Goal: Information Seeking & Learning: Check status

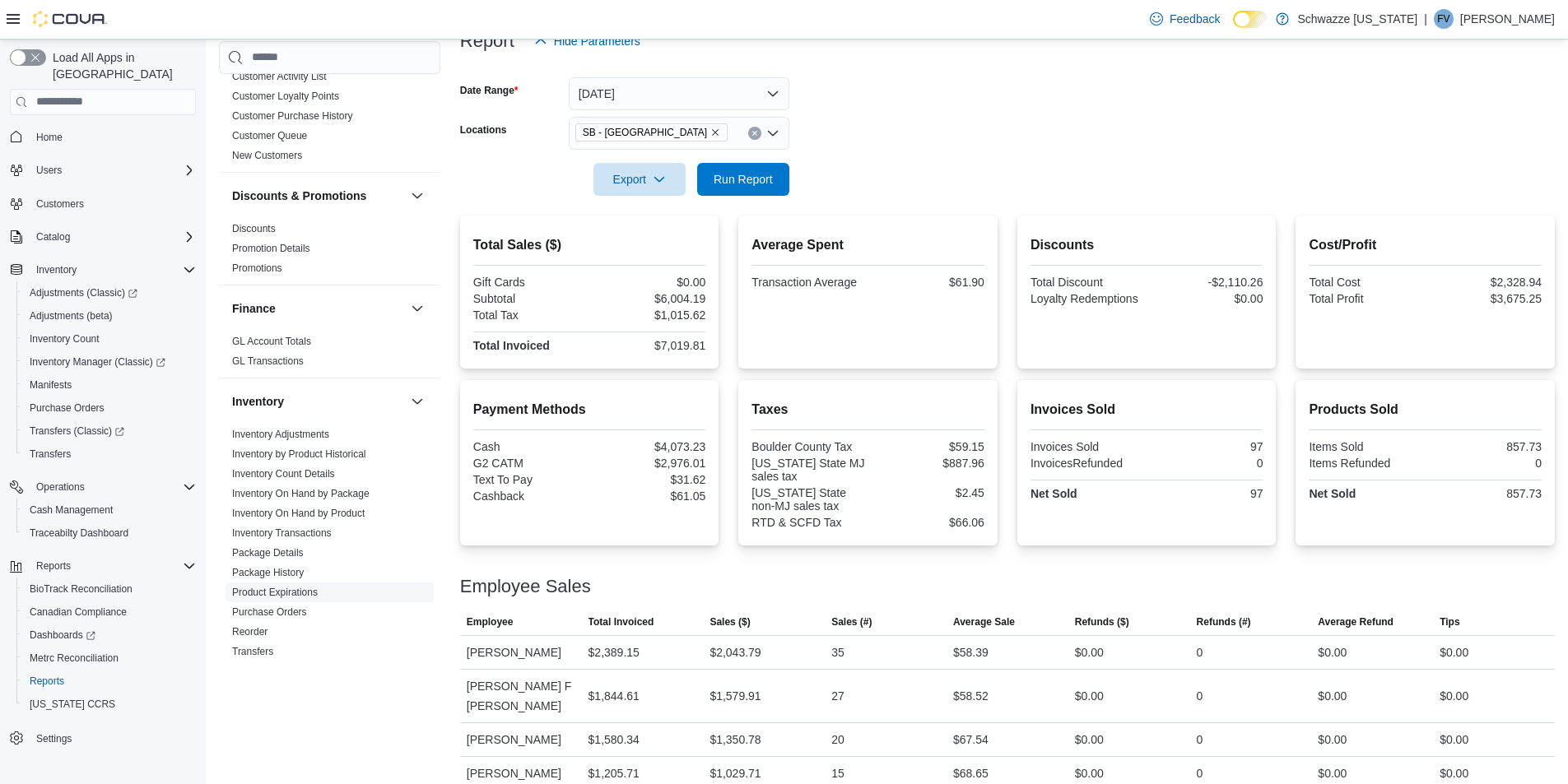
scroll to position [493, 0]
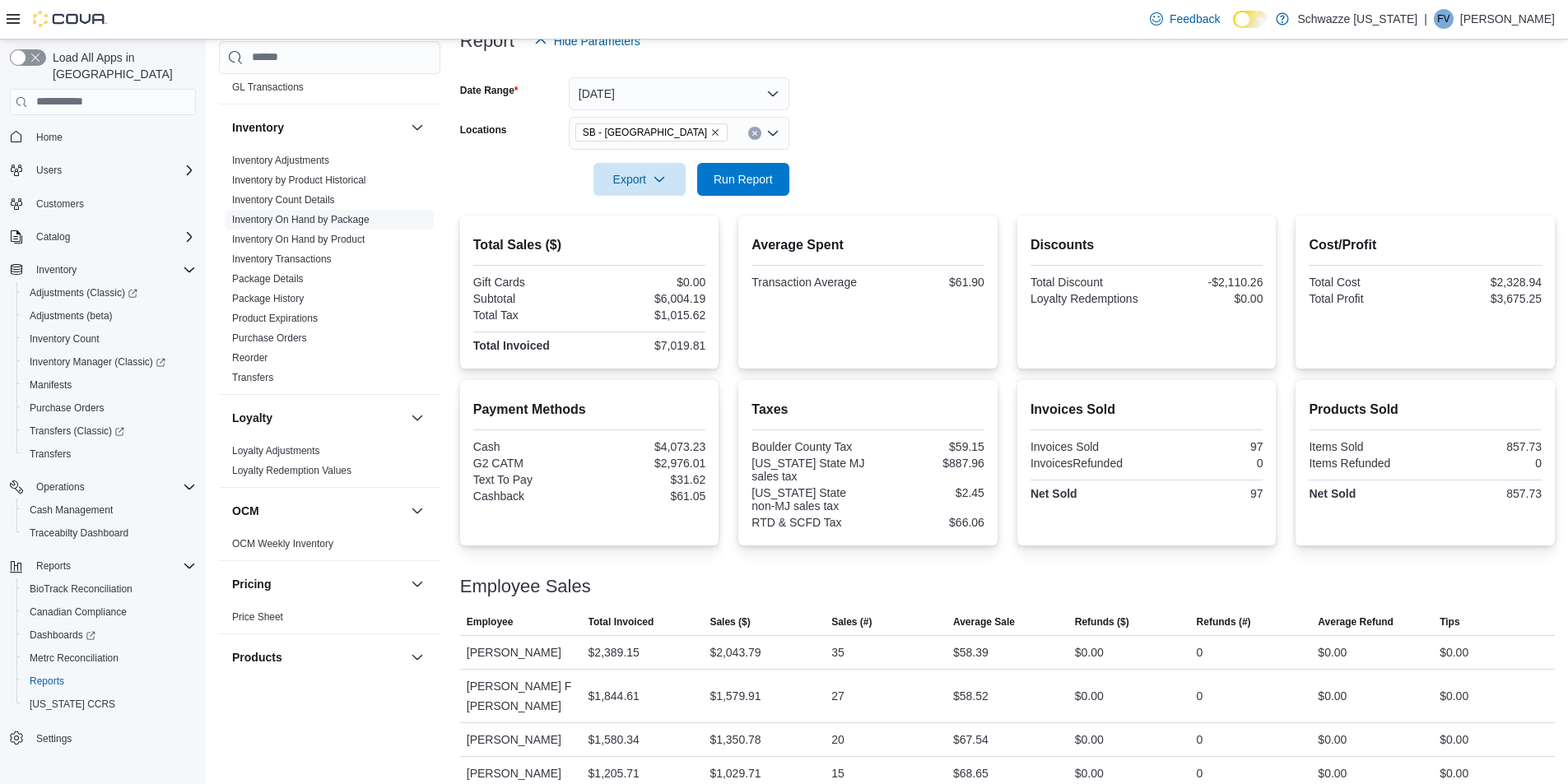
click at [336, 214] on link "Inventory On Hand by Package" at bounding box center [301, 219] width 137 height 12
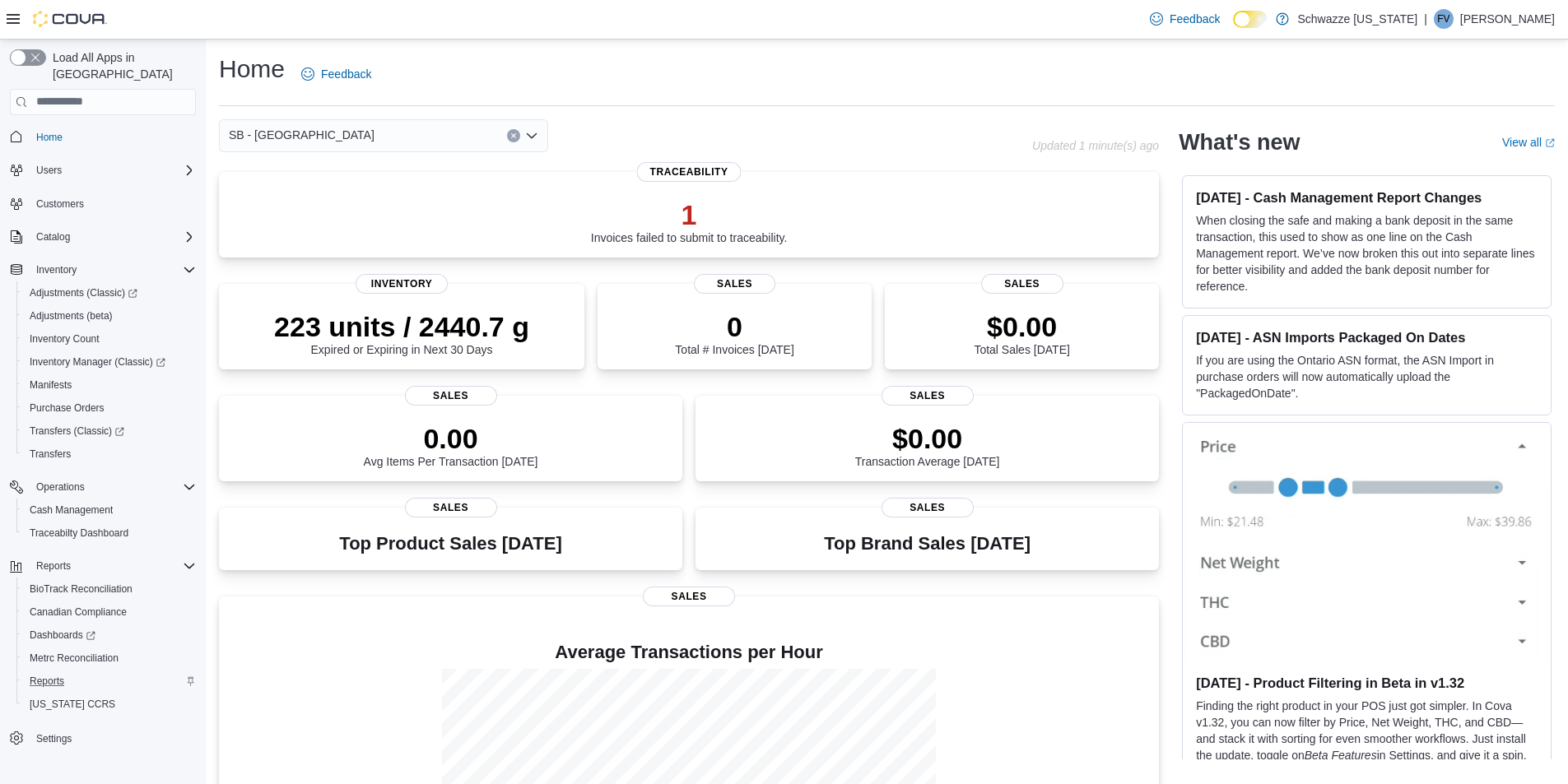
click at [71, 672] on div "Reports" at bounding box center [110, 681] width 173 height 20
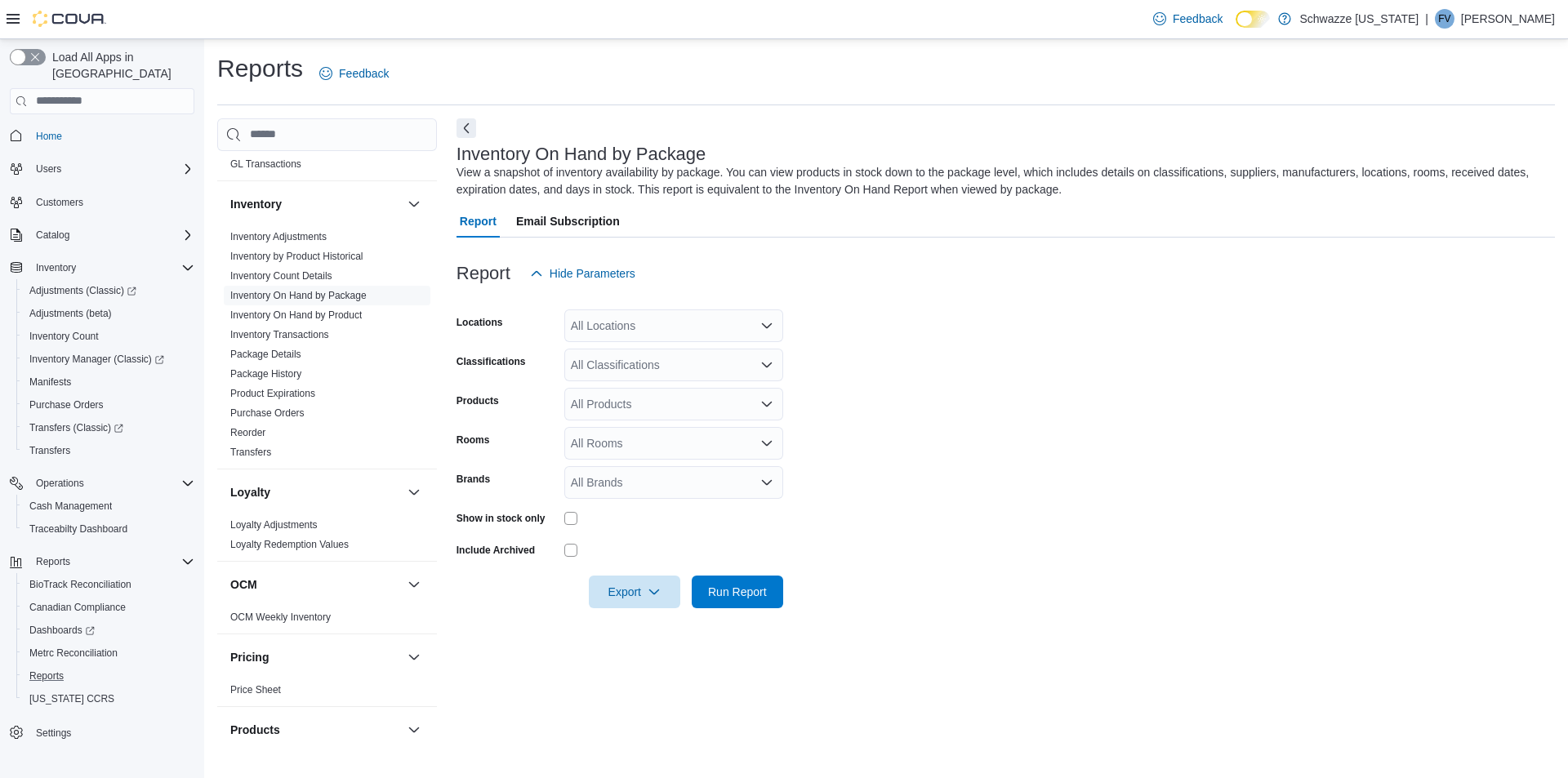
scroll to position [245, 0]
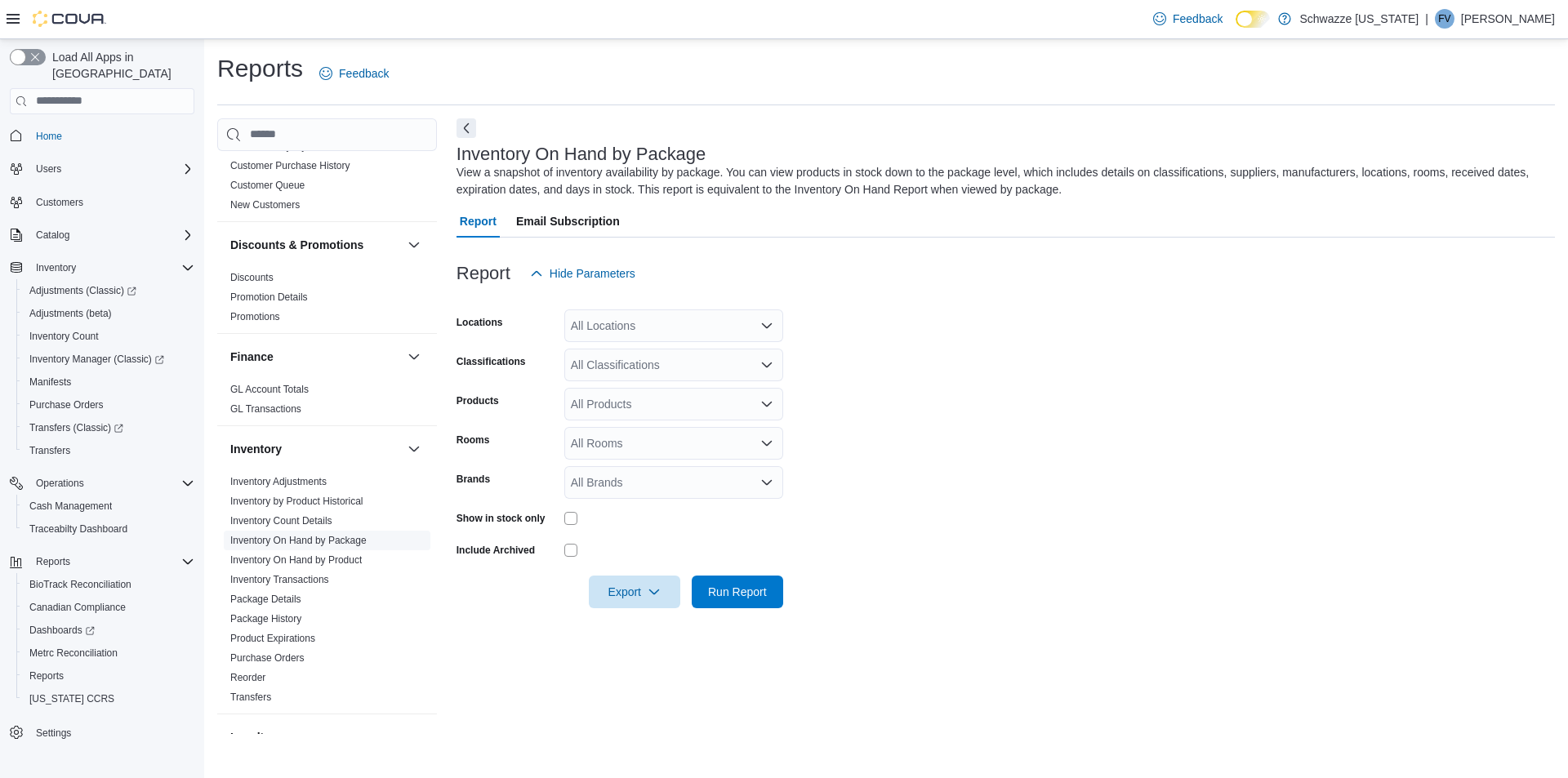
click at [311, 541] on link "Inventory On Hand by Package" at bounding box center [298, 540] width 136 height 12
click at [707, 329] on div "All Locations" at bounding box center [673, 326] width 219 height 33
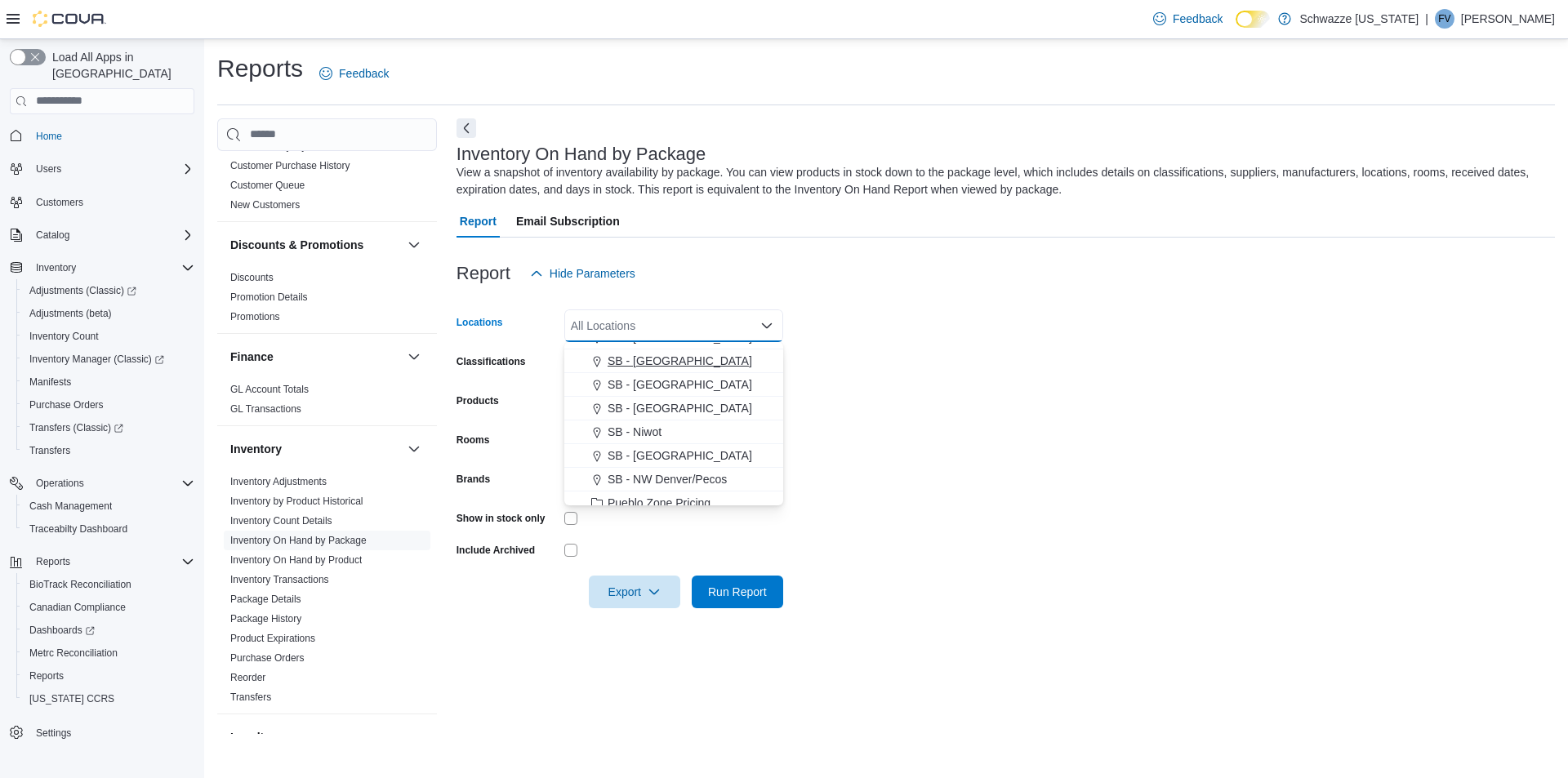
click at [675, 355] on span "SB - [GEOGRAPHIC_DATA]" at bounding box center [679, 361] width 144 height 16
click at [854, 388] on form "Locations SB - Longmont Combo box. Selected. SB - Longmont. Press Backspace to …" at bounding box center [1006, 449] width 1099 height 319
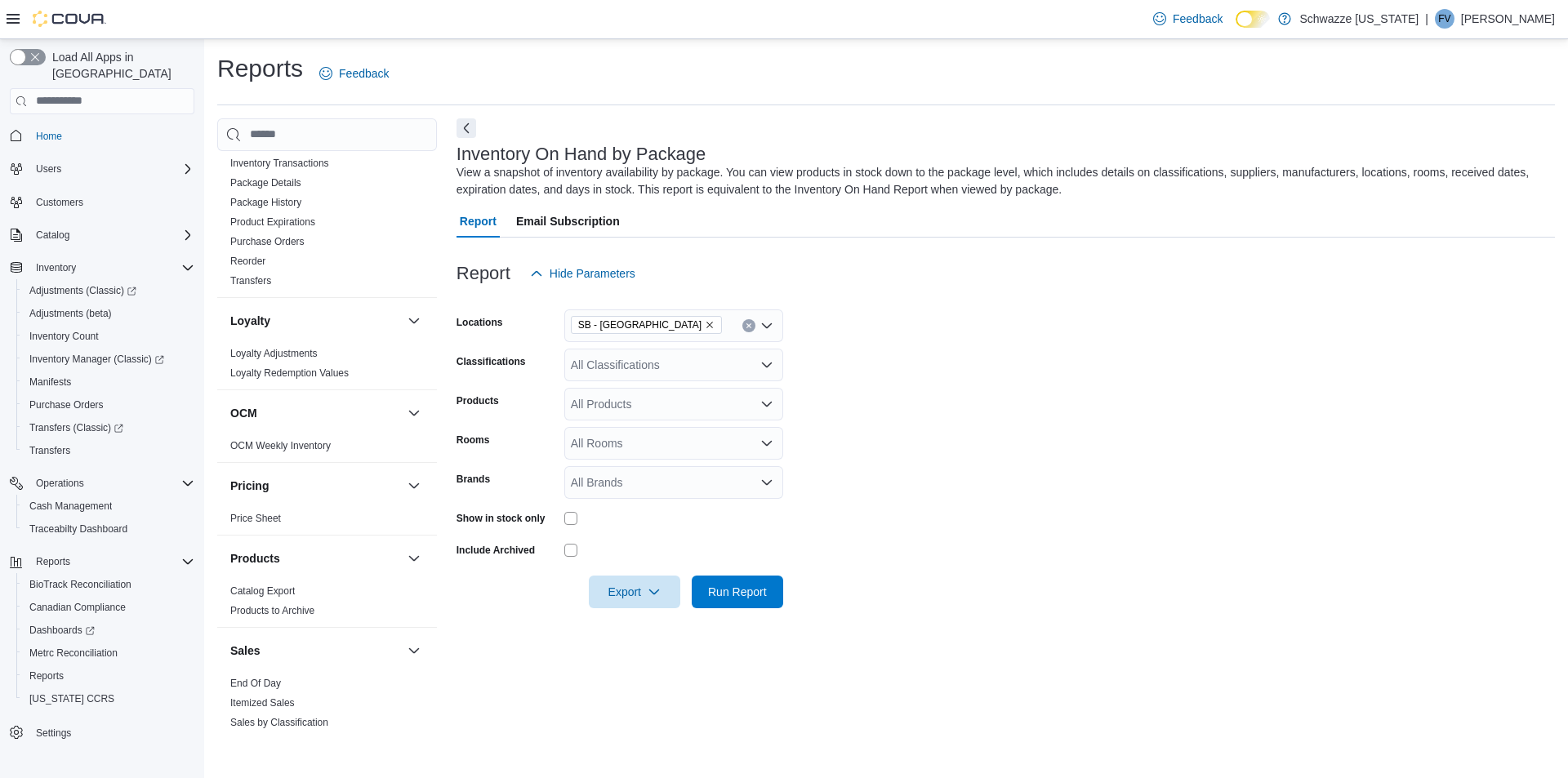
scroll to position [980, 0]
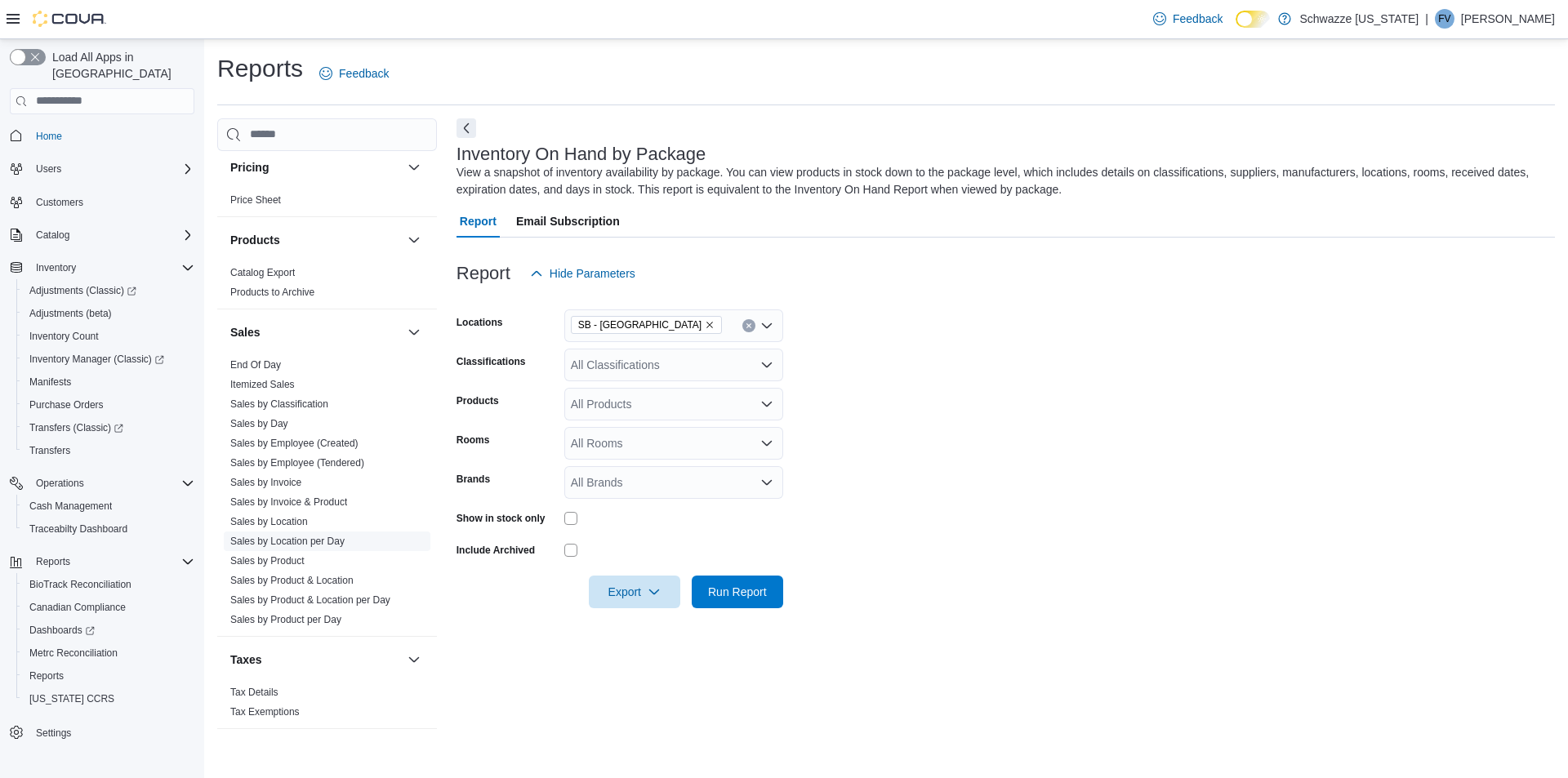
click at [306, 543] on link "Sales by Location per Day" at bounding box center [287, 541] width 114 height 12
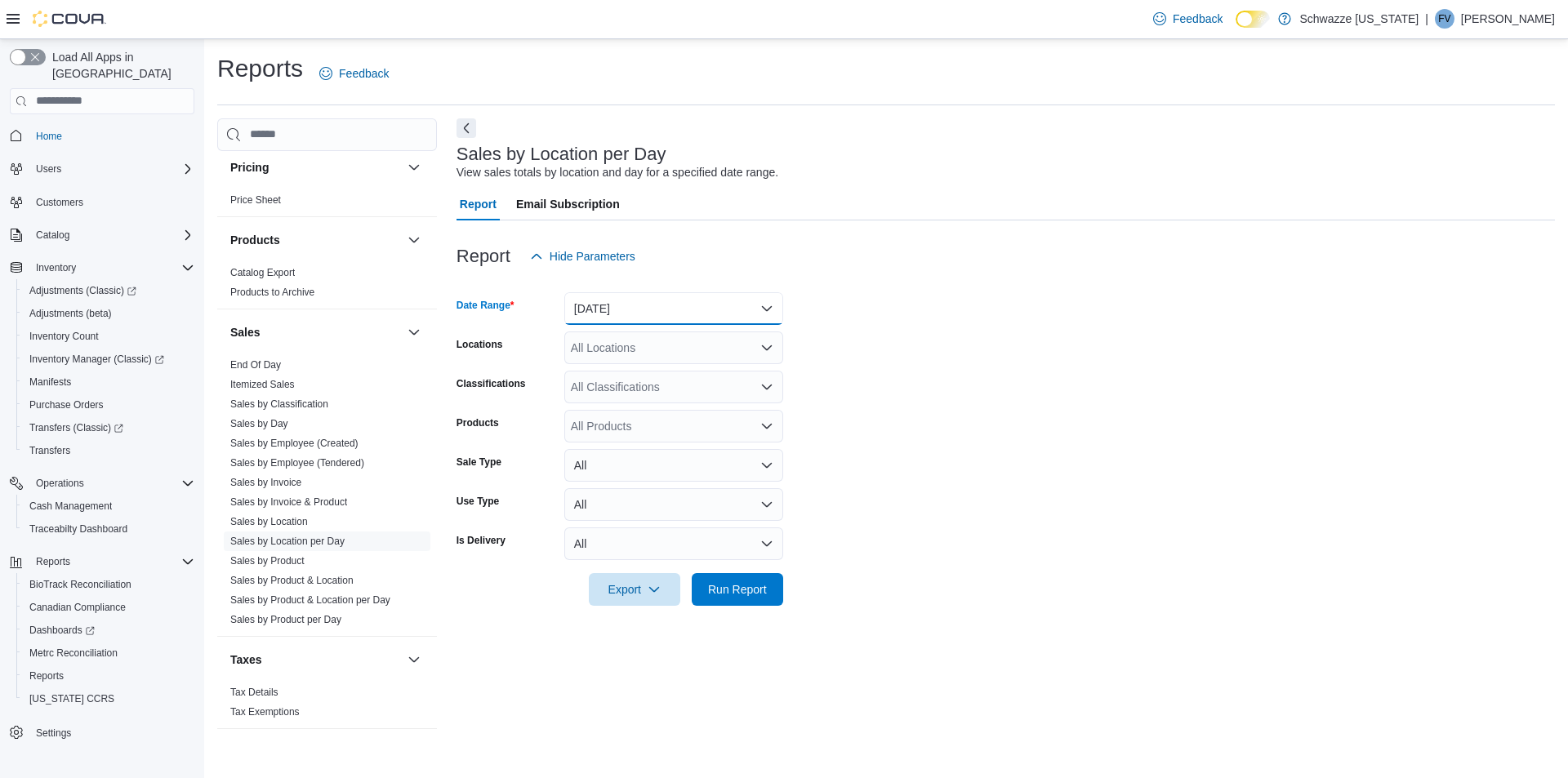
click at [641, 302] on button "Yesterday" at bounding box center [673, 308] width 219 height 33
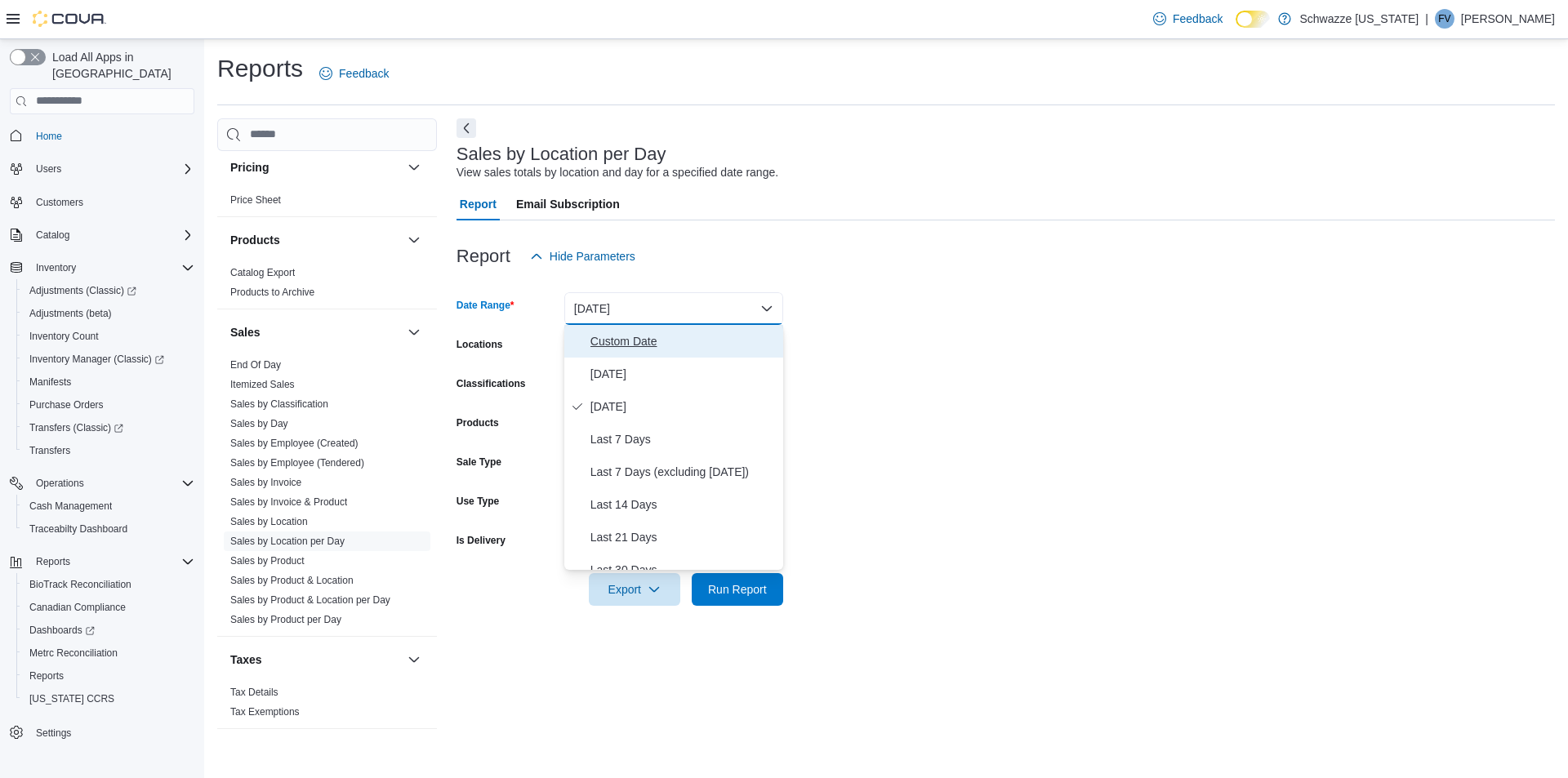
click at [639, 347] on span "Custom Date" at bounding box center [684, 342] width 186 height 19
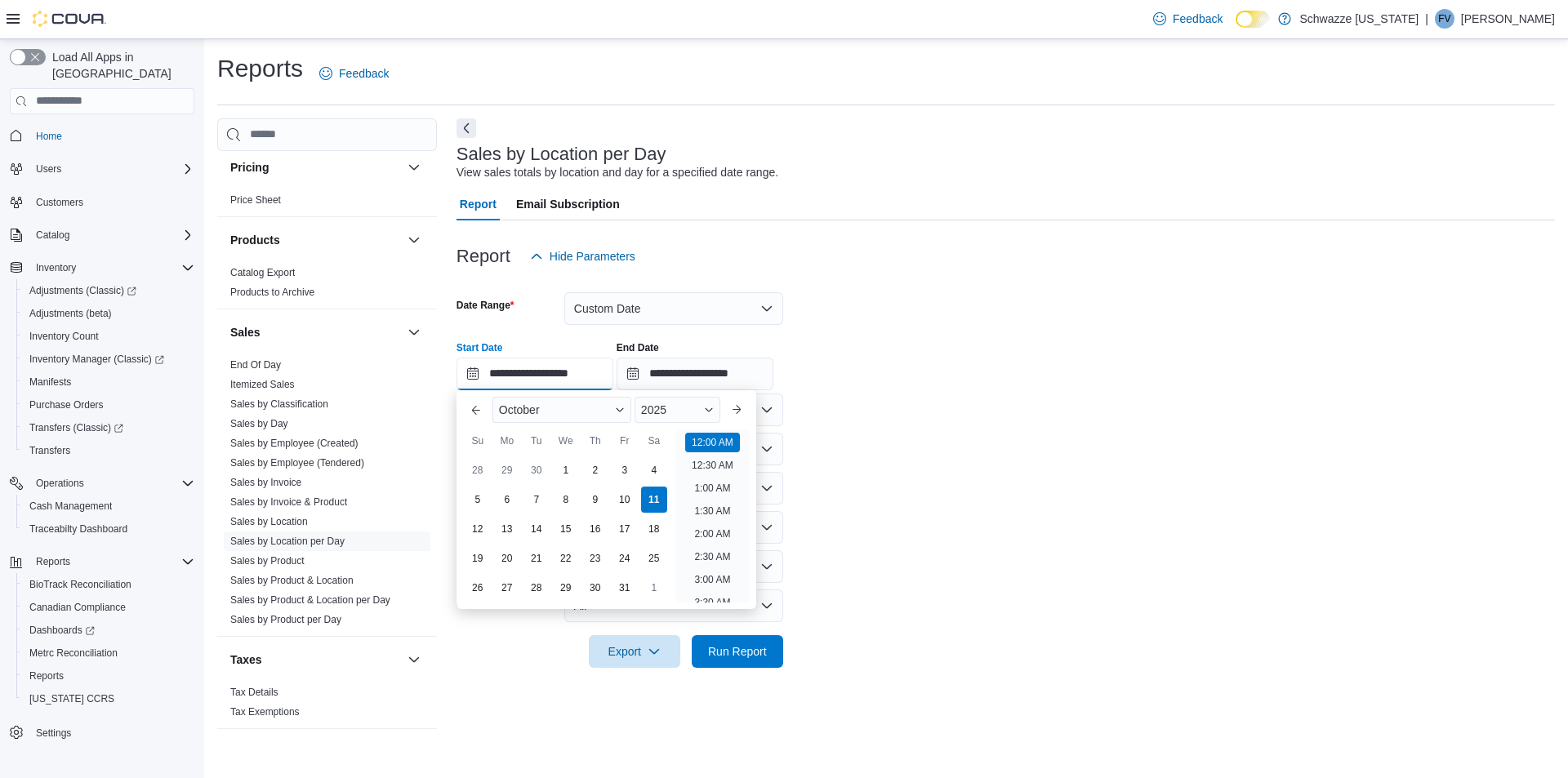
click at [478, 370] on input "**********" at bounding box center [535, 374] width 157 height 33
click at [568, 497] on div "8" at bounding box center [566, 499] width 28 height 28
type input "**********"
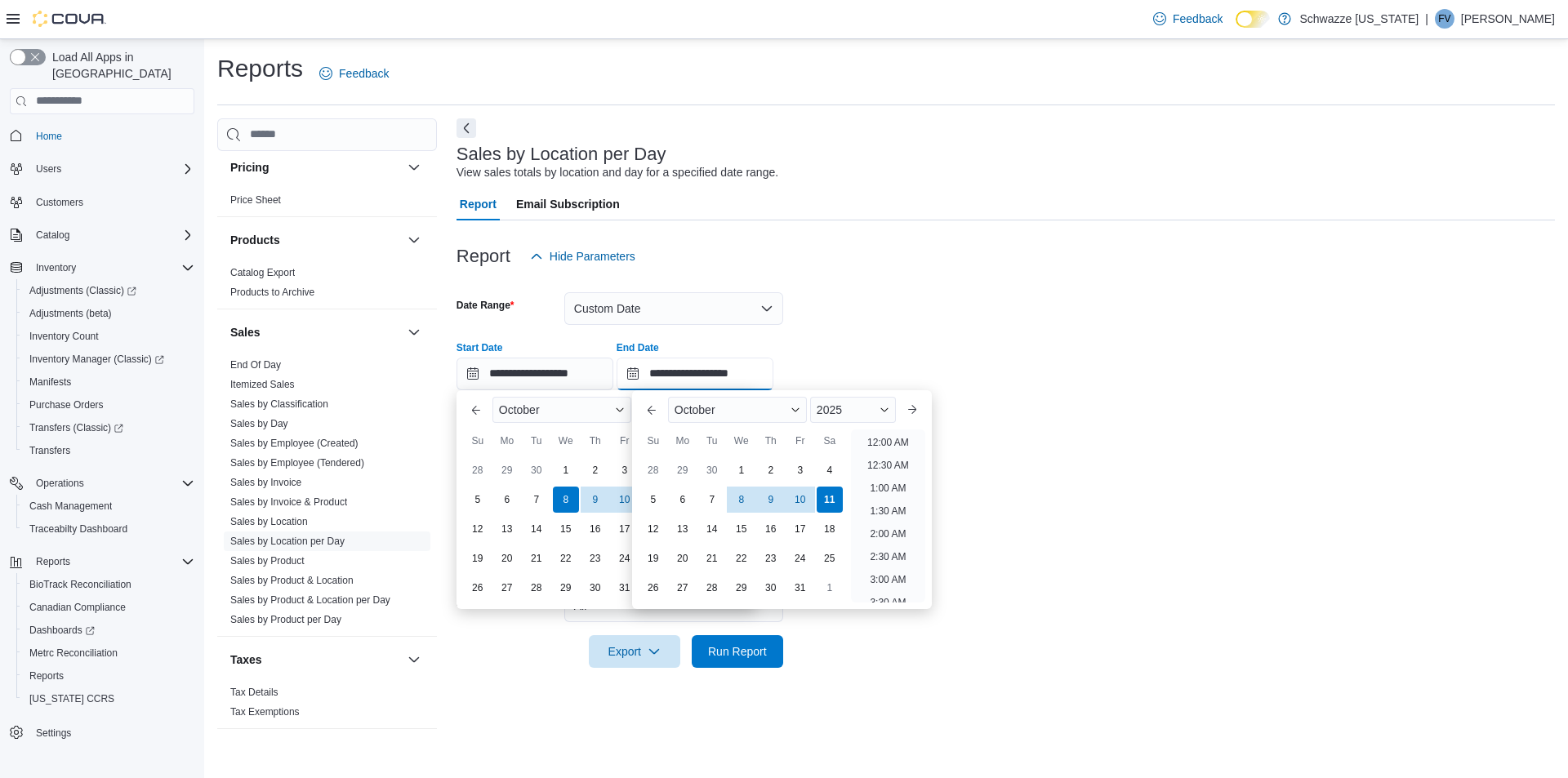
click at [716, 370] on input "**********" at bounding box center [694, 374] width 157 height 33
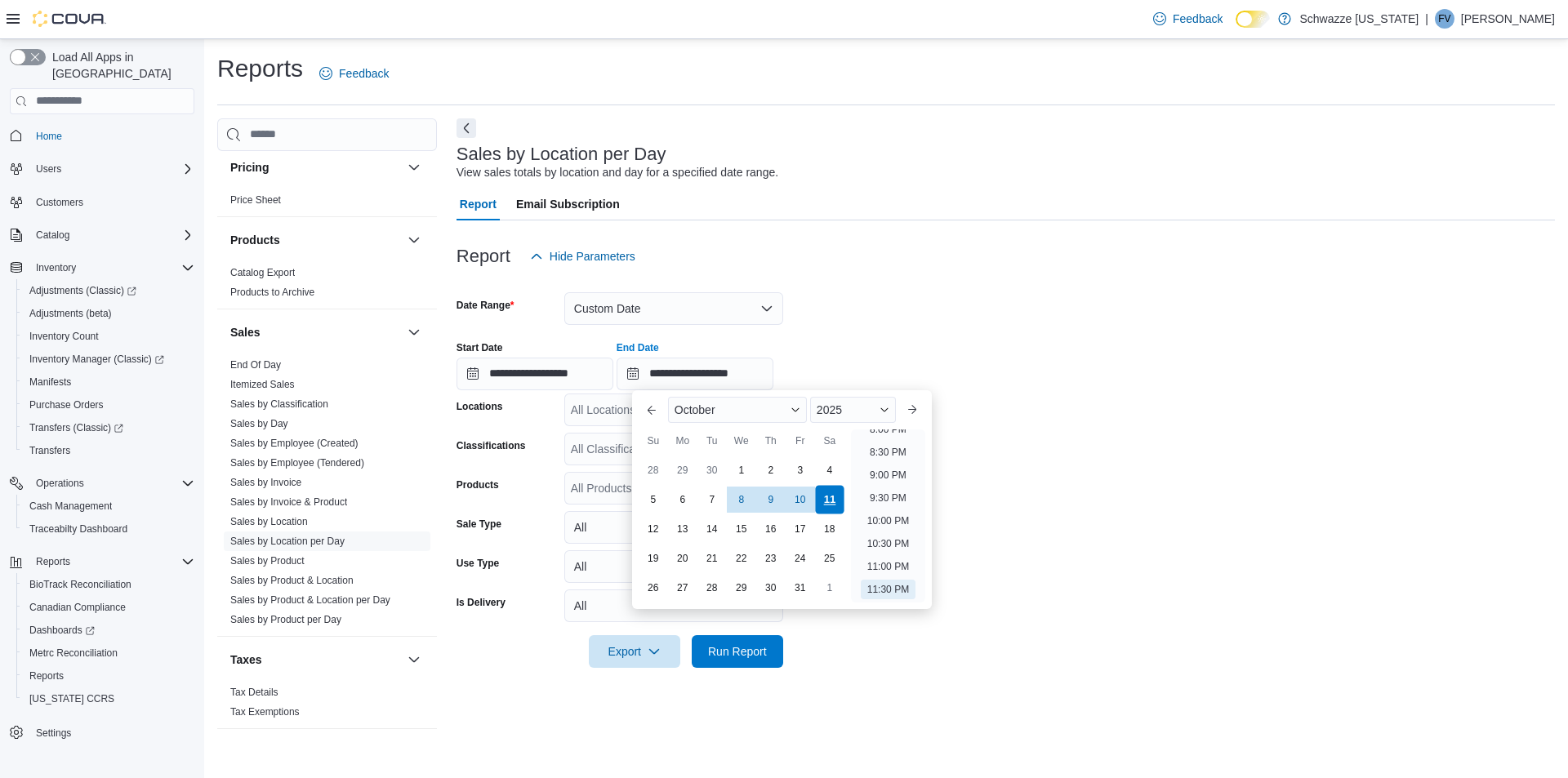
click at [837, 499] on div "11" at bounding box center [830, 499] width 28 height 28
click at [877, 435] on li "12:00 AM" at bounding box center [888, 443] width 55 height 19
type input "**********"
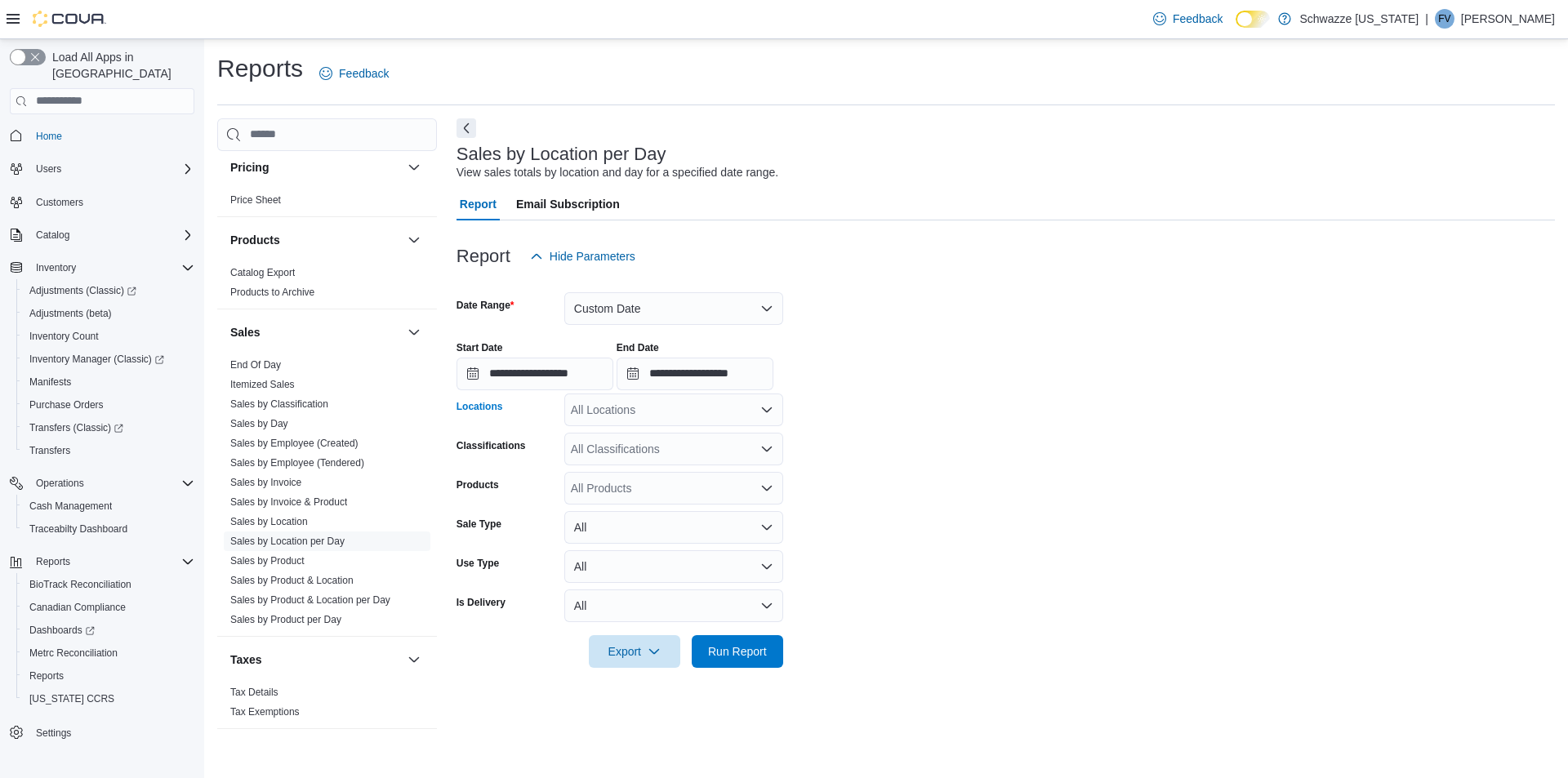
click at [695, 404] on div "All Locations" at bounding box center [673, 410] width 219 height 33
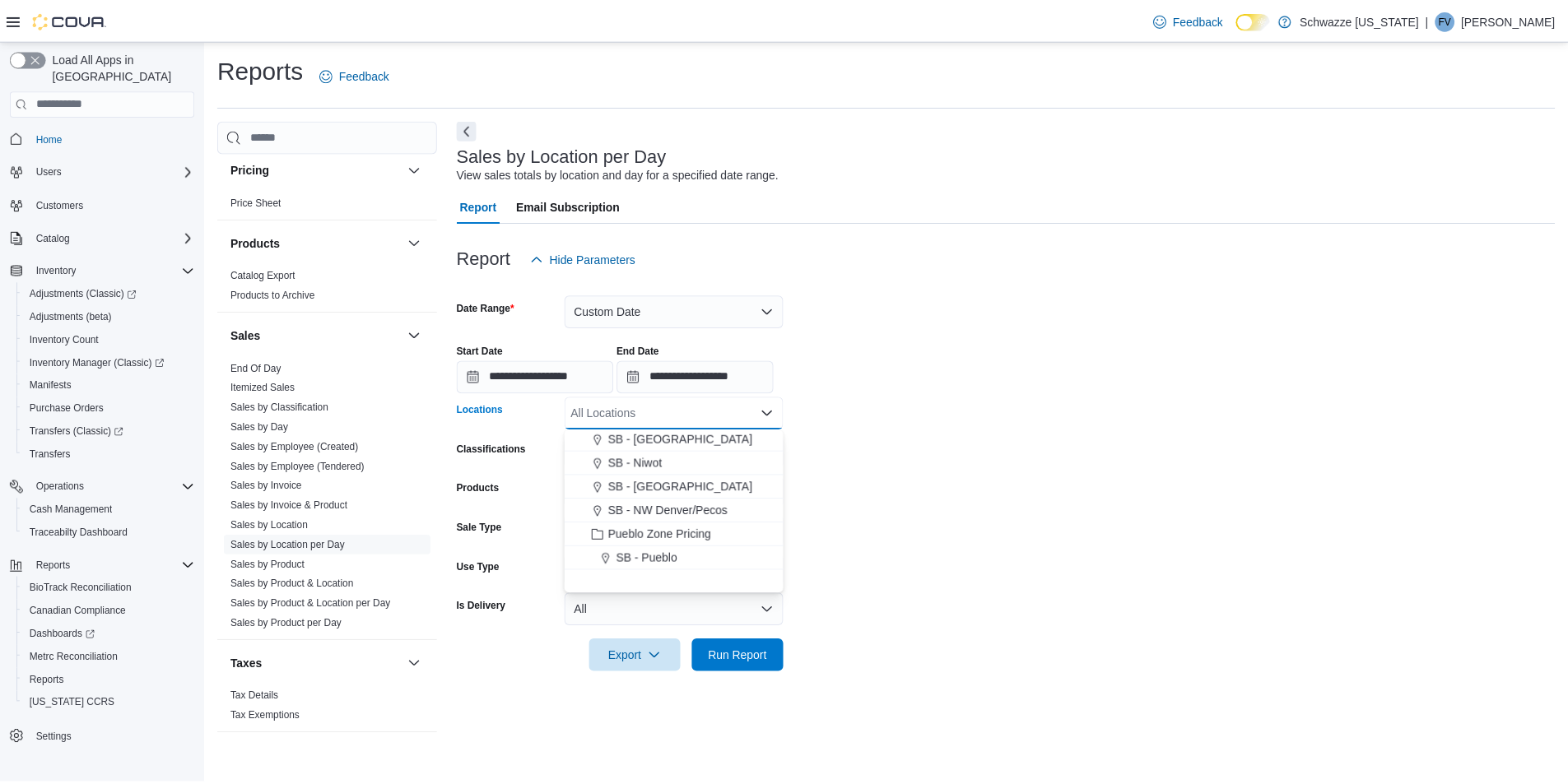
scroll to position [493, 0]
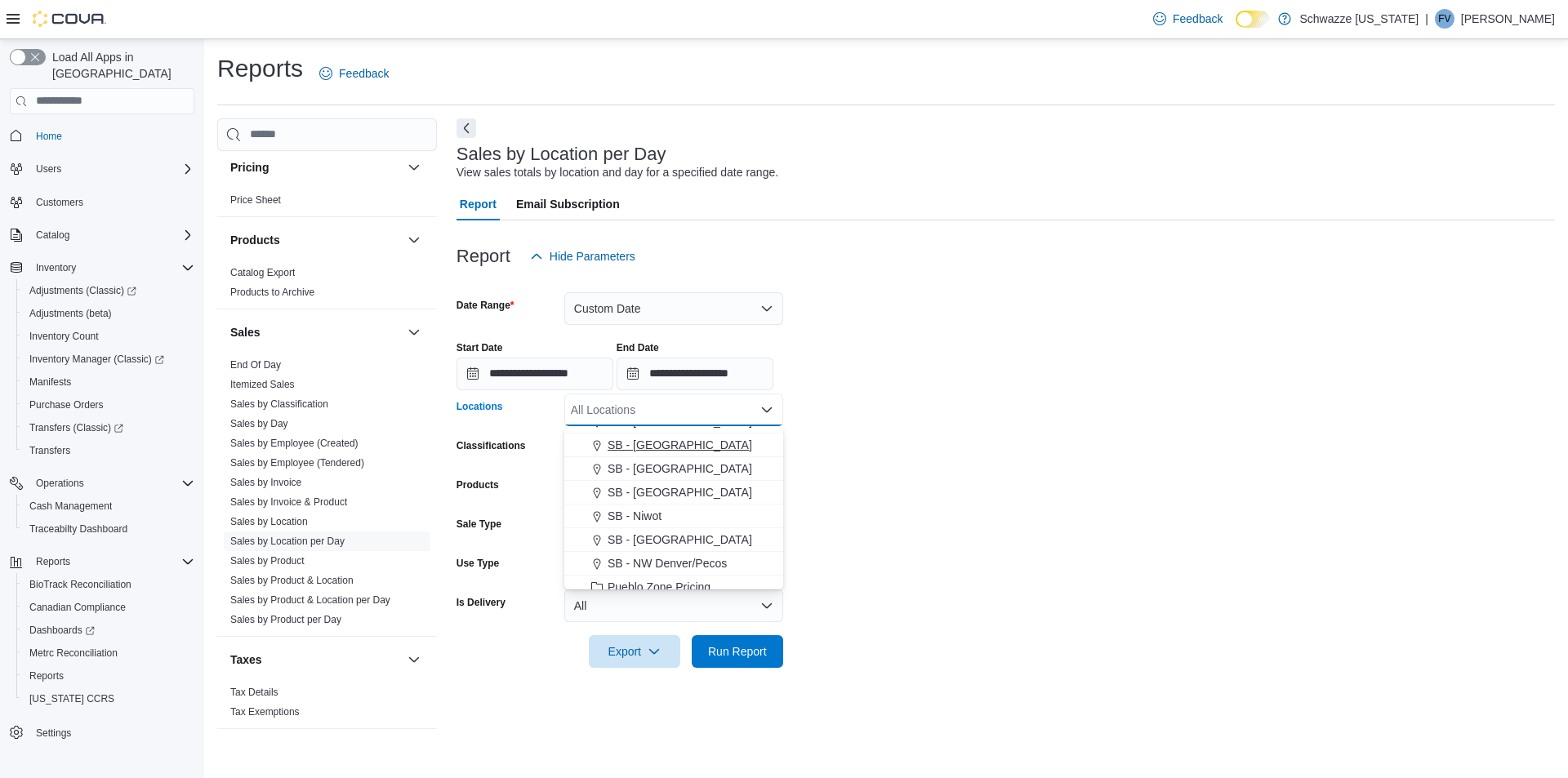
click at [661, 443] on span "SB - [GEOGRAPHIC_DATA]" at bounding box center [679, 445] width 144 height 16
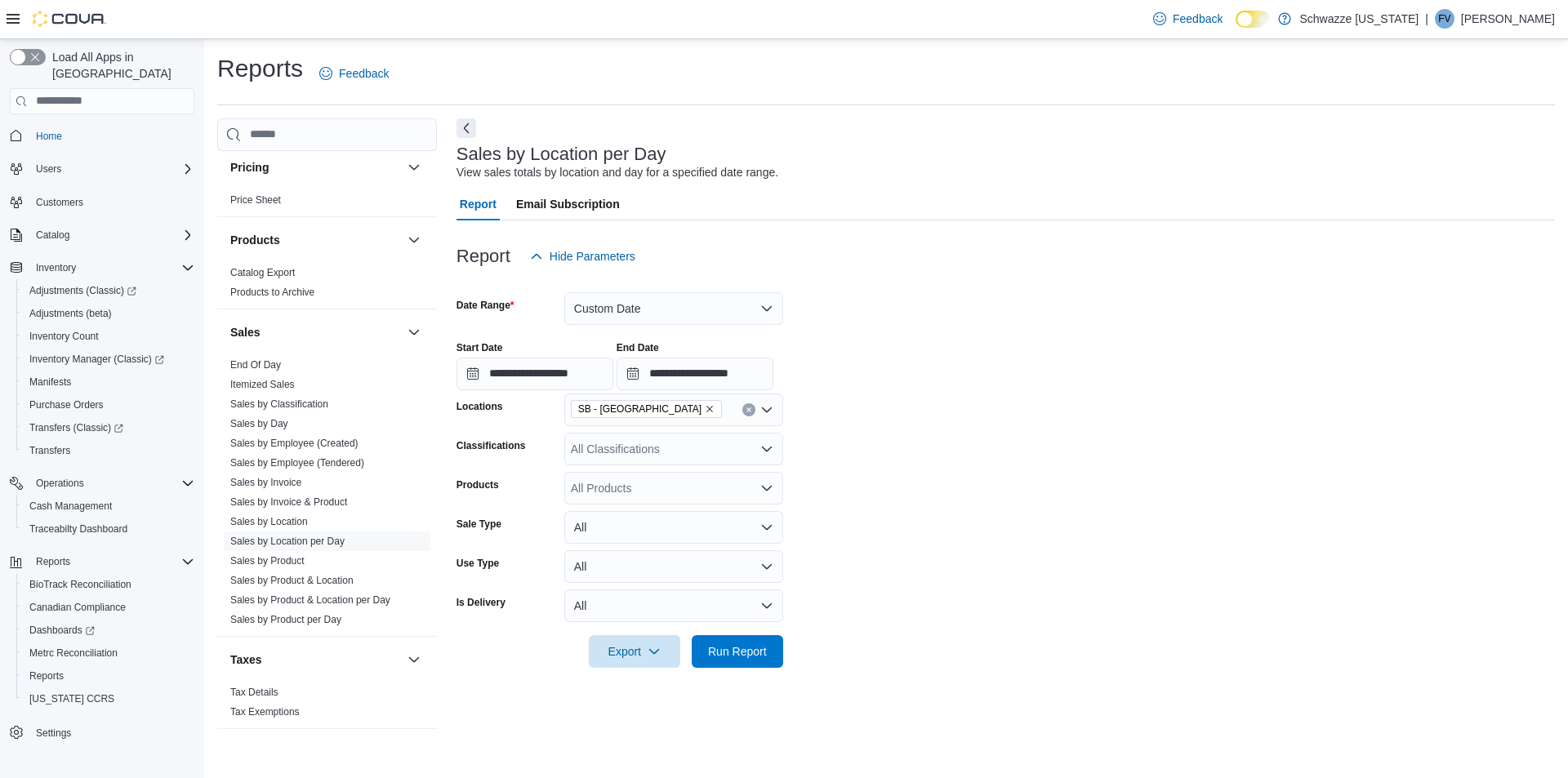
drag, startPoint x: 895, startPoint y: 477, endPoint x: 857, endPoint y: 500, distance: 44.4
click at [896, 481] on form "**********" at bounding box center [1006, 470] width 1099 height 395
click at [737, 642] on span "Run Report" at bounding box center [737, 651] width 72 height 33
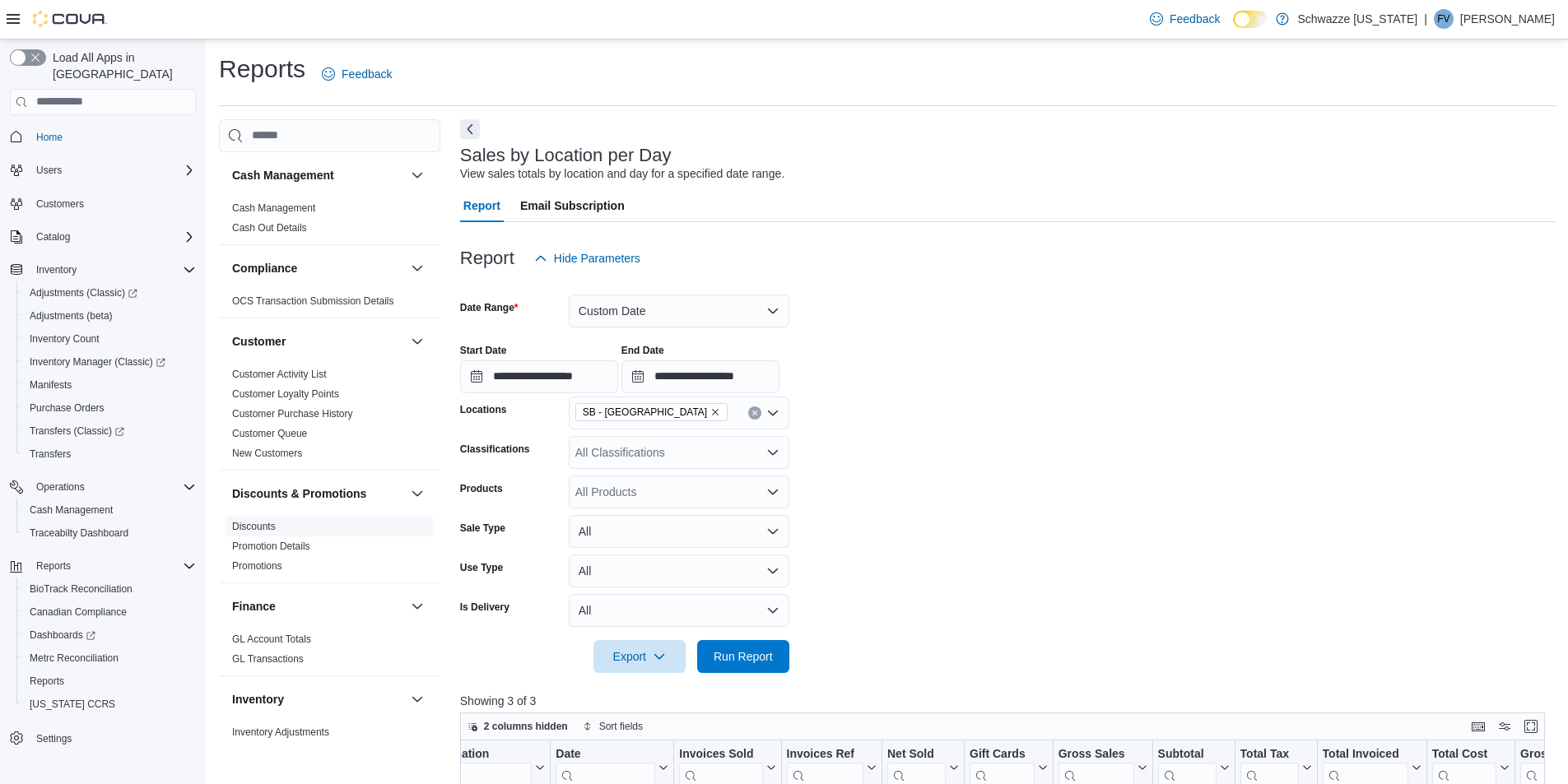
click at [273, 523] on link "Discounts" at bounding box center [253, 526] width 44 height 12
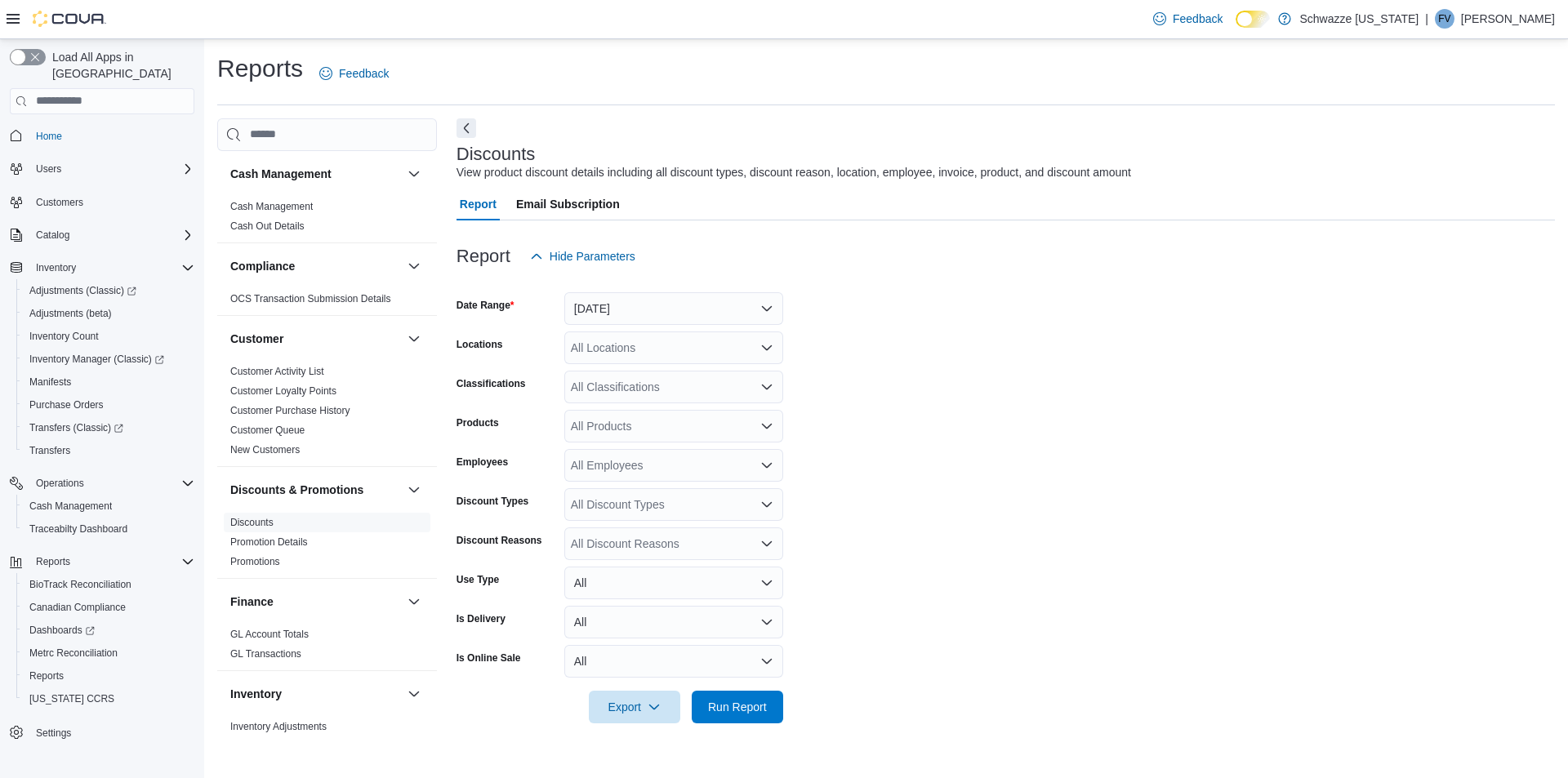
click at [660, 368] on form "Date Range Yesterday Locations All Locations Classifications All Classification…" at bounding box center [1006, 497] width 1099 height 451
click at [664, 360] on div "All Locations" at bounding box center [673, 348] width 219 height 33
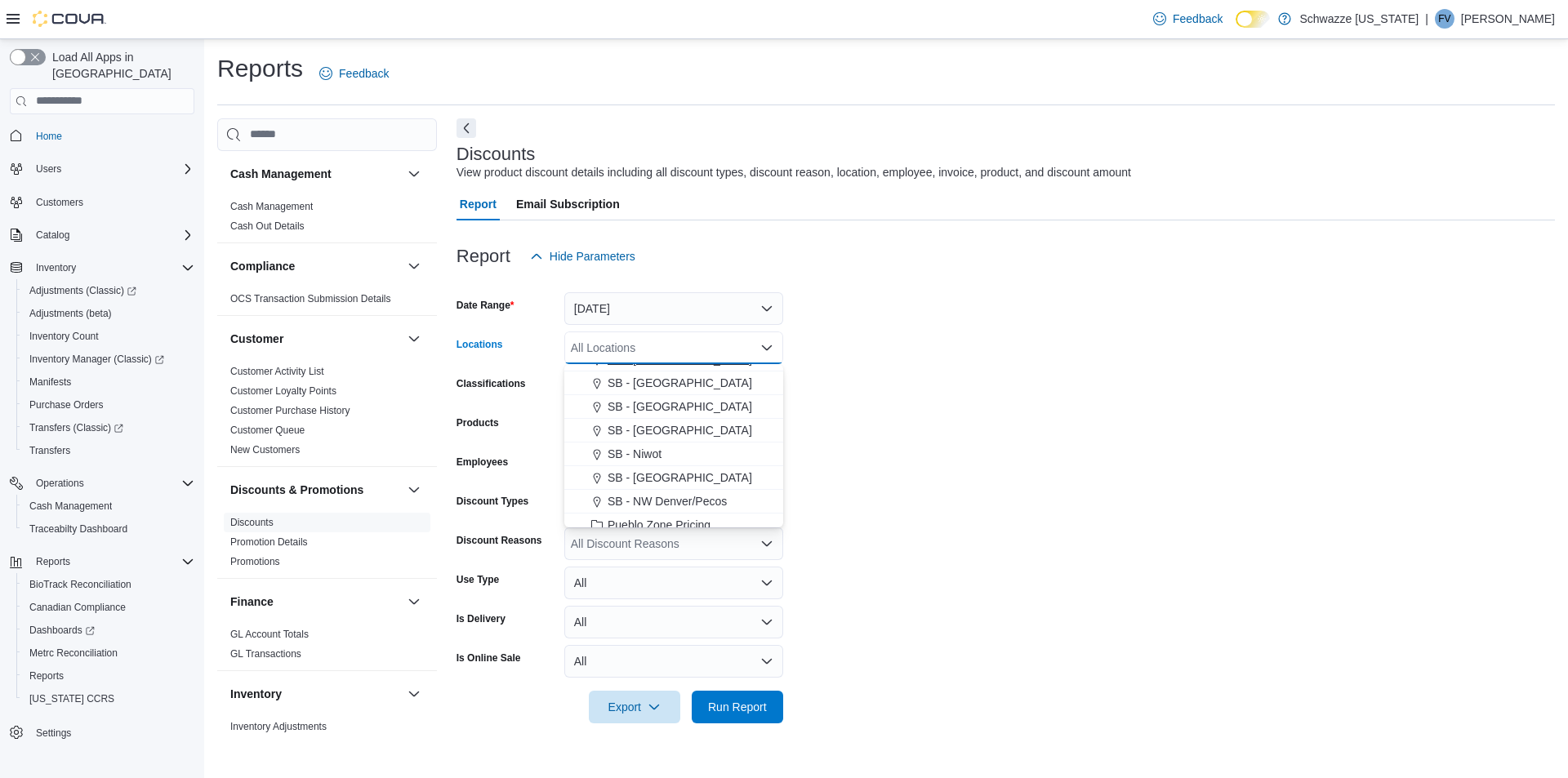
click at [663, 370] on button "SB - Lakeside" at bounding box center [673, 359] width 219 height 24
click at [705, 348] on icon "Remove SB - Lakeside from selection in this group" at bounding box center [709, 347] width 10 height 10
click at [657, 387] on span "SB - [GEOGRAPHIC_DATA]" at bounding box center [679, 382] width 144 height 16
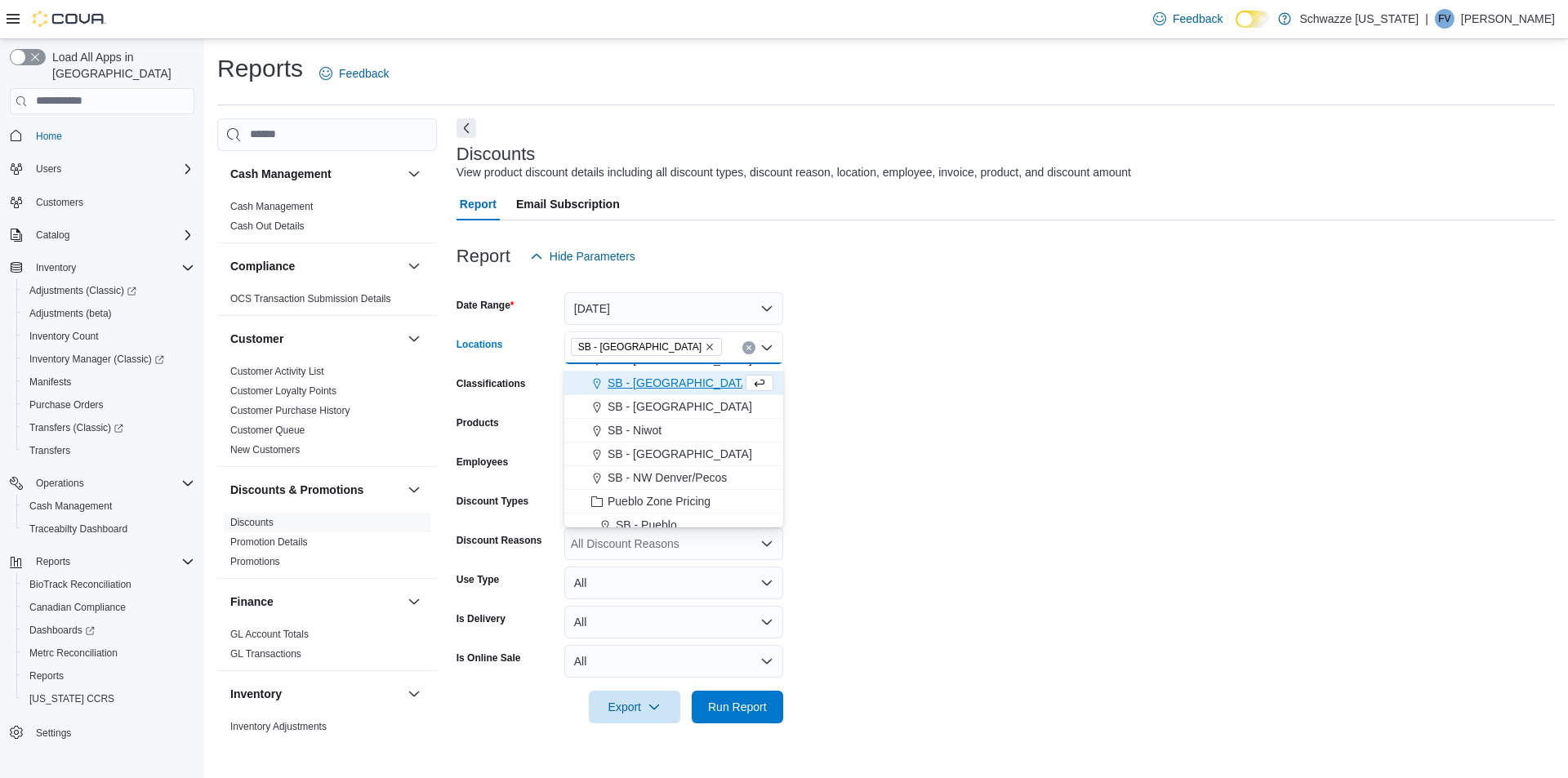
click at [977, 427] on form "Date Range Yesterday Locations SB - Longmont Combo box. Selected. SB - Longmont…" at bounding box center [1006, 497] width 1099 height 451
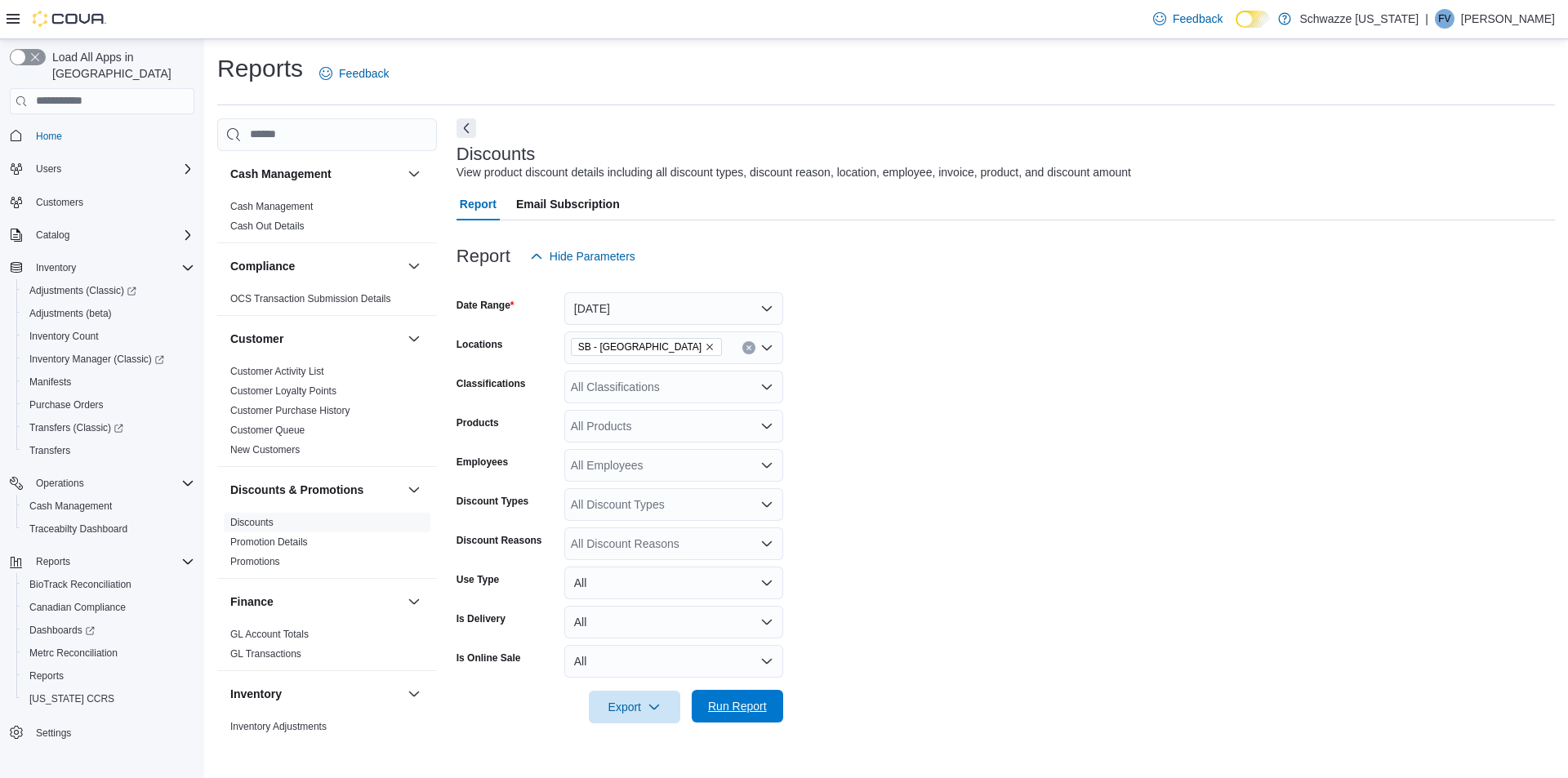
click at [765, 705] on span "Run Report" at bounding box center [738, 706] width 58 height 16
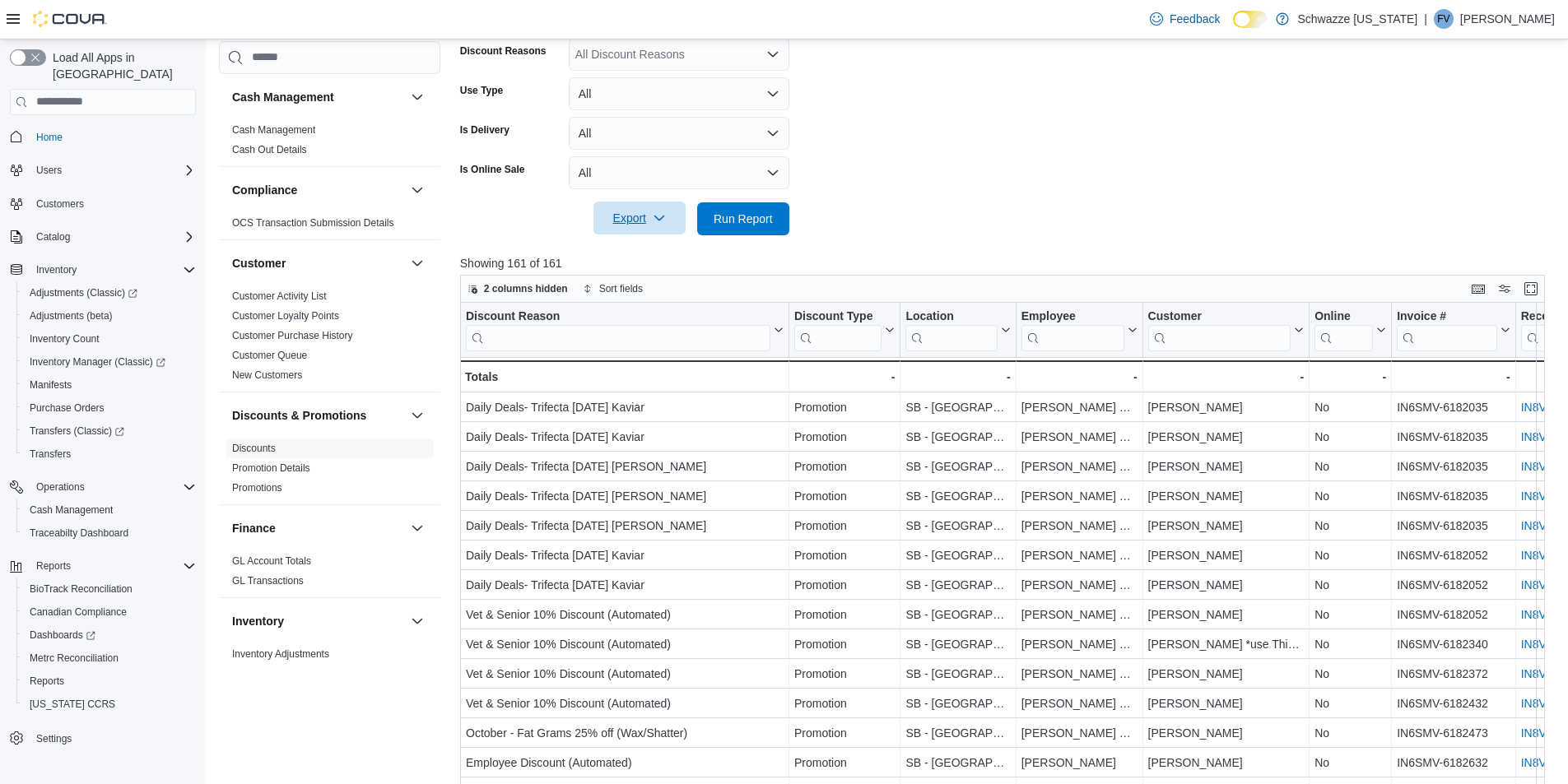
click at [677, 220] on button "Export" at bounding box center [639, 218] width 92 height 33
click at [663, 254] on span "Export to Excel" at bounding box center [642, 252] width 74 height 13
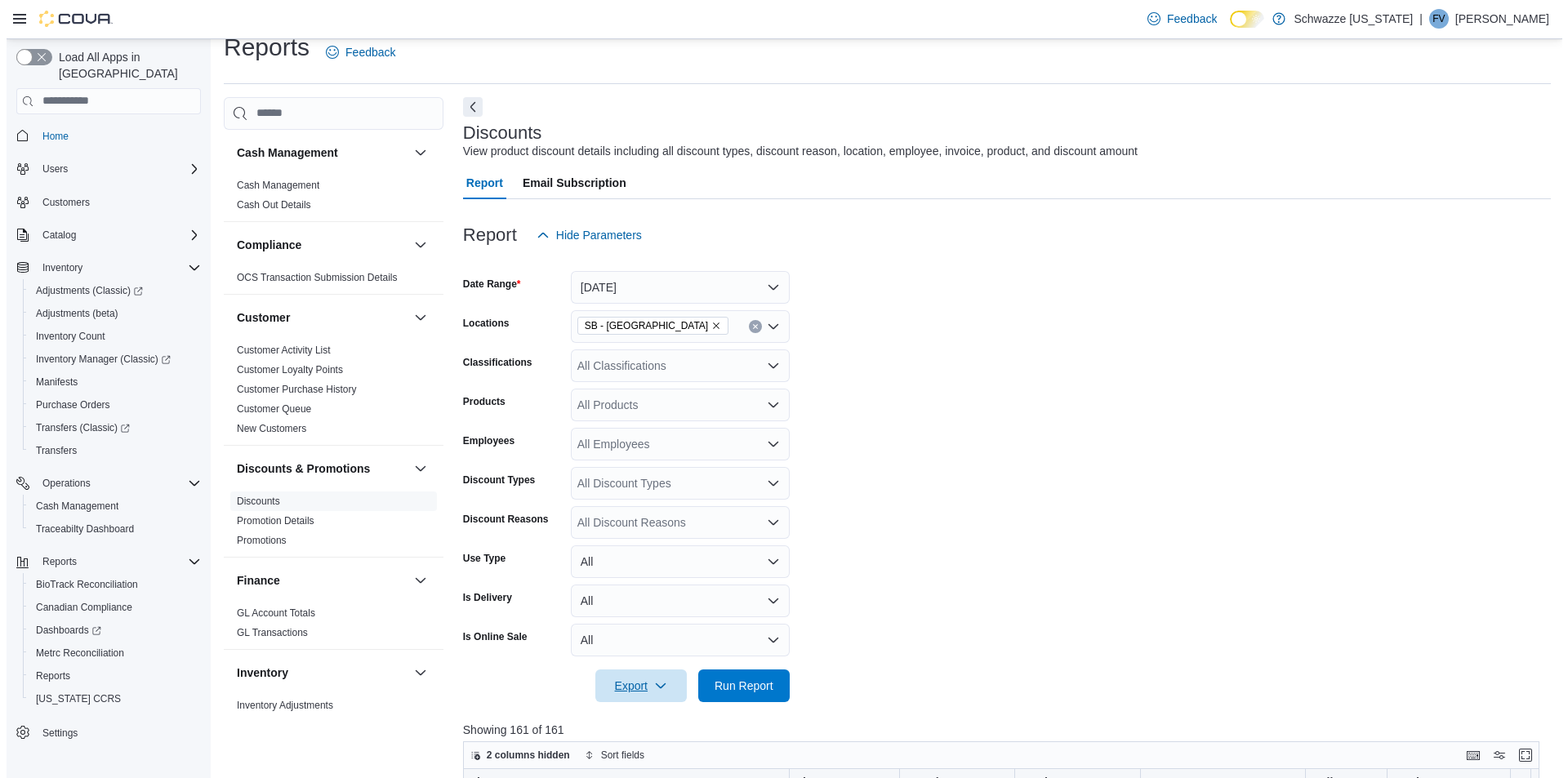
scroll to position [0, 0]
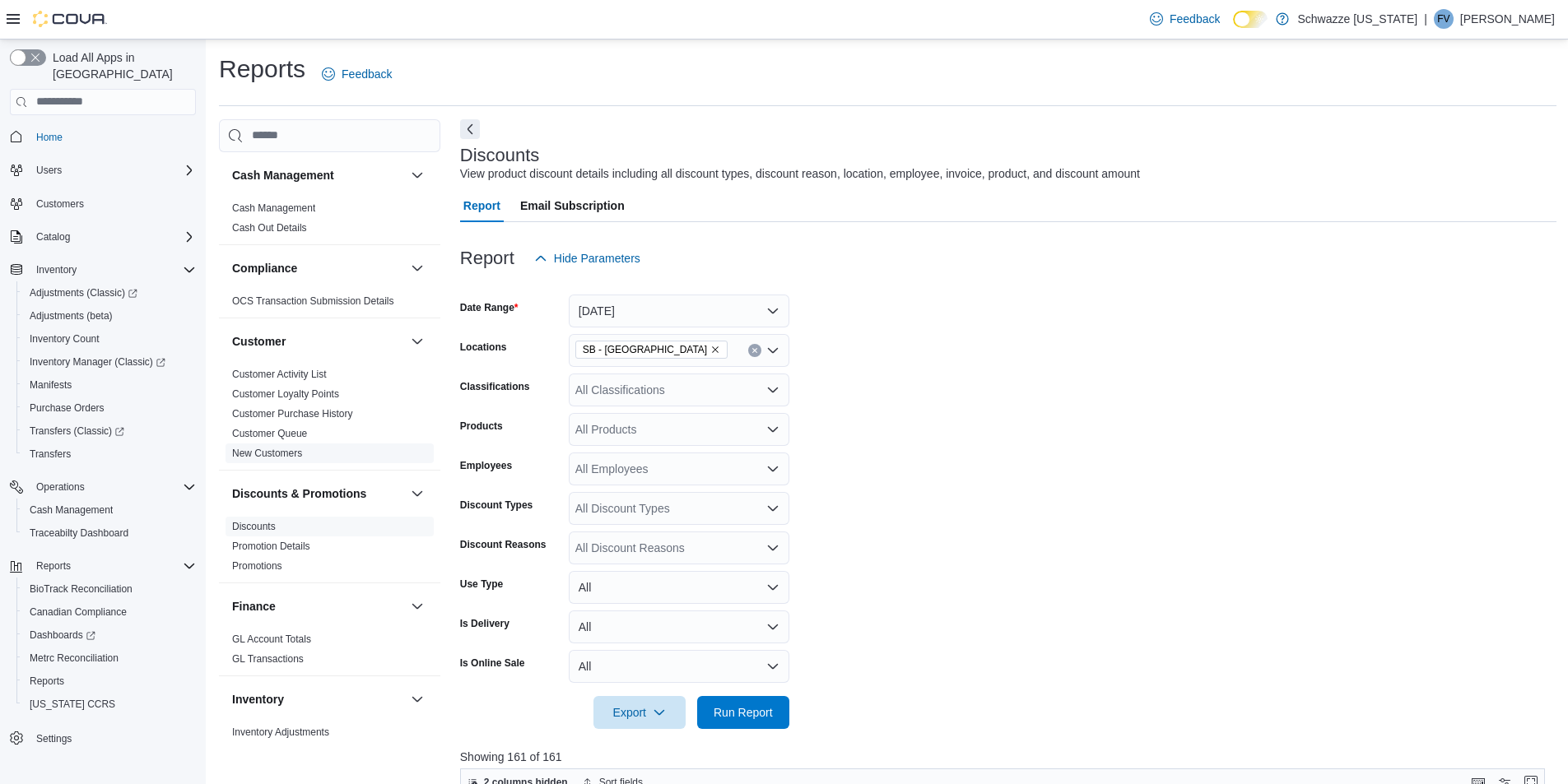
click at [278, 451] on link "New Customers" at bounding box center [267, 453] width 70 height 12
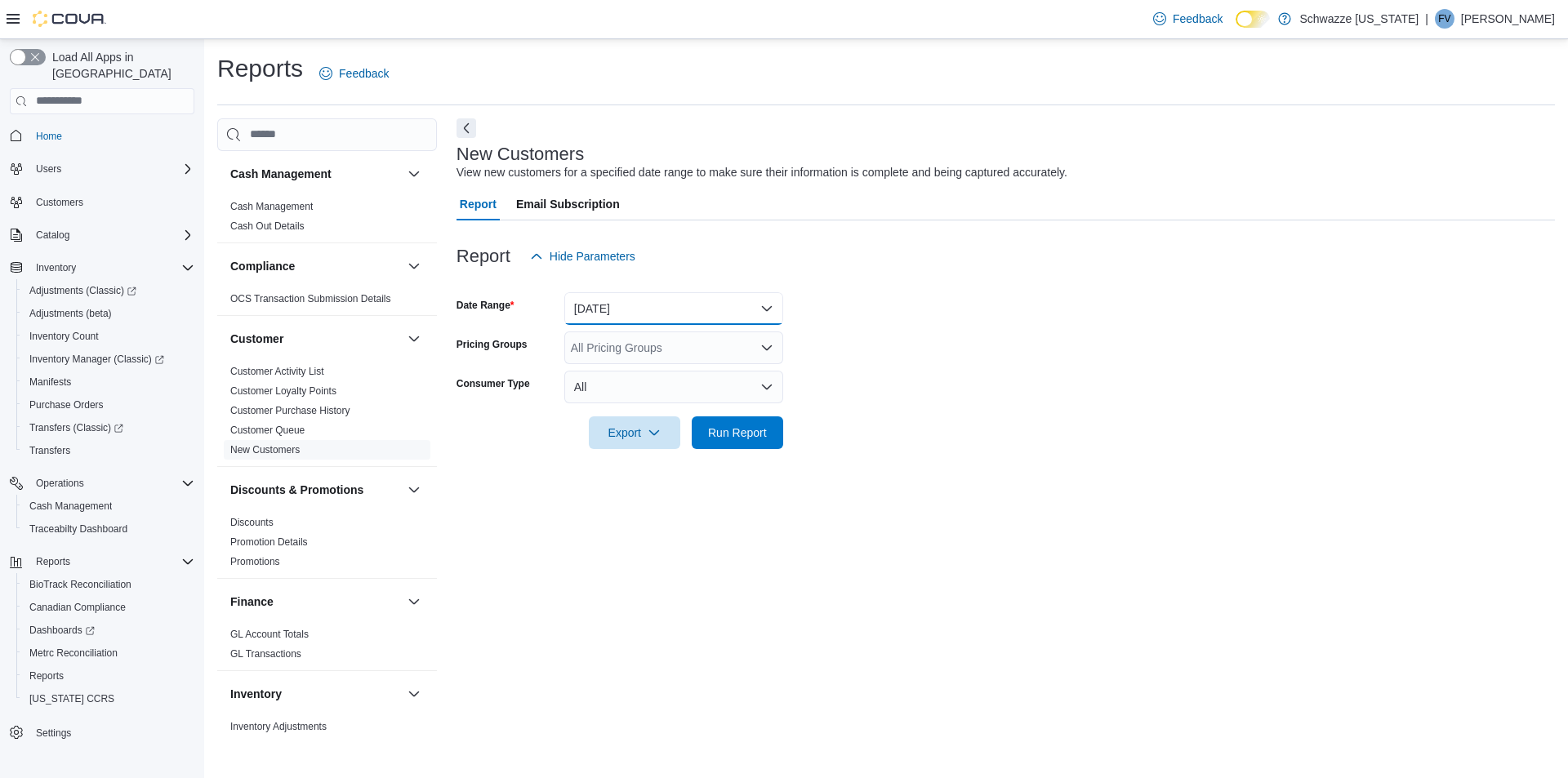
click at [662, 312] on button "Yesterday" at bounding box center [673, 308] width 219 height 33
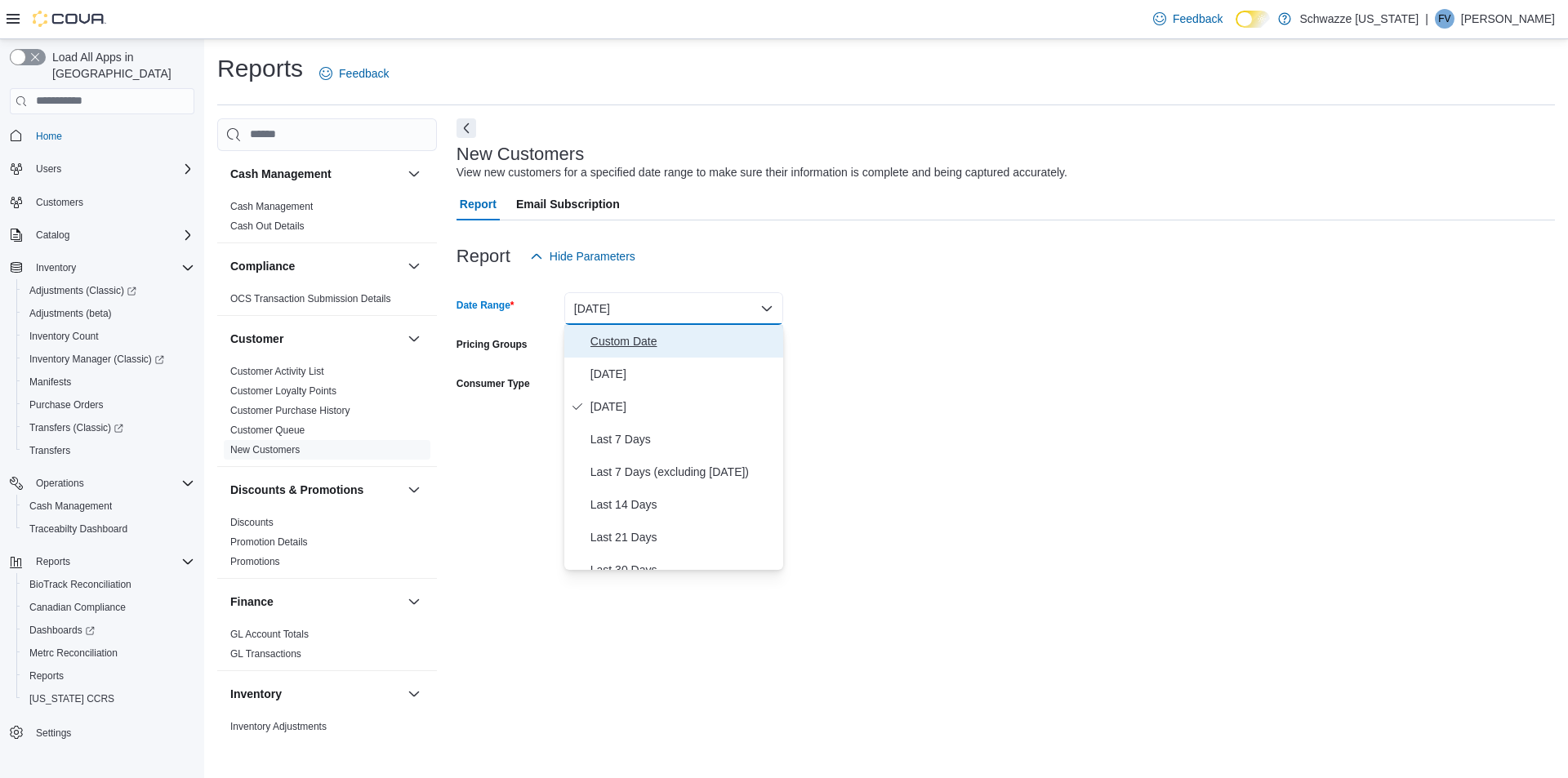
click at [636, 348] on span "Custom Date" at bounding box center [684, 342] width 186 height 19
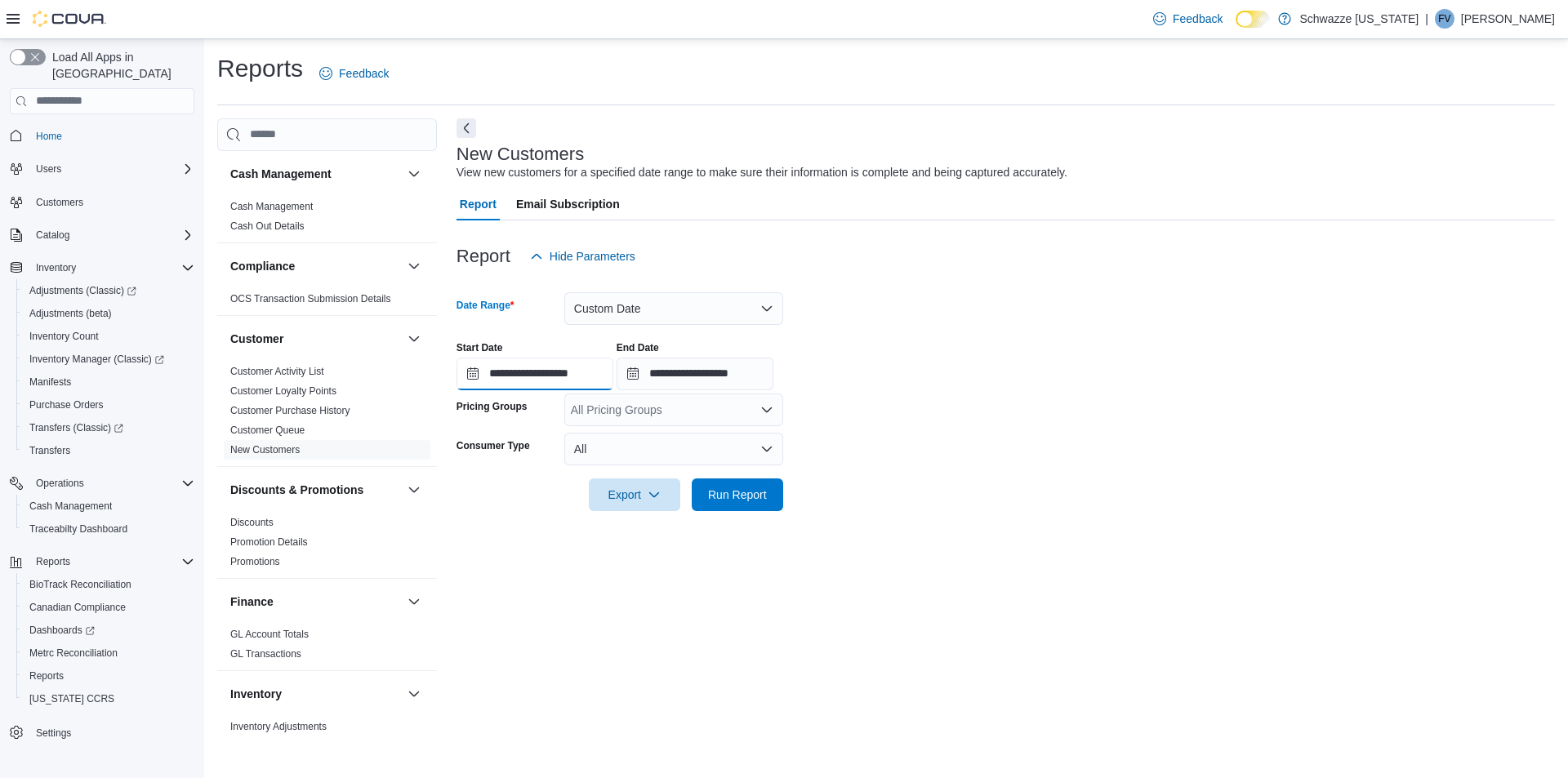
click at [483, 385] on input "**********" at bounding box center [535, 374] width 157 height 33
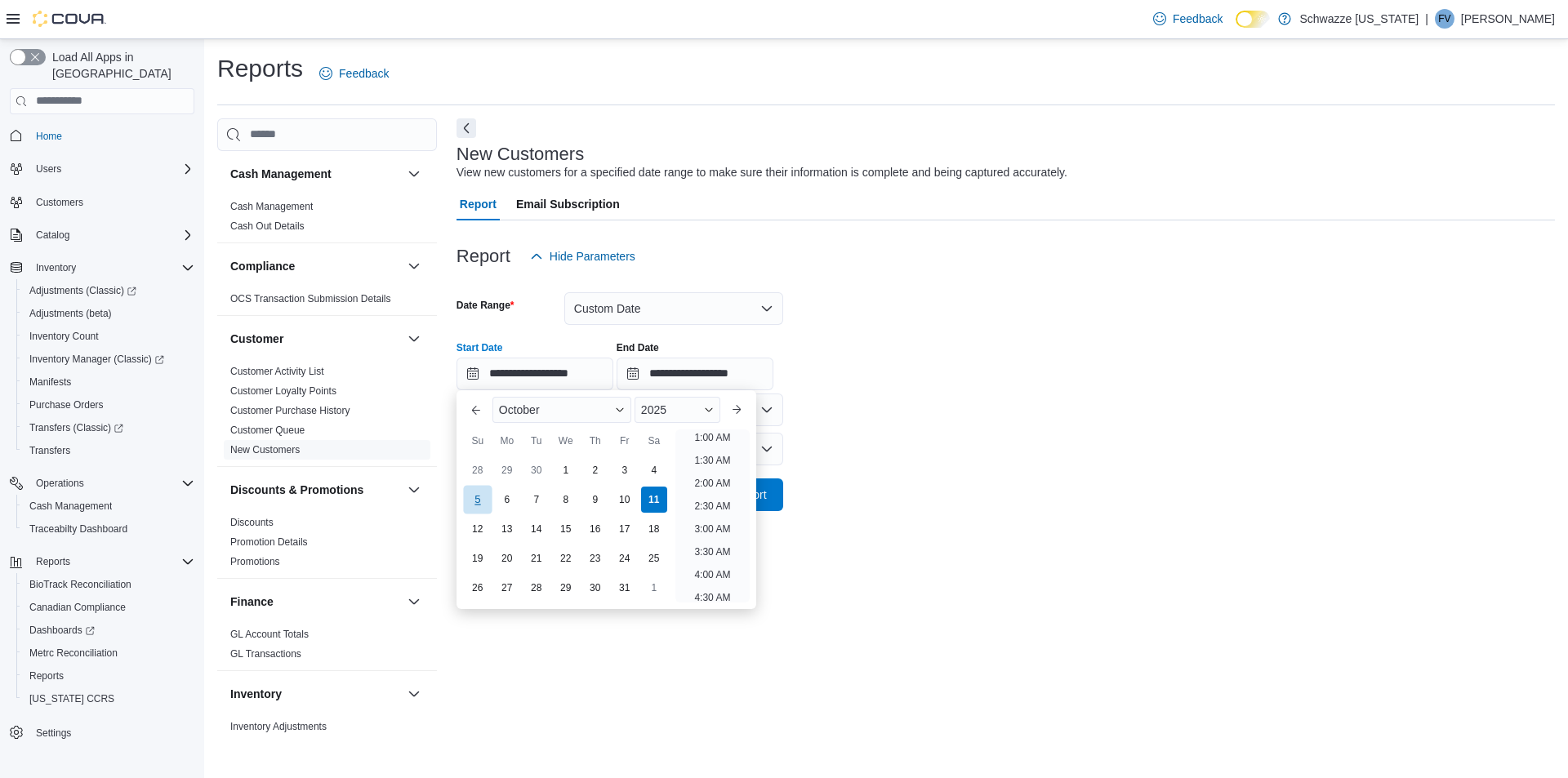
click at [489, 501] on div "5" at bounding box center [477, 499] width 28 height 28
type input "**********"
click at [950, 377] on div "**********" at bounding box center [1006, 359] width 1099 height 62
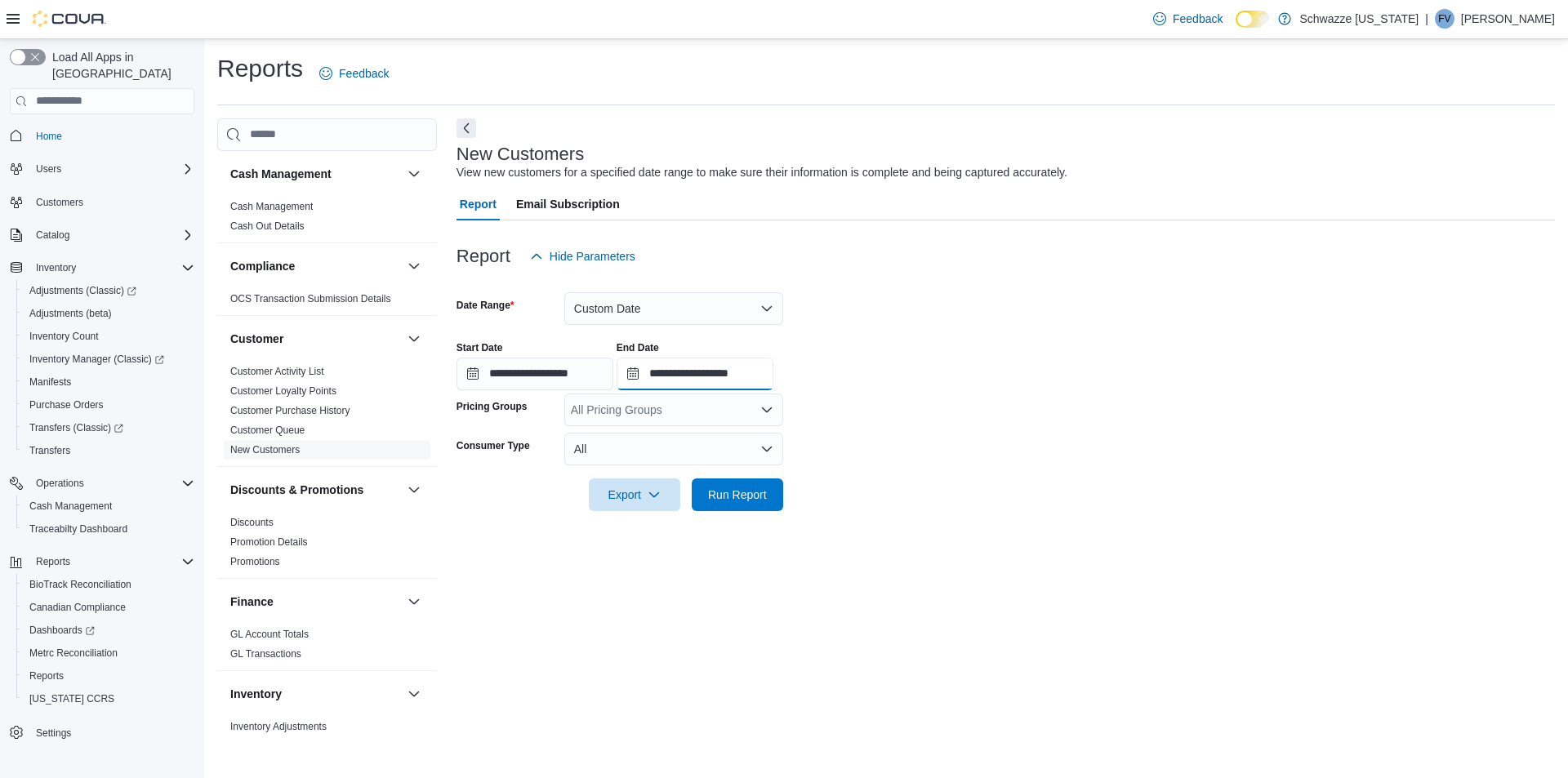
click at [748, 376] on input "**********" at bounding box center [694, 374] width 157 height 33
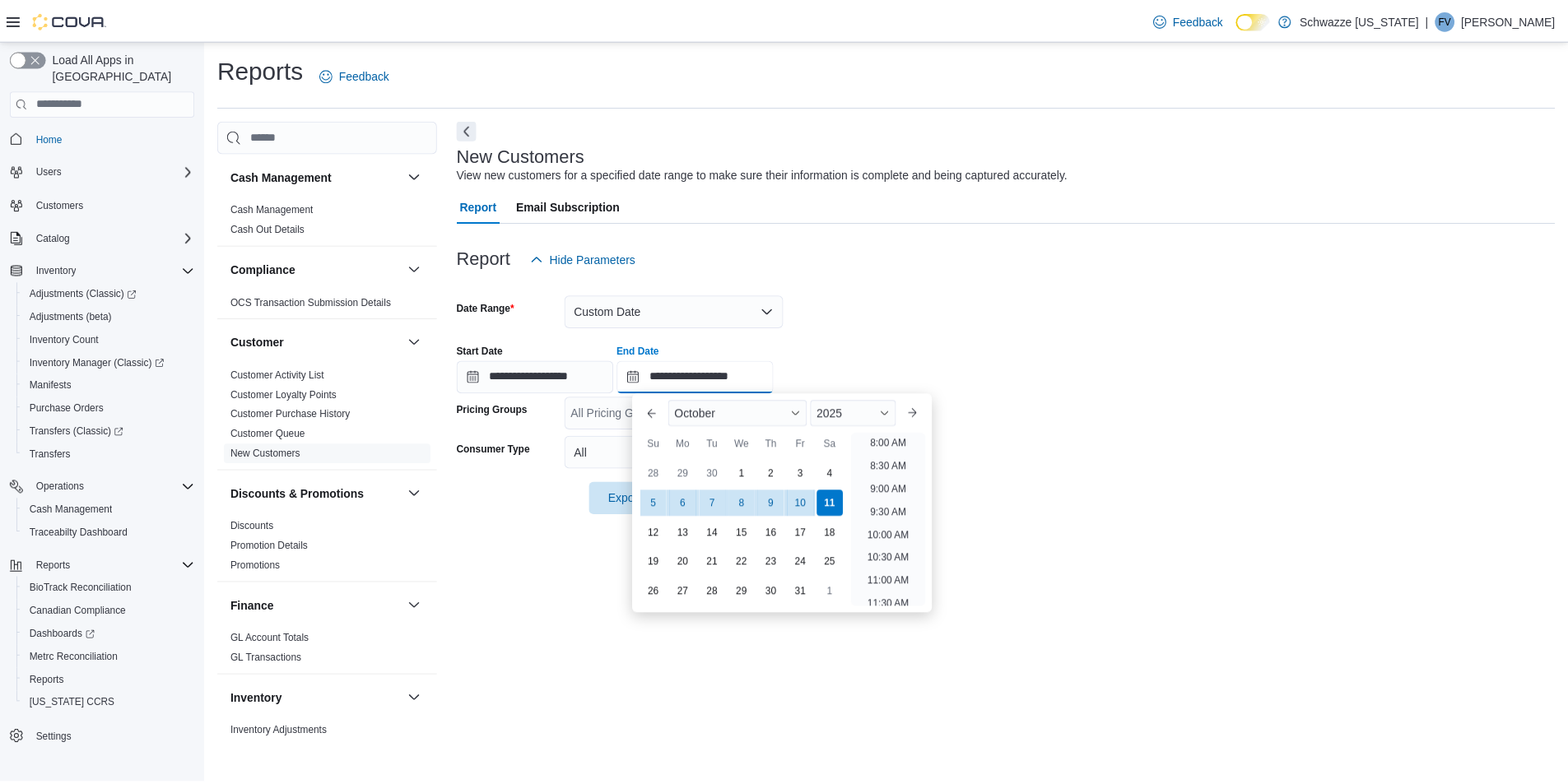
scroll to position [0, 0]
click at [897, 442] on li "12:00 AM" at bounding box center [895, 446] width 55 height 20
type input "**********"
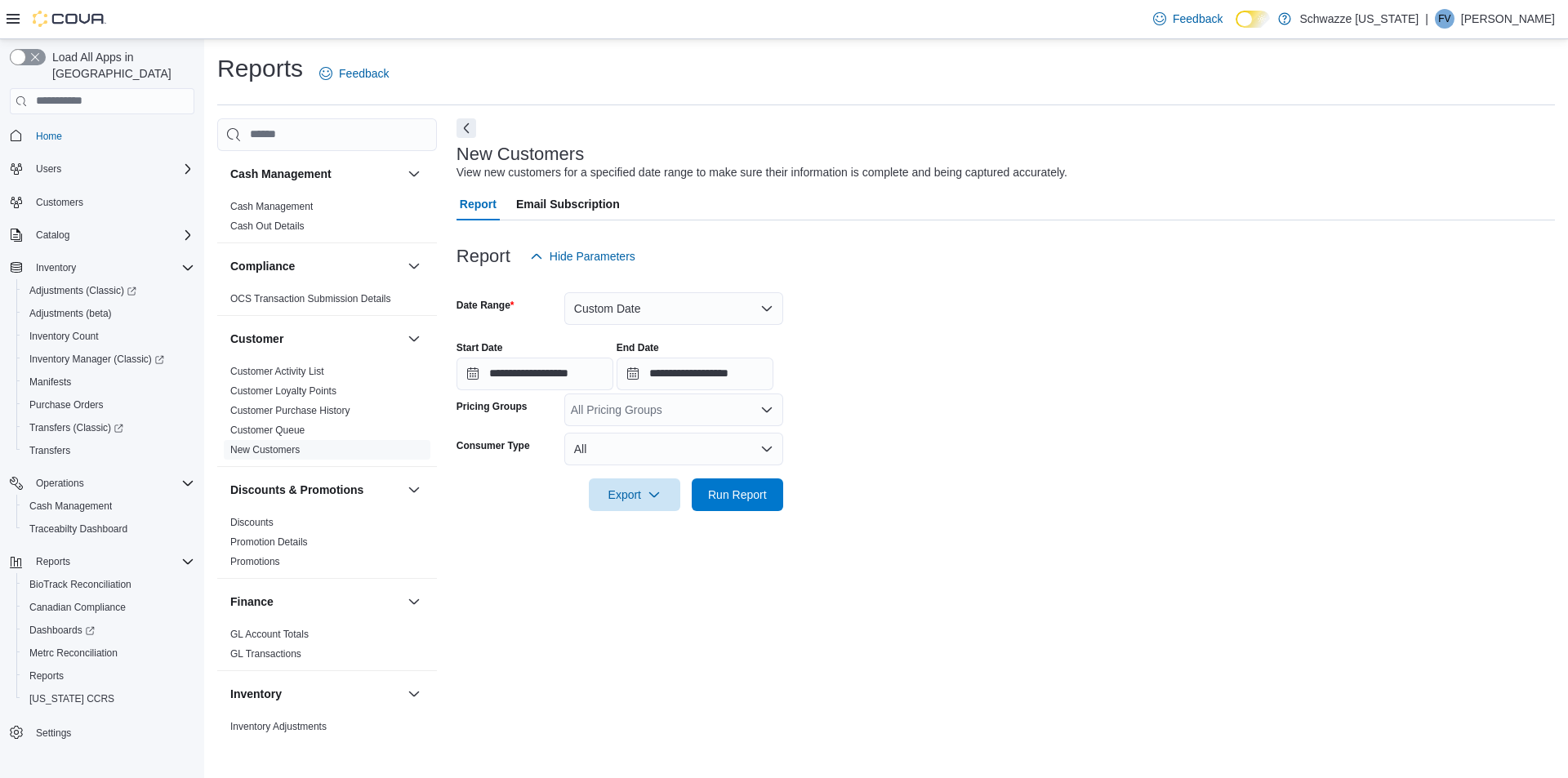
click at [1091, 293] on form "**********" at bounding box center [1006, 391] width 1099 height 238
click at [710, 481] on span "Run Report" at bounding box center [737, 494] width 72 height 33
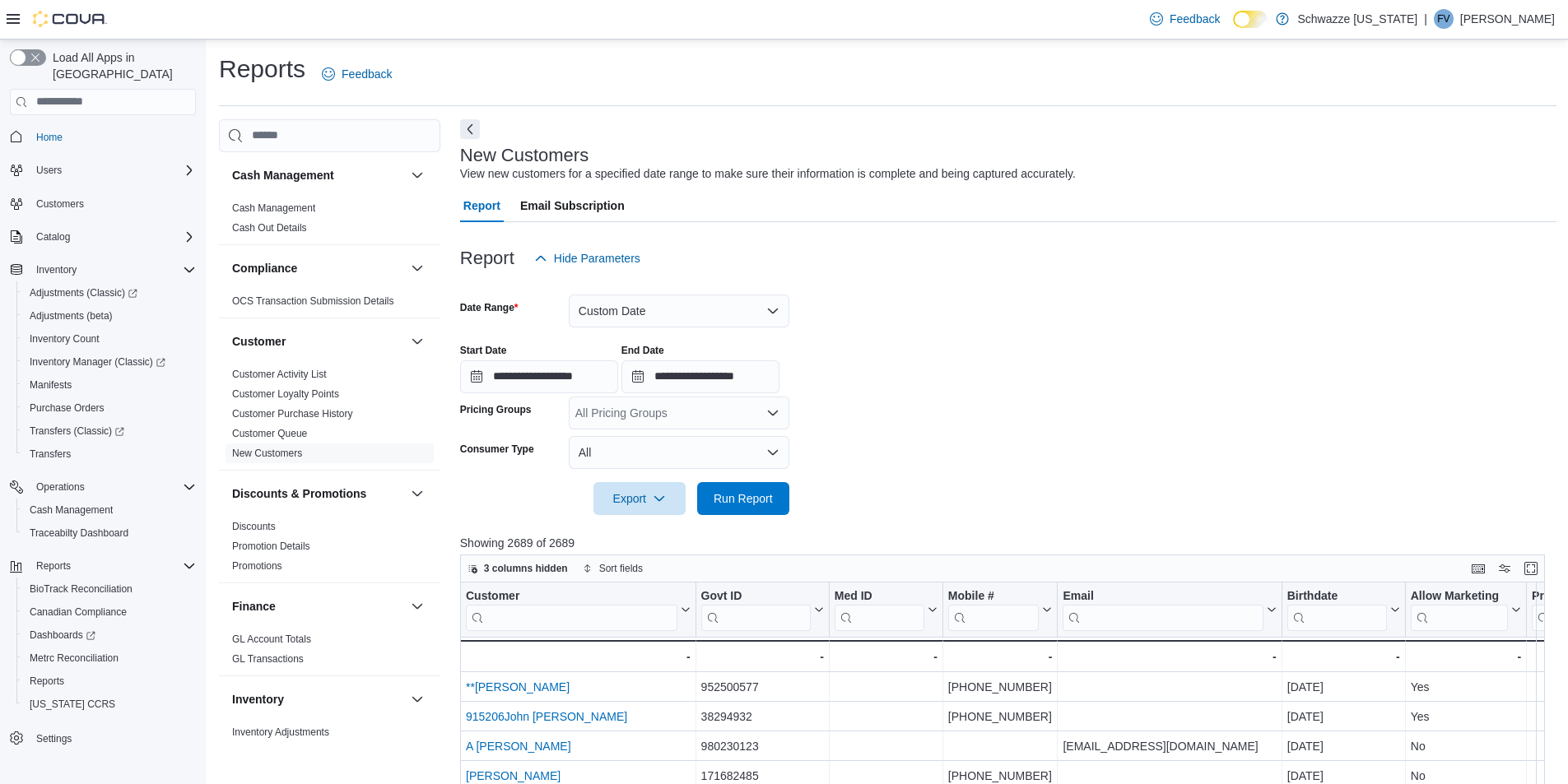
click at [652, 518] on div at bounding box center [1008, 524] width 1097 height 20
click at [652, 505] on span "Export" at bounding box center [639, 498] width 72 height 33
click at [644, 524] on button "Export to Excel" at bounding box center [642, 531] width 94 height 33
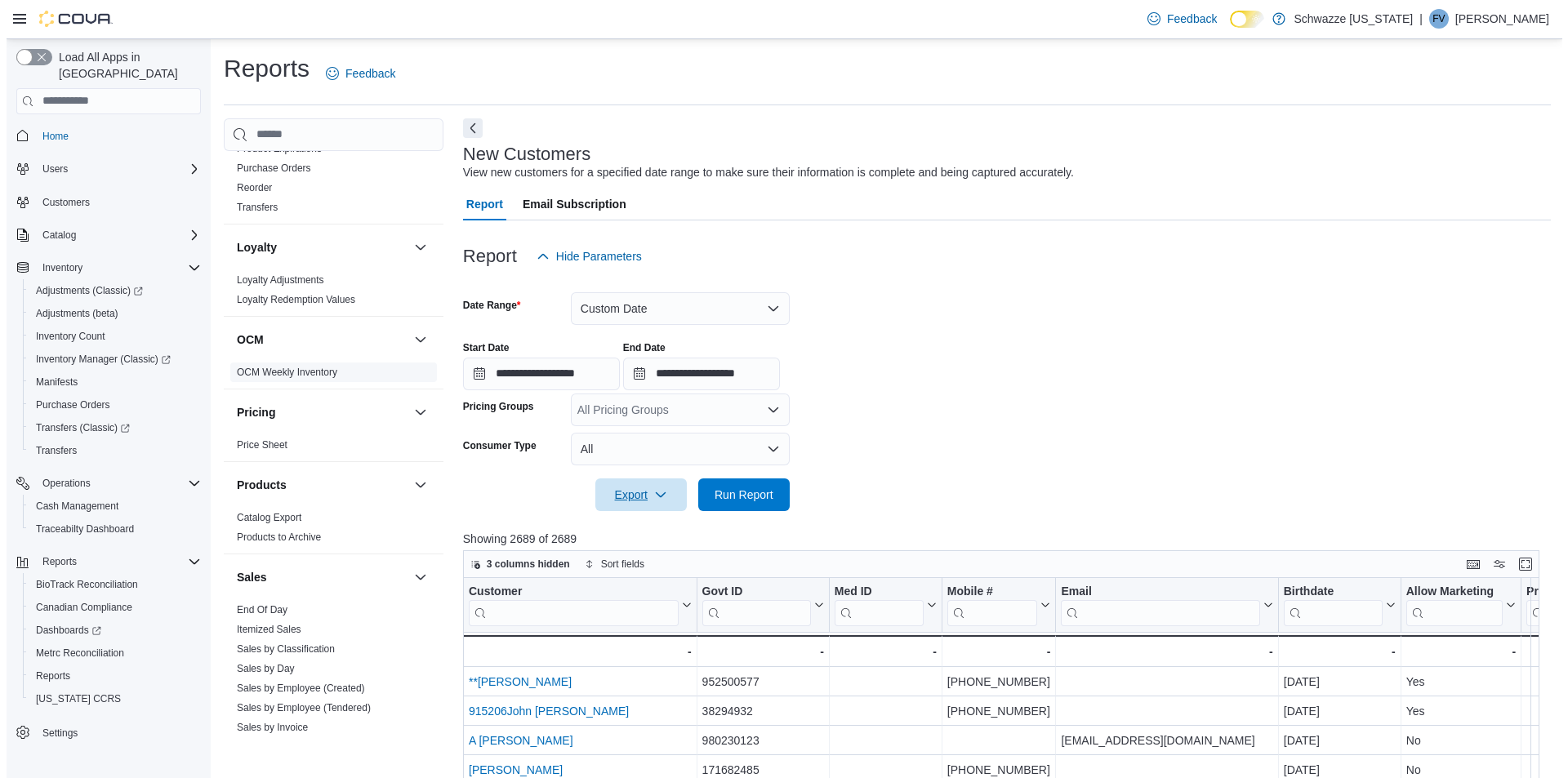
scroll to position [1063, 0]
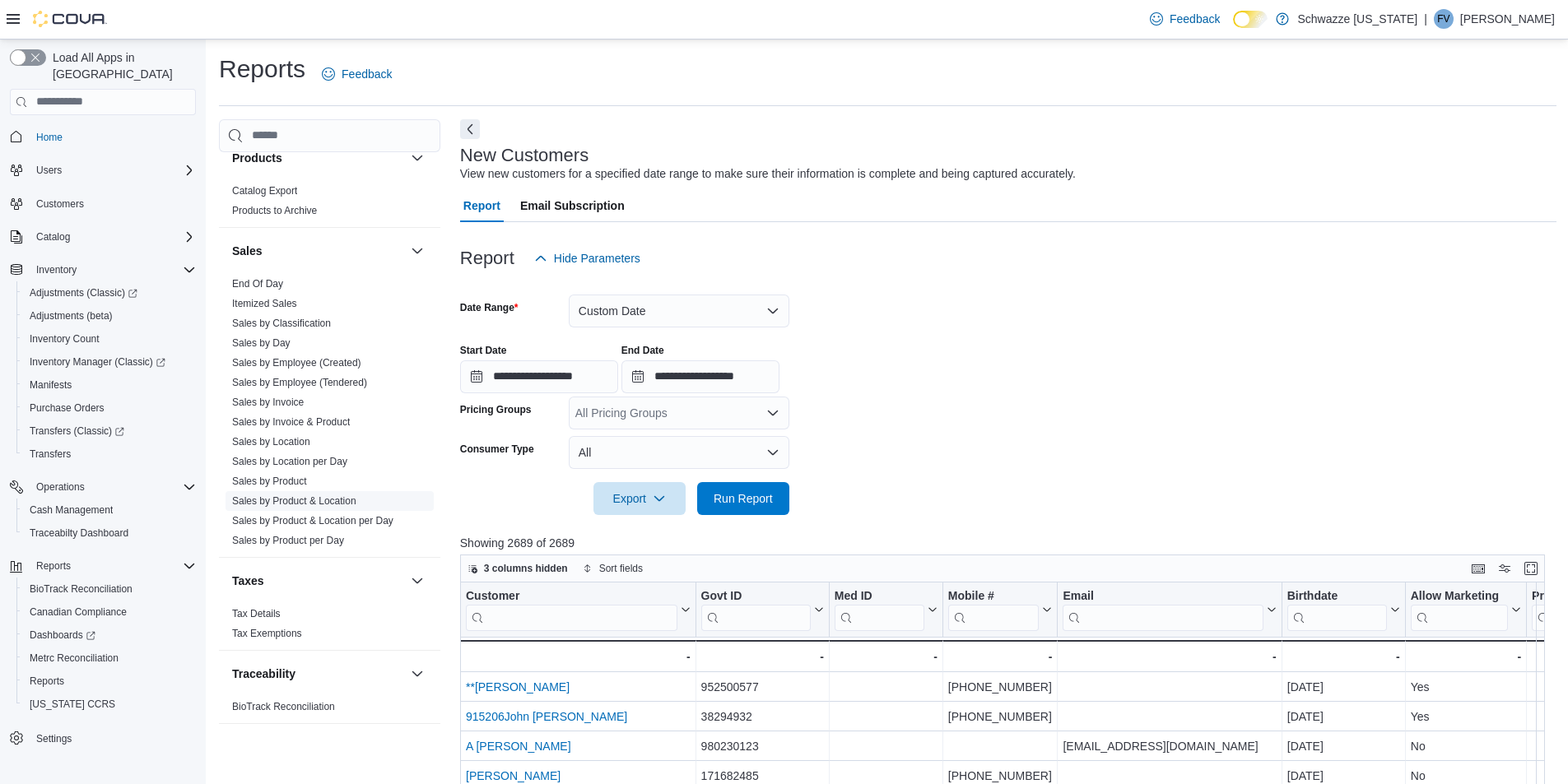
click at [336, 499] on link "Sales by Product & Location" at bounding box center [294, 500] width 124 height 12
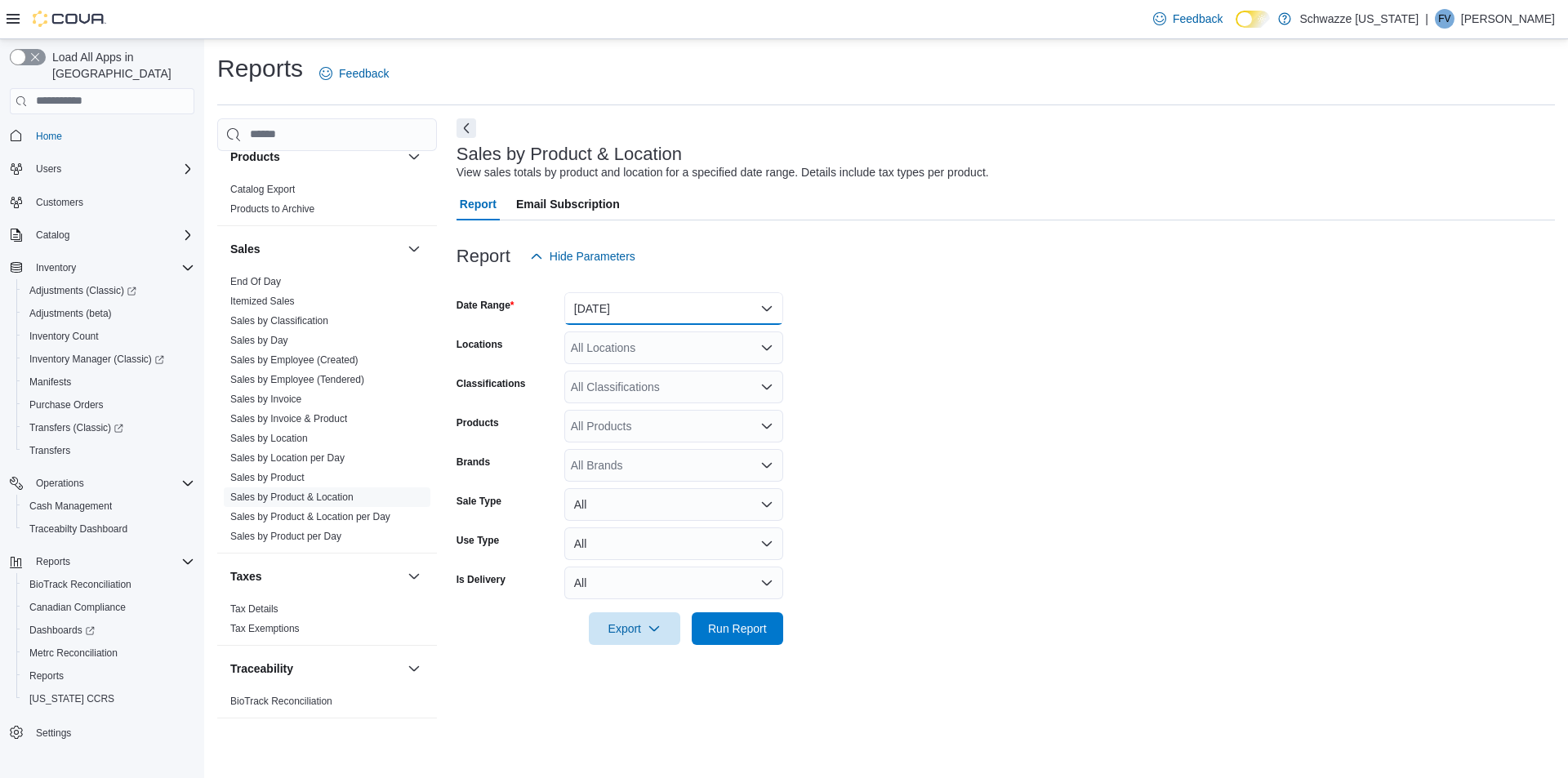
click at [599, 308] on button "Yesterday" at bounding box center [673, 308] width 219 height 33
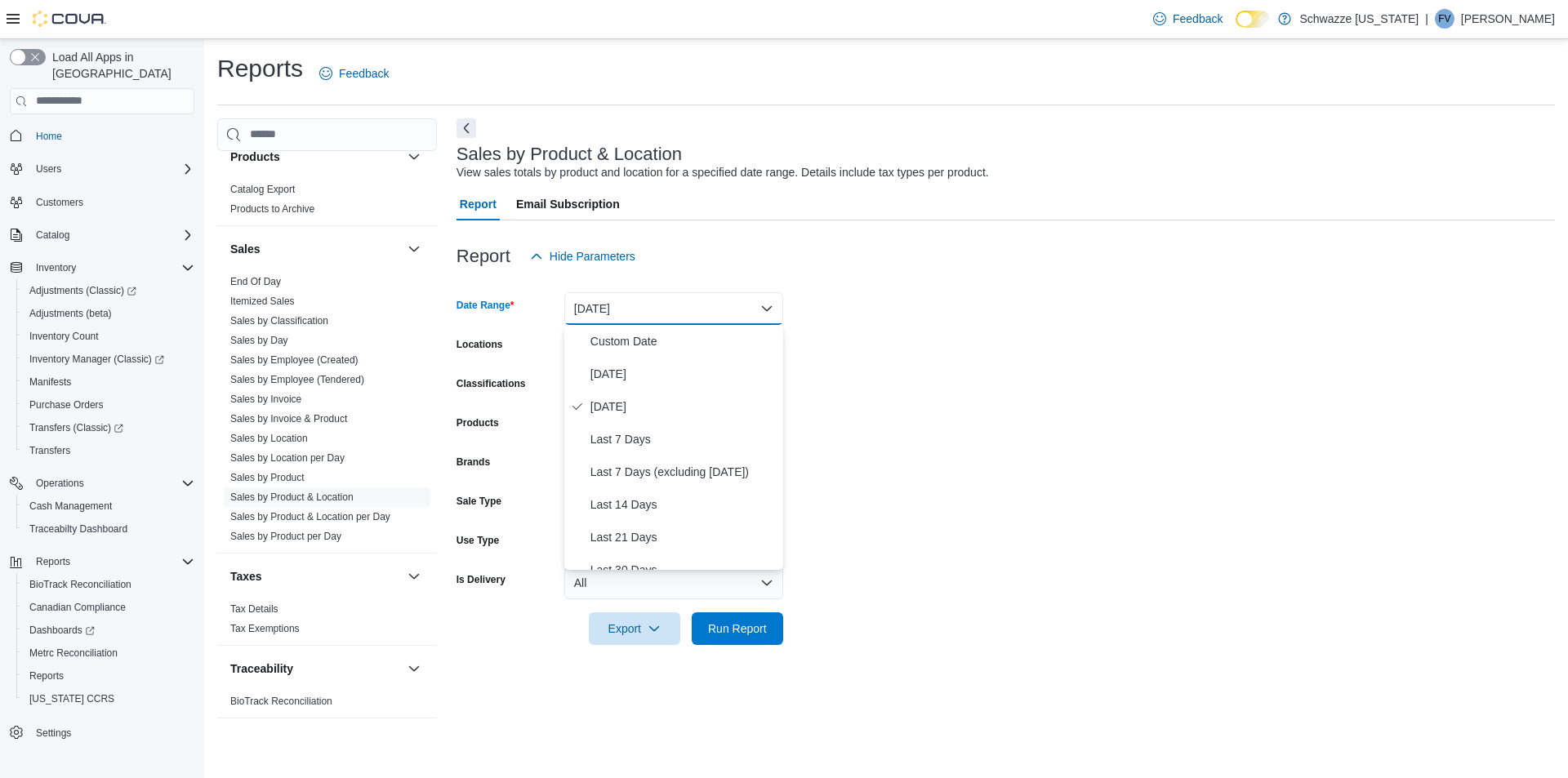
click at [828, 262] on div "Report Hide Parameters" at bounding box center [1006, 256] width 1099 height 33
click at [614, 315] on button "Yesterday" at bounding box center [673, 308] width 219 height 33
click at [619, 346] on span "Custom Date" at bounding box center [684, 342] width 186 height 19
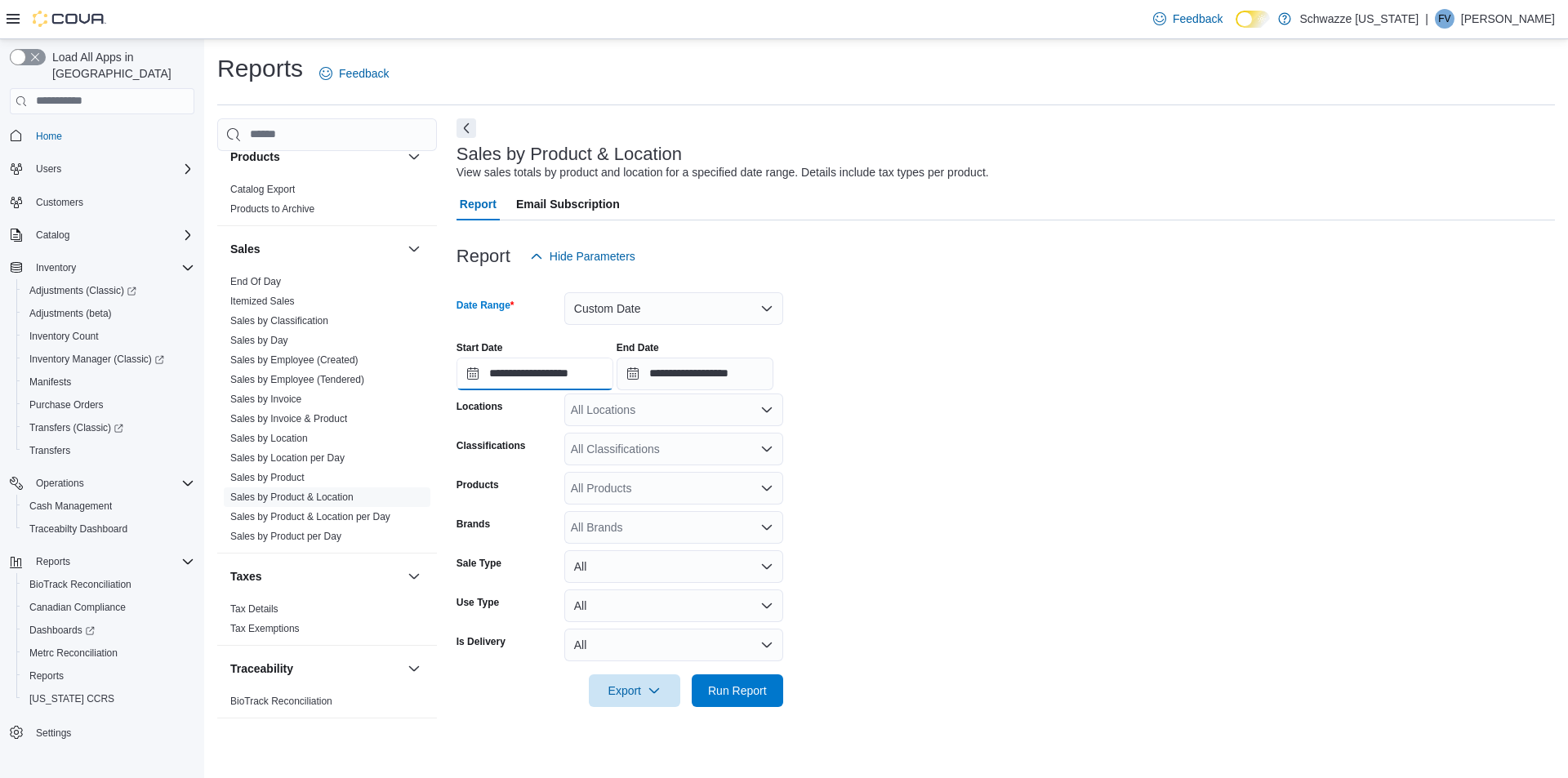
click at [474, 370] on input "**********" at bounding box center [535, 374] width 157 height 33
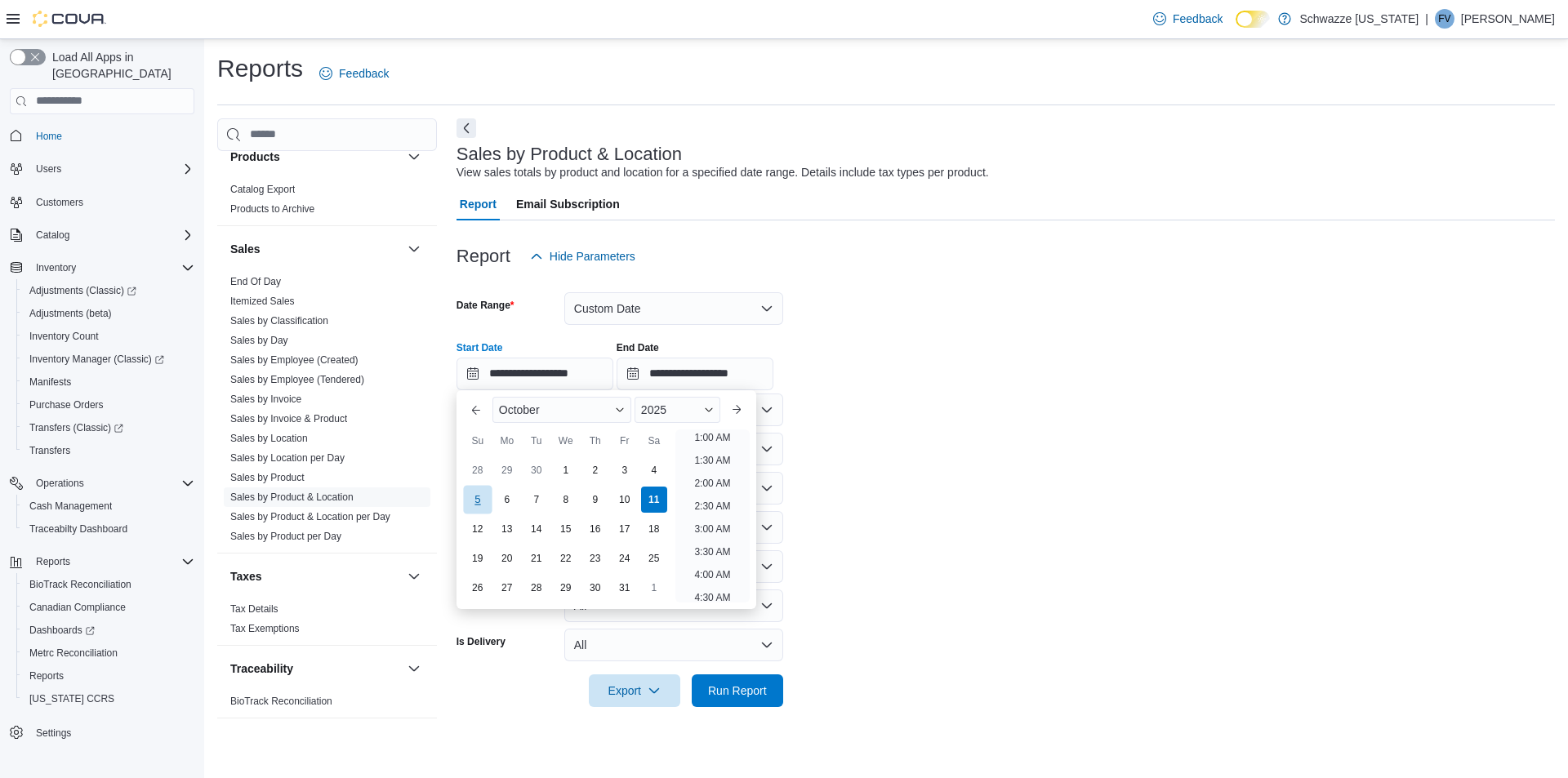
click at [484, 489] on div "5" at bounding box center [477, 499] width 28 height 28
type input "**********"
click at [900, 402] on form "**********" at bounding box center [1006, 489] width 1099 height 435
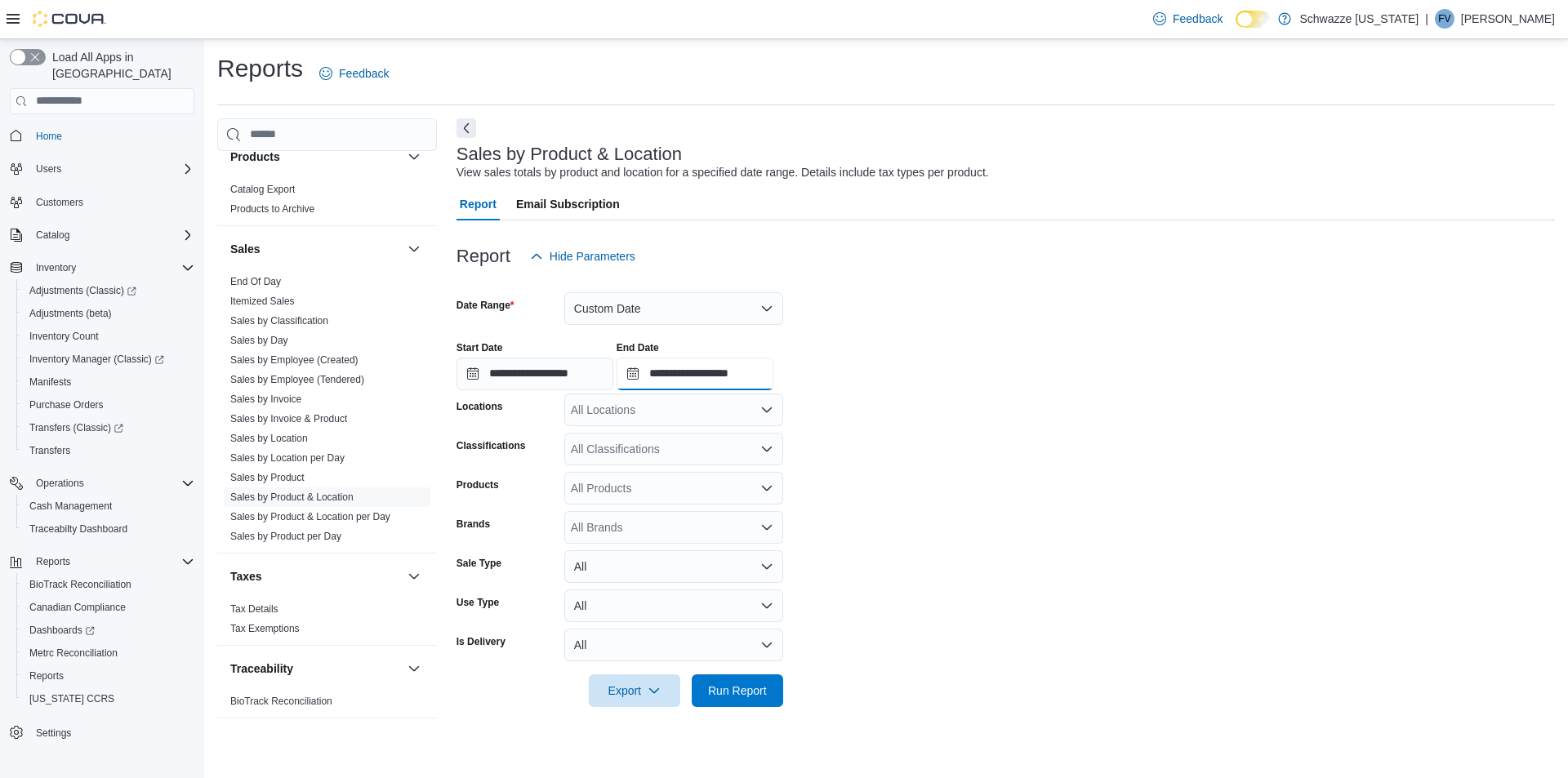
click at [764, 388] on input "**********" at bounding box center [694, 374] width 157 height 33
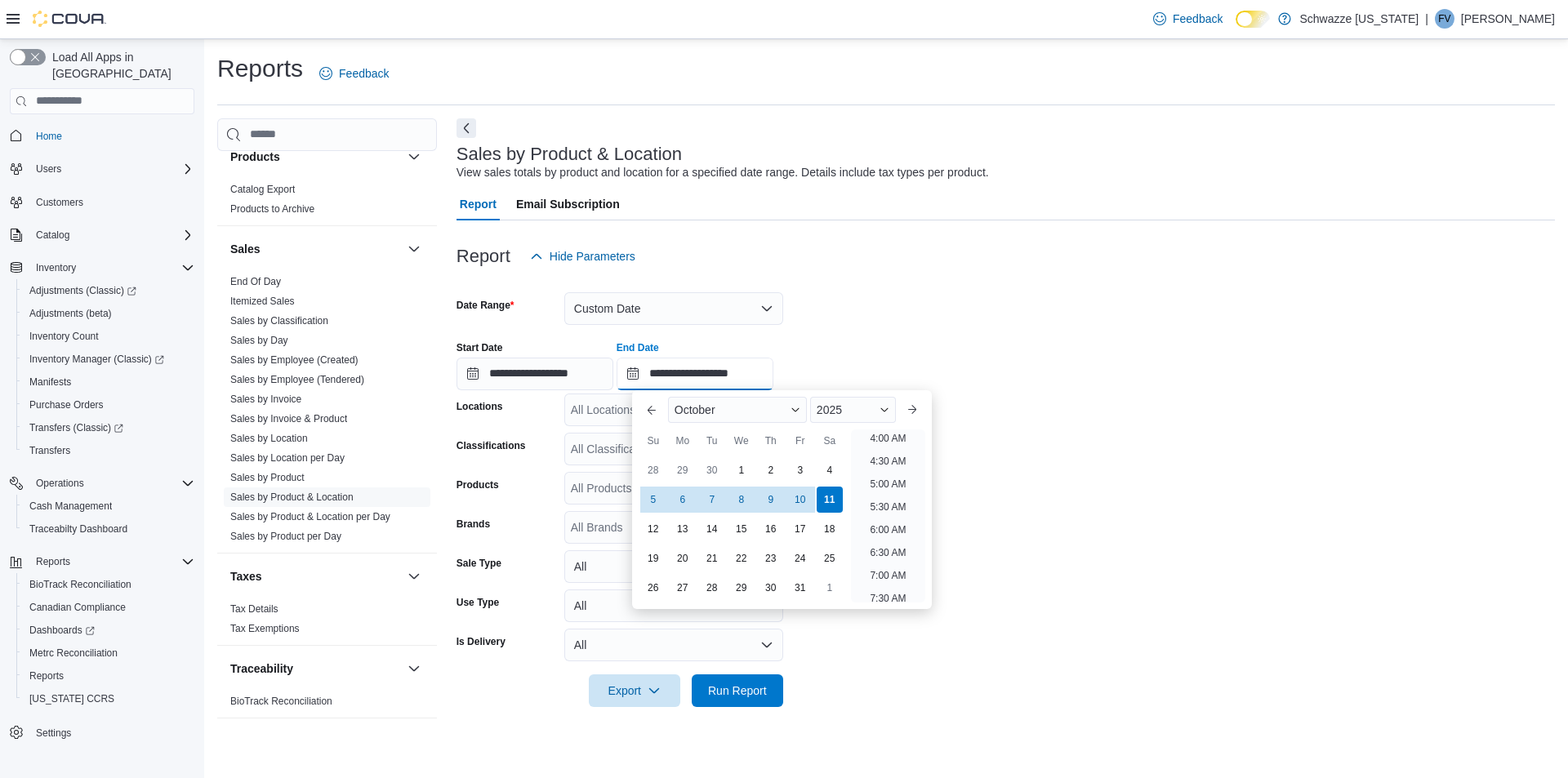
scroll to position [0, 0]
click at [889, 441] on li "12:00 AM" at bounding box center [888, 443] width 55 height 19
type input "**********"
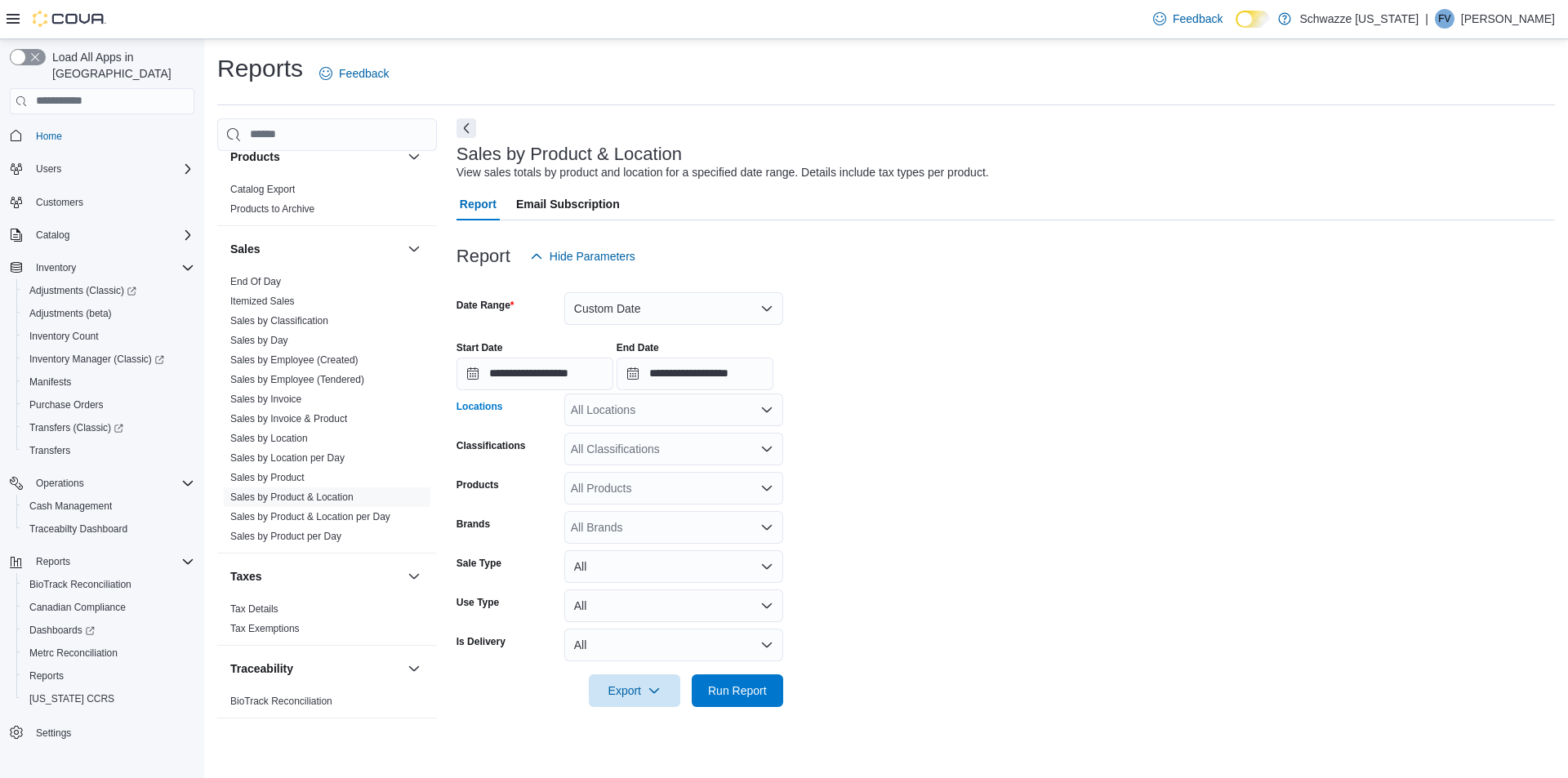
click at [632, 420] on div "All Locations" at bounding box center [673, 410] width 219 height 33
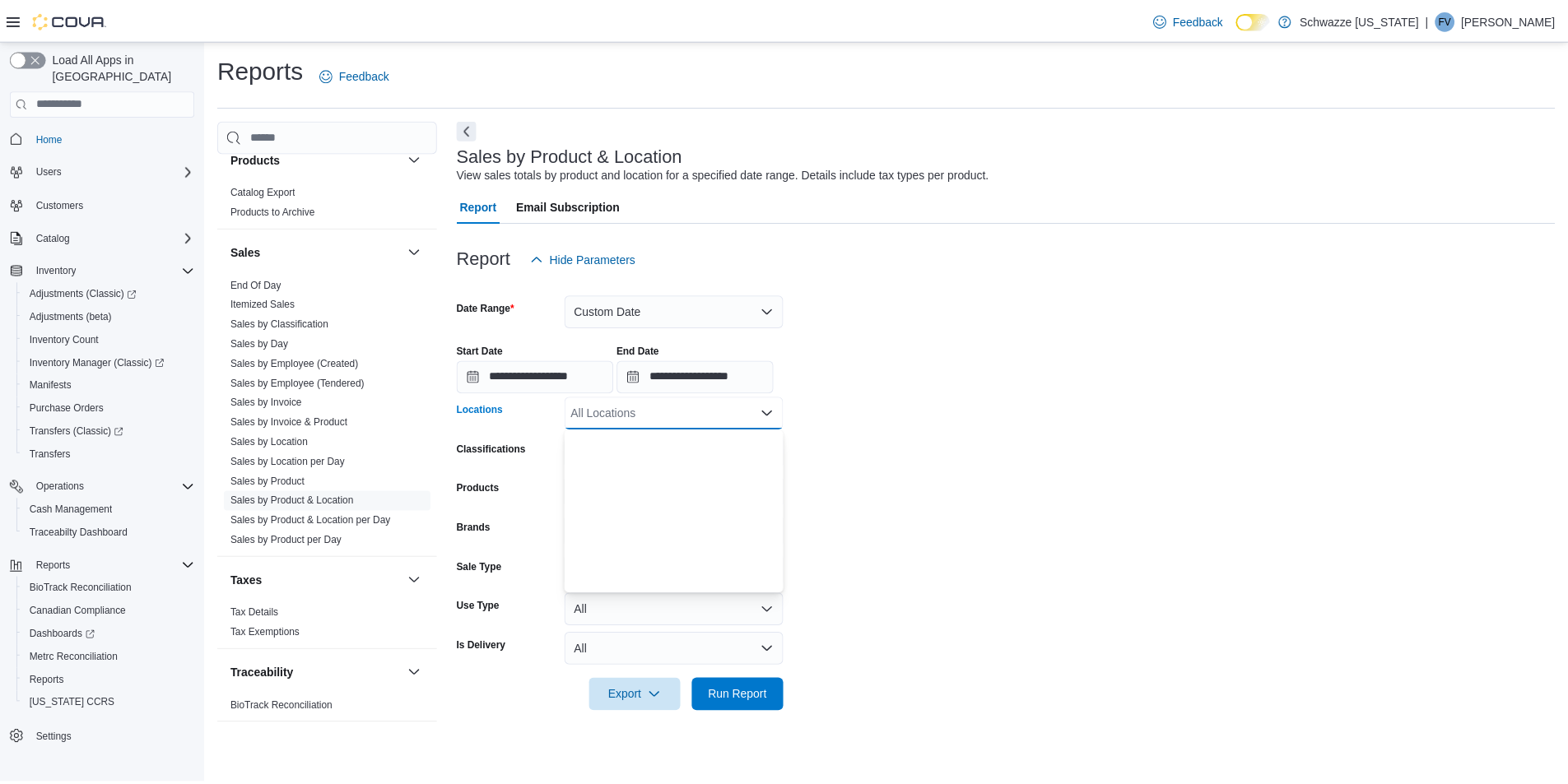
scroll to position [493, 0]
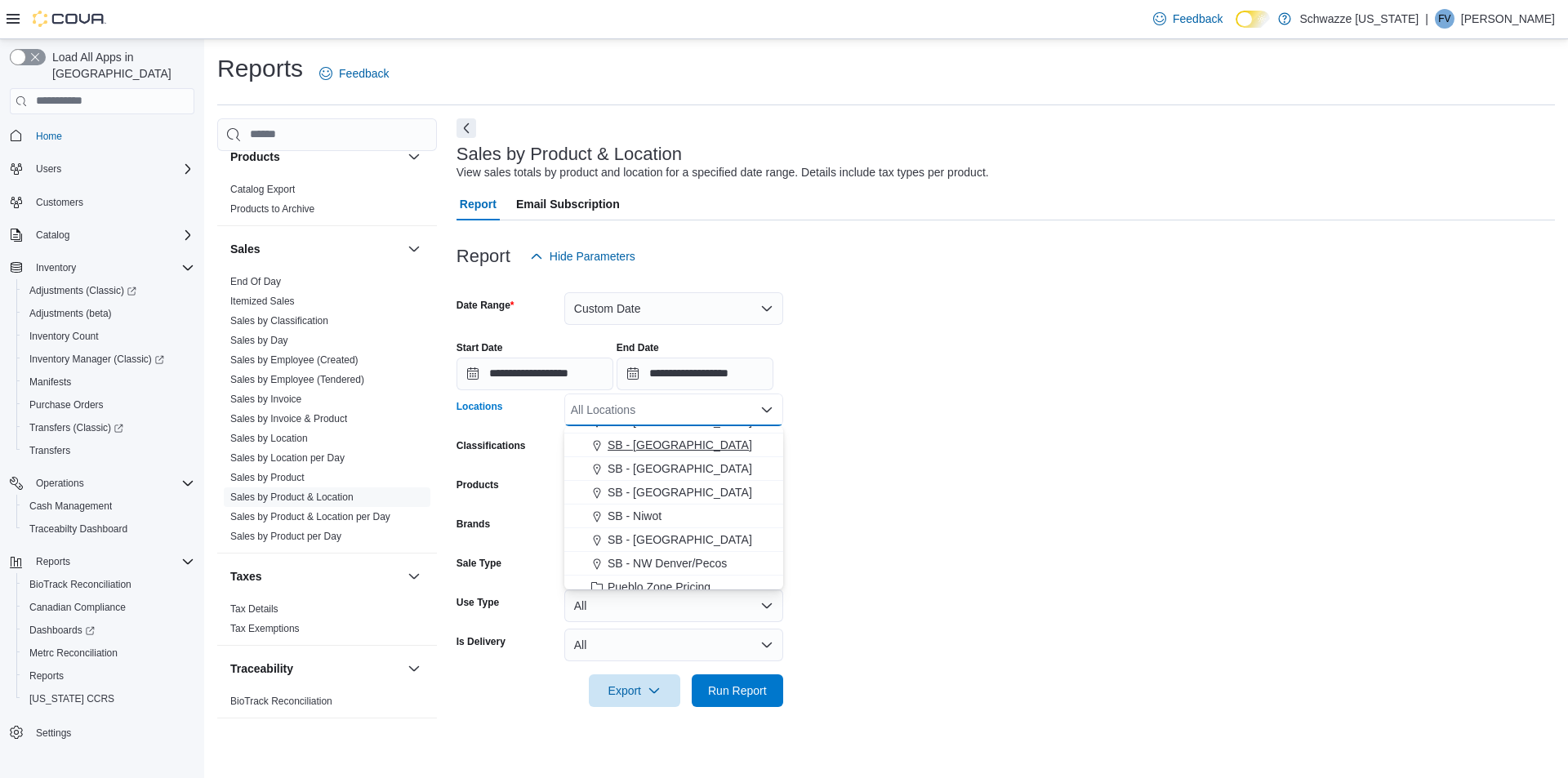
click at [669, 441] on span "SB - [GEOGRAPHIC_DATA]" at bounding box center [679, 445] width 144 height 16
click at [747, 681] on span "Run Report" at bounding box center [737, 689] width 72 height 33
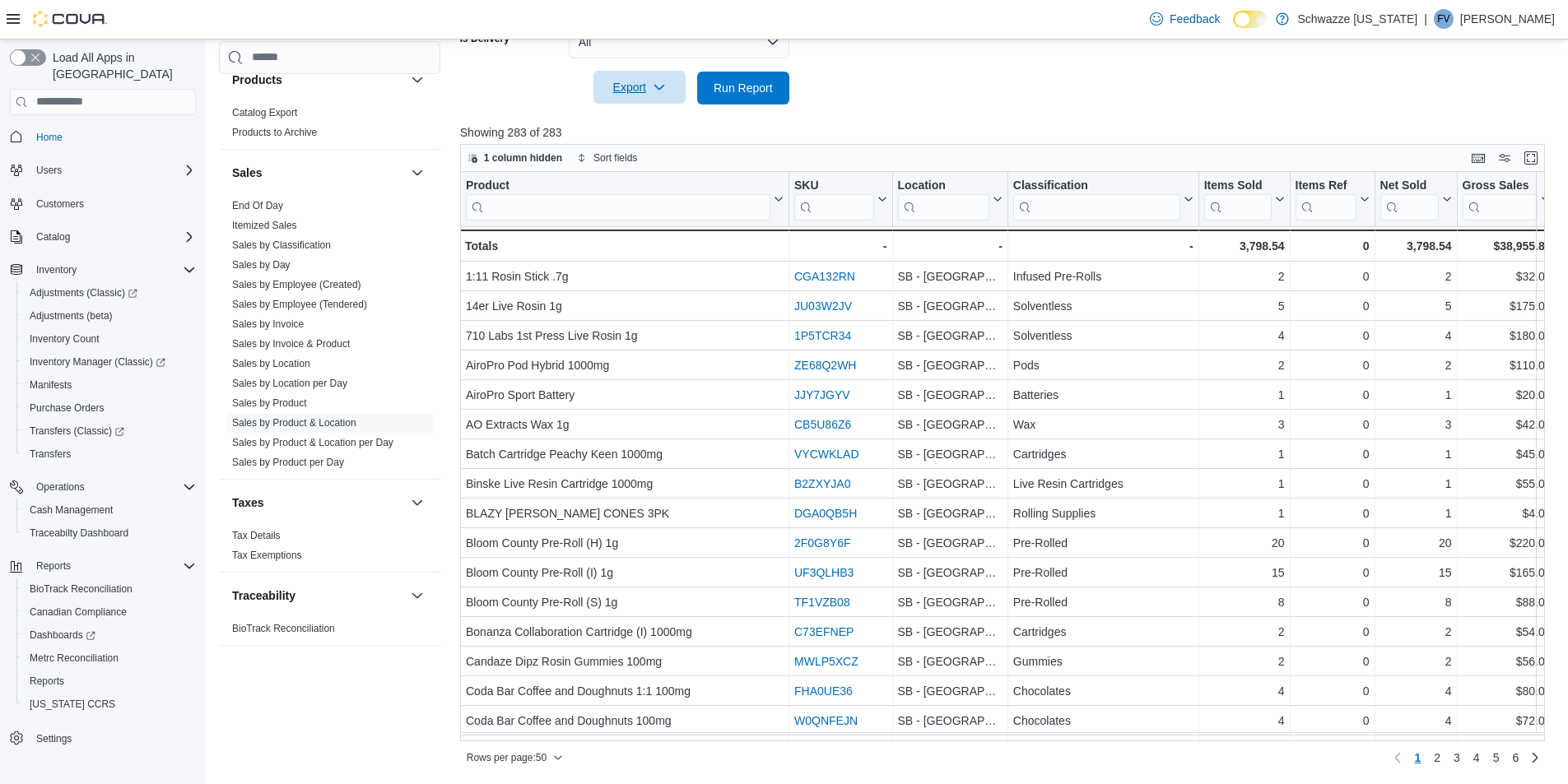
scroll to position [608, 0]
click at [654, 87] on icon "button" at bounding box center [660, 87] width 13 height 13
click at [667, 123] on span "Export to Excel" at bounding box center [642, 120] width 74 height 13
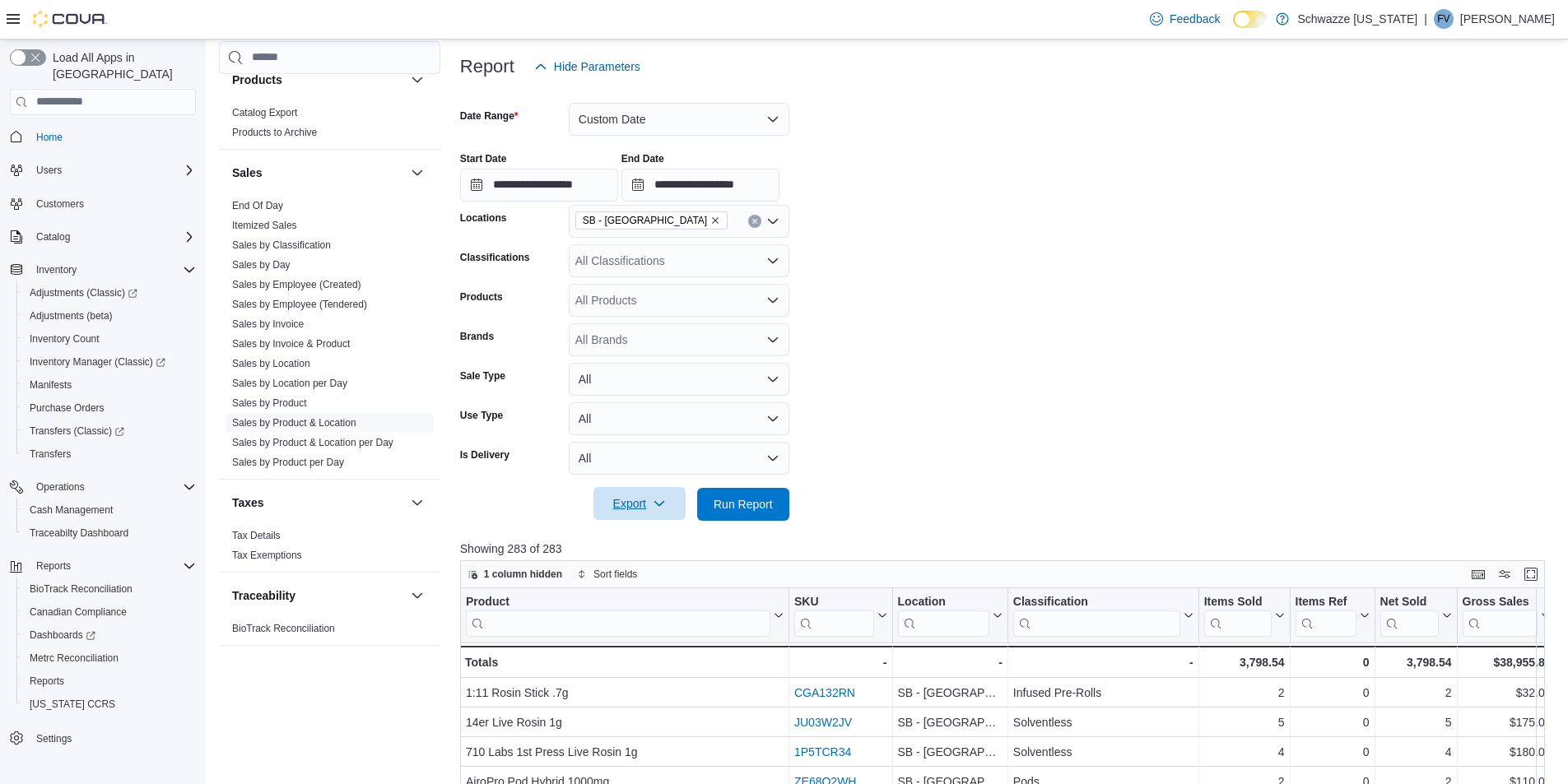
scroll to position [0, 0]
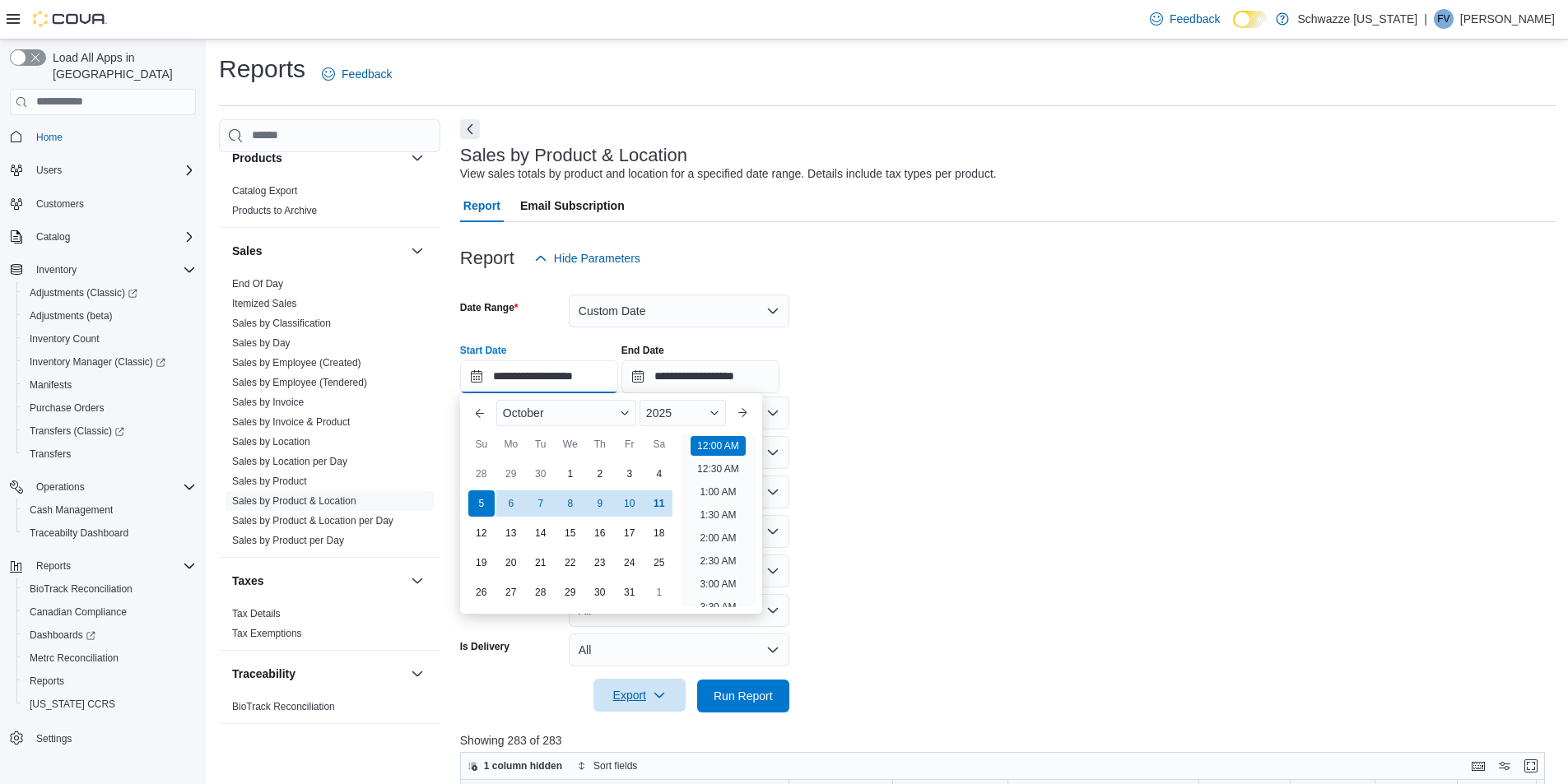
click at [543, 378] on input "**********" at bounding box center [539, 376] width 158 height 33
click at [633, 505] on div "10" at bounding box center [629, 503] width 29 height 29
type input "**********"
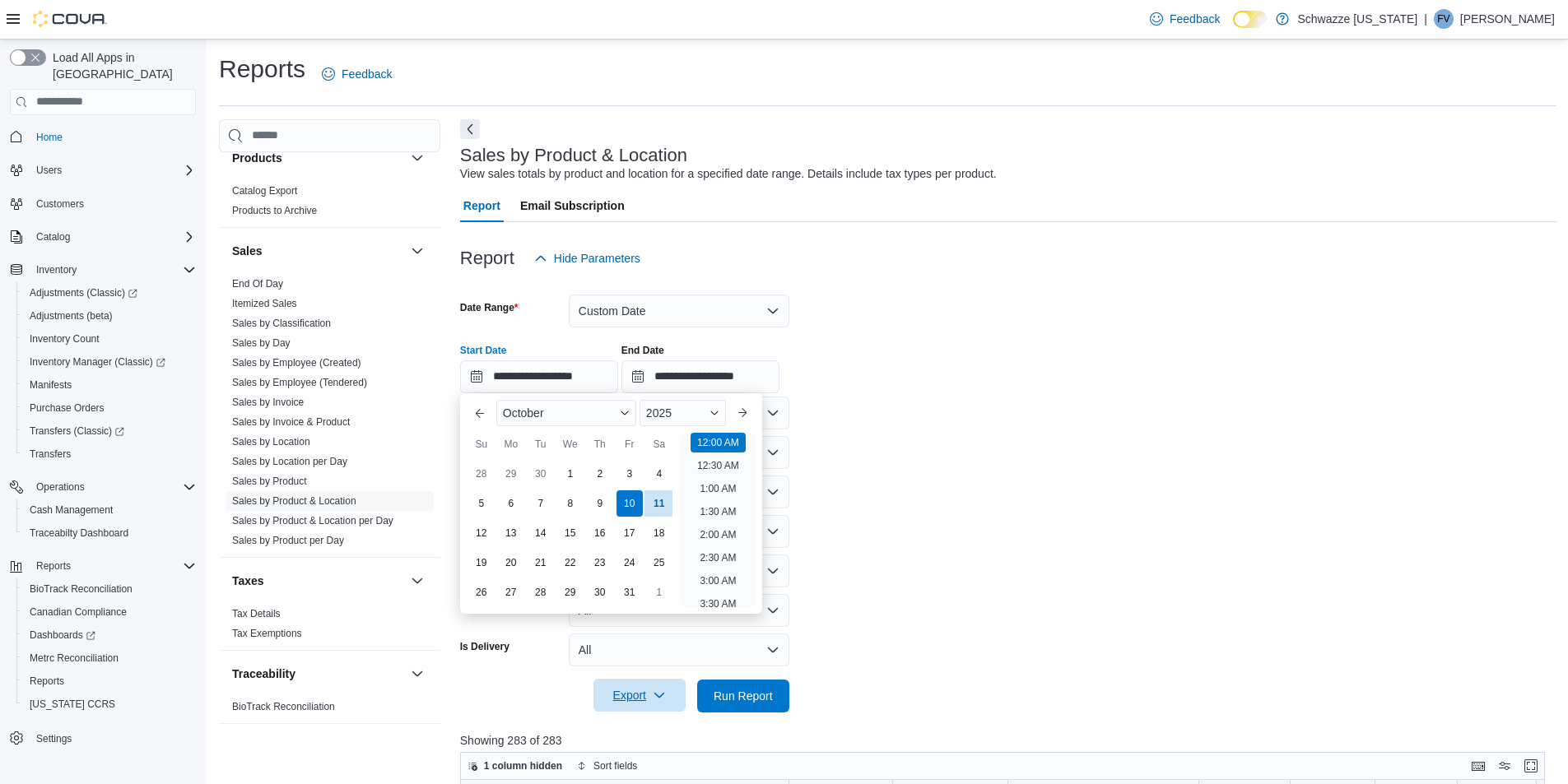
click at [899, 477] on form "**********" at bounding box center [1008, 493] width 1097 height 438
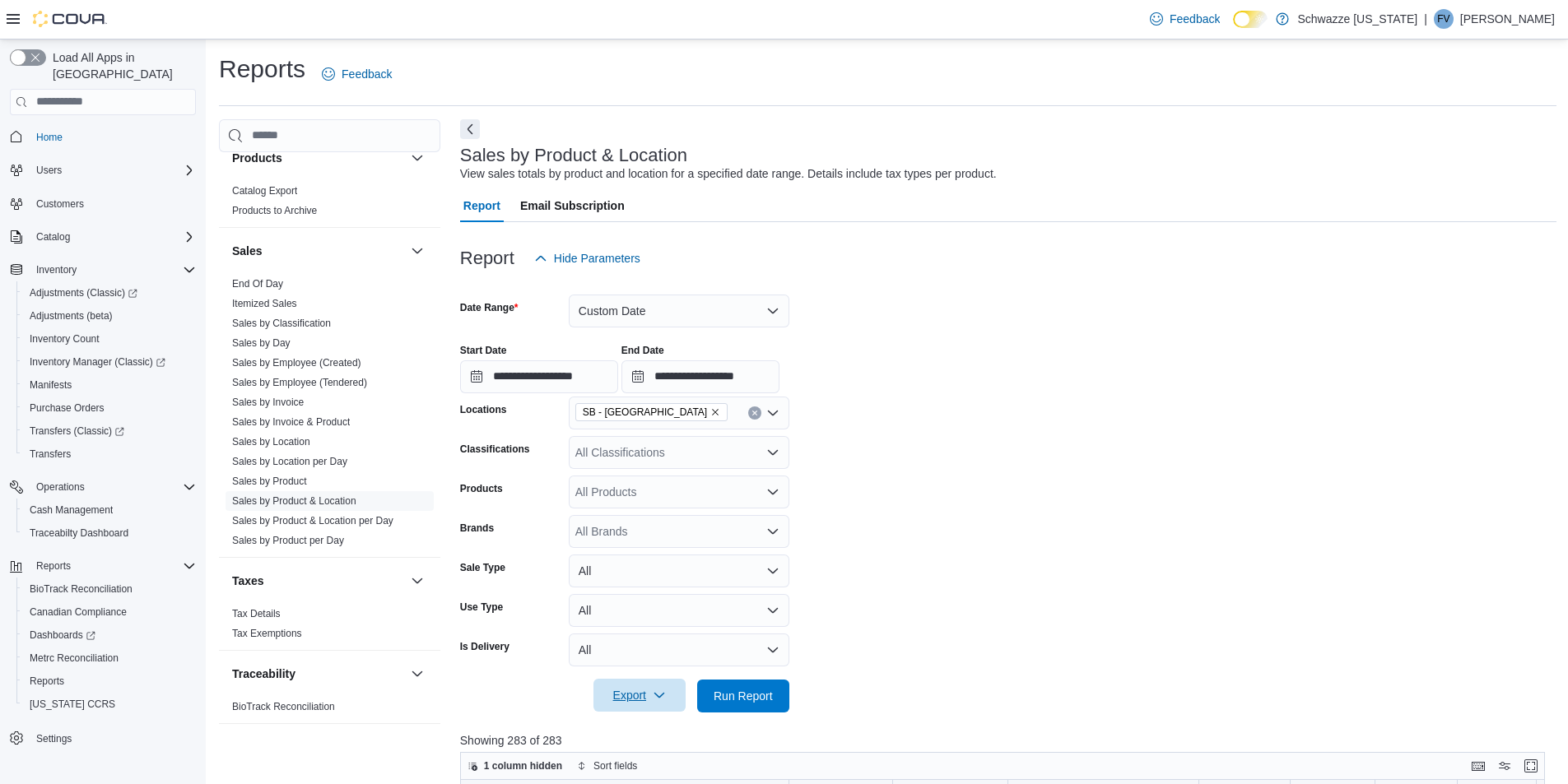
click at [650, 696] on span "Export" at bounding box center [639, 695] width 72 height 33
click at [659, 600] on span "Export to Excel" at bounding box center [642, 597] width 74 height 13
click at [270, 278] on link "End Of Day" at bounding box center [257, 284] width 51 height 12
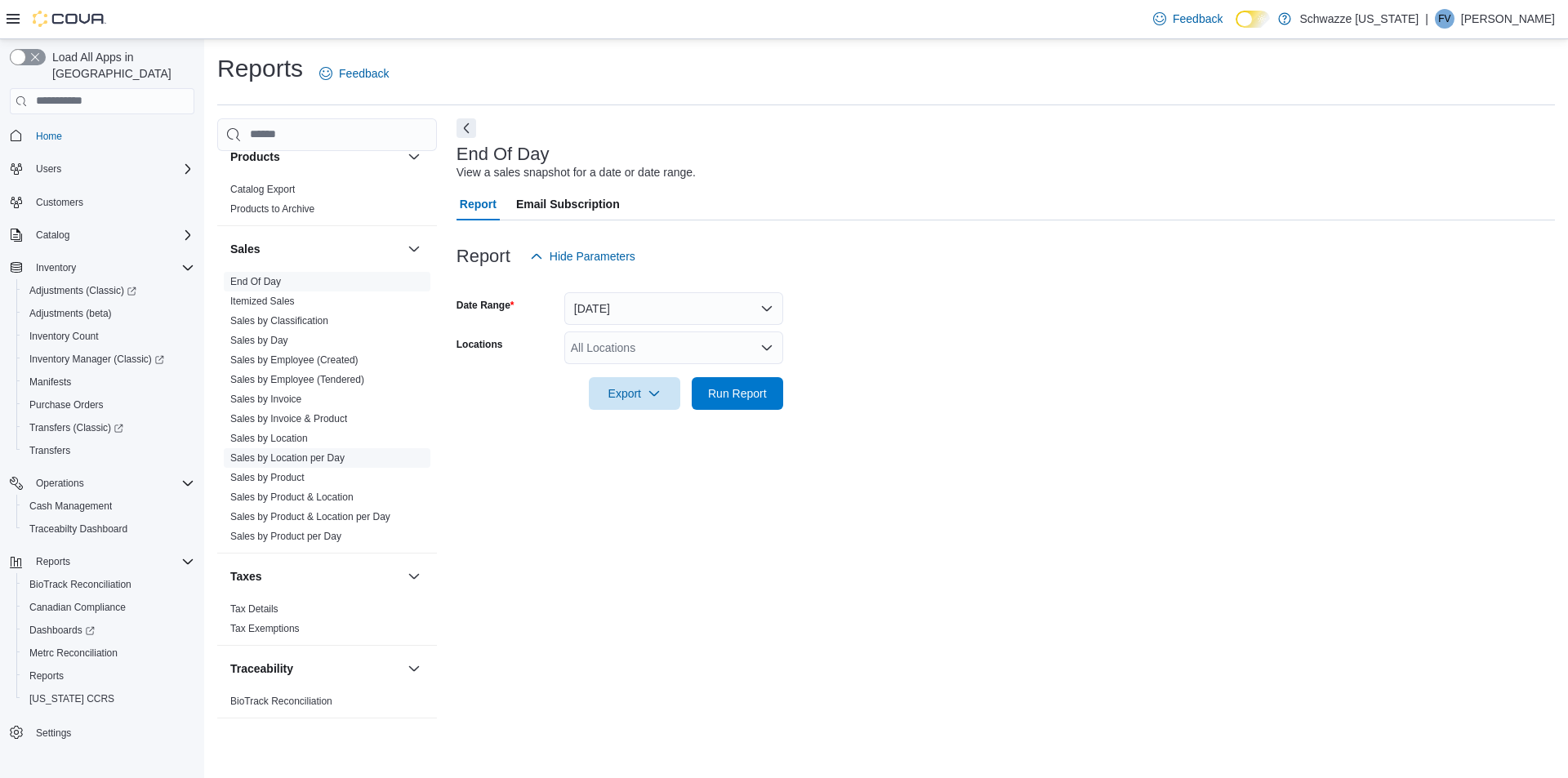
click at [297, 456] on link "Sales by Location per Day" at bounding box center [287, 458] width 114 height 12
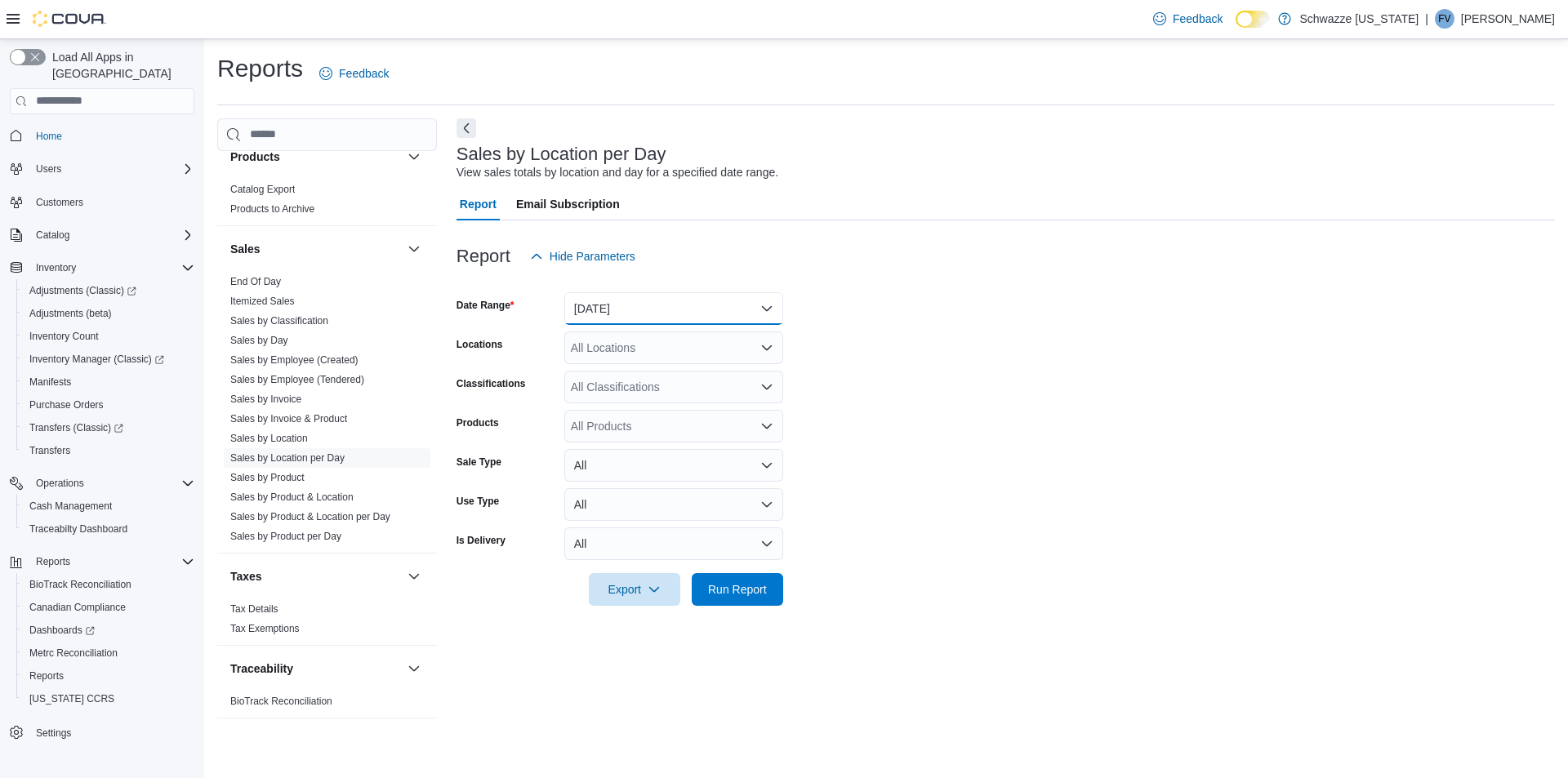
click at [637, 299] on button "Yesterday" at bounding box center [673, 308] width 219 height 33
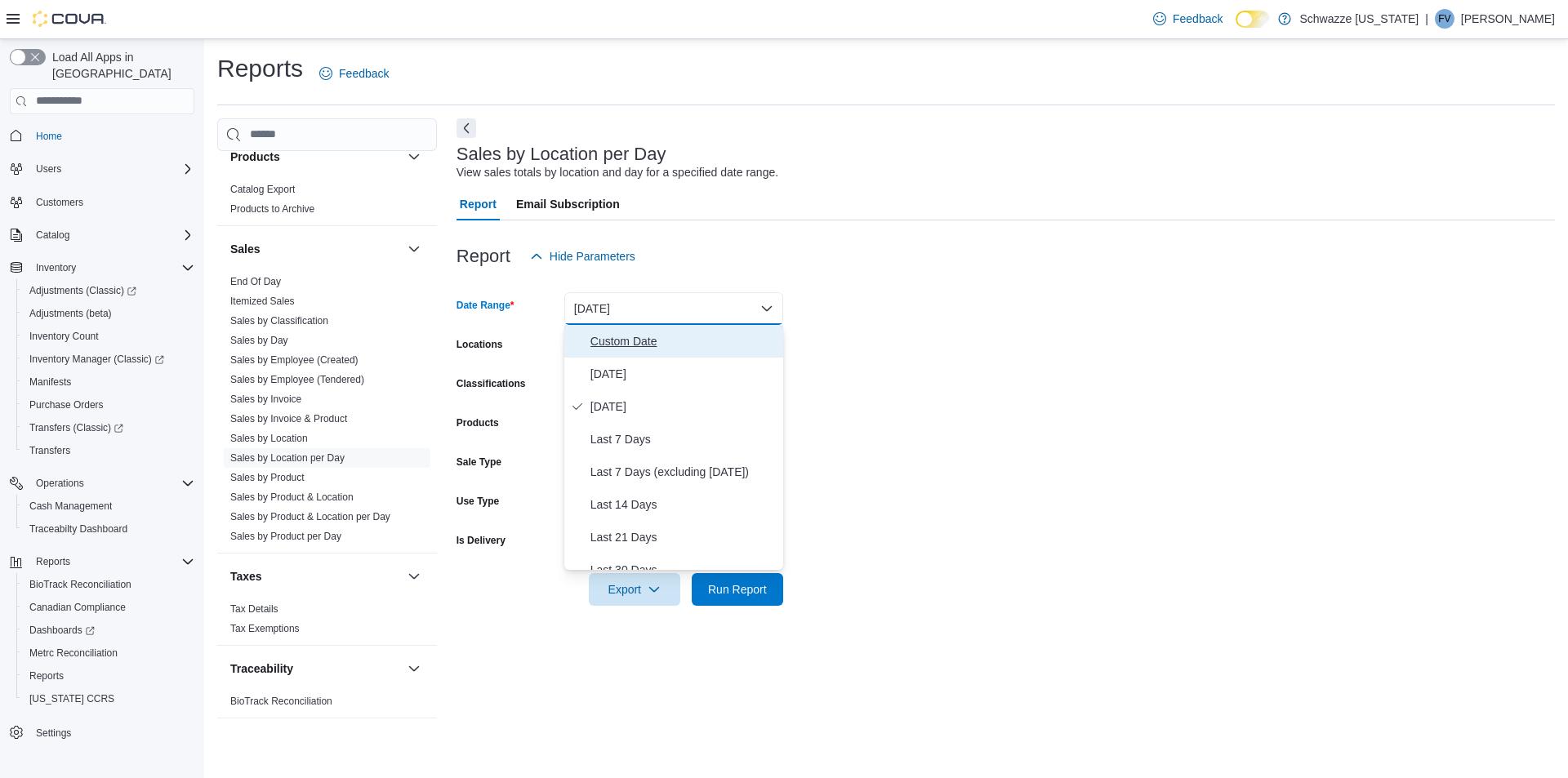
click at [653, 350] on span "Custom Date" at bounding box center [684, 342] width 186 height 19
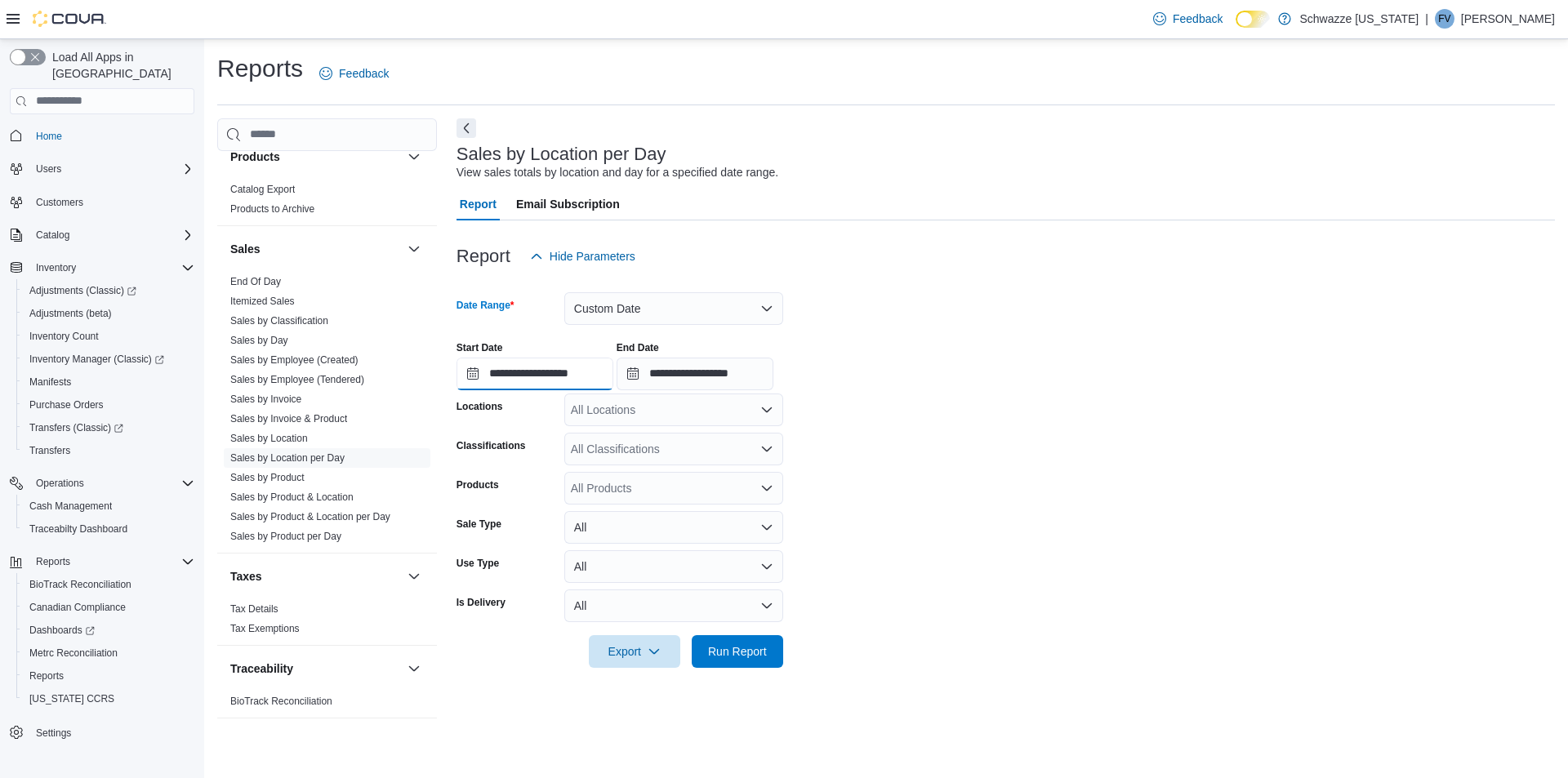
click at [498, 374] on input "**********" at bounding box center [535, 374] width 157 height 33
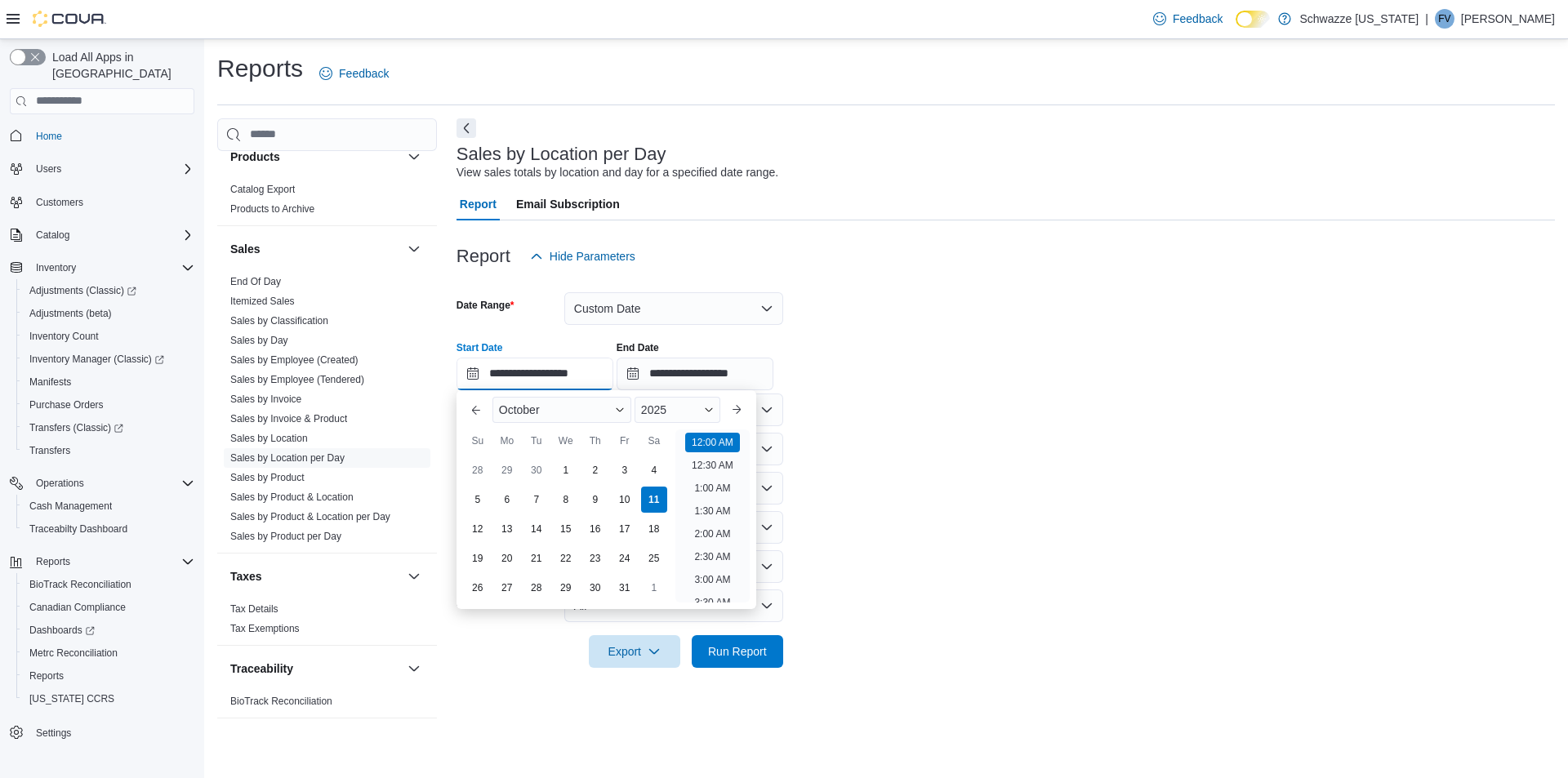
scroll to position [50, 0]
click at [474, 497] on div "5" at bounding box center [477, 499] width 28 height 28
type input "**********"
click at [712, 382] on input "**********" at bounding box center [694, 374] width 157 height 33
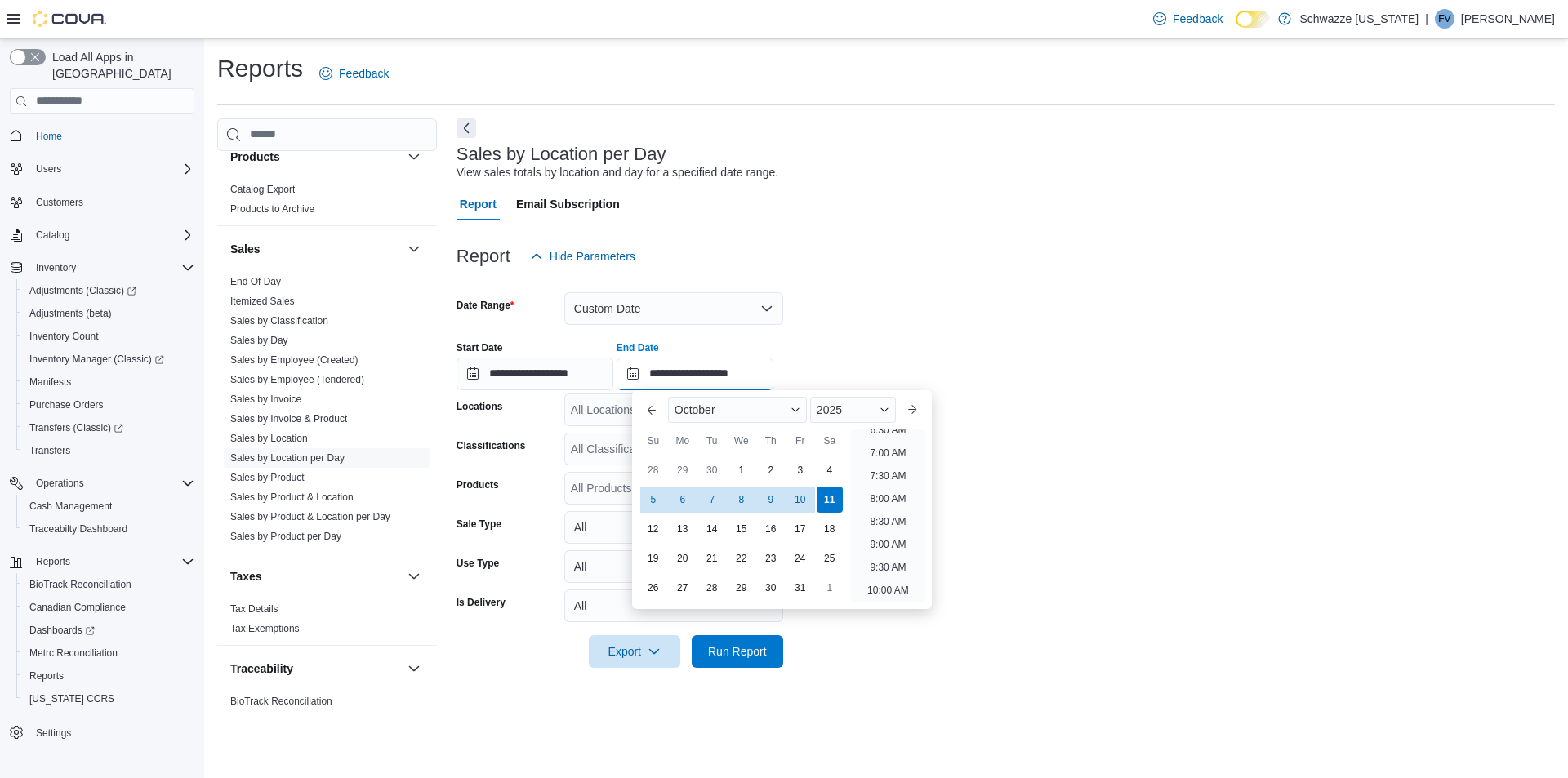
scroll to position [0, 0]
click at [900, 437] on li "12:00 AM" at bounding box center [888, 443] width 55 height 19
type input "**********"
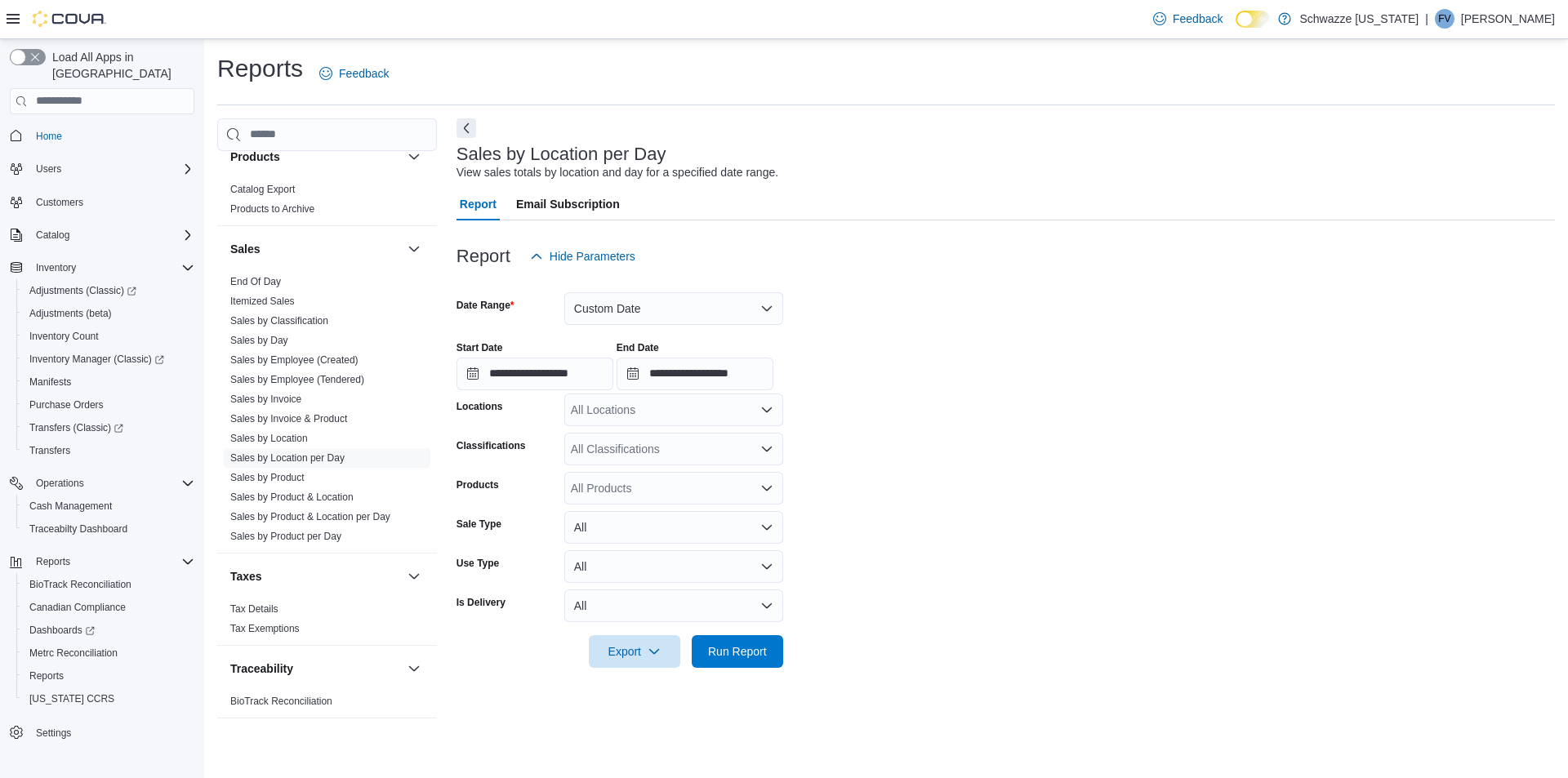
click at [701, 407] on div "All Locations" at bounding box center [673, 410] width 219 height 33
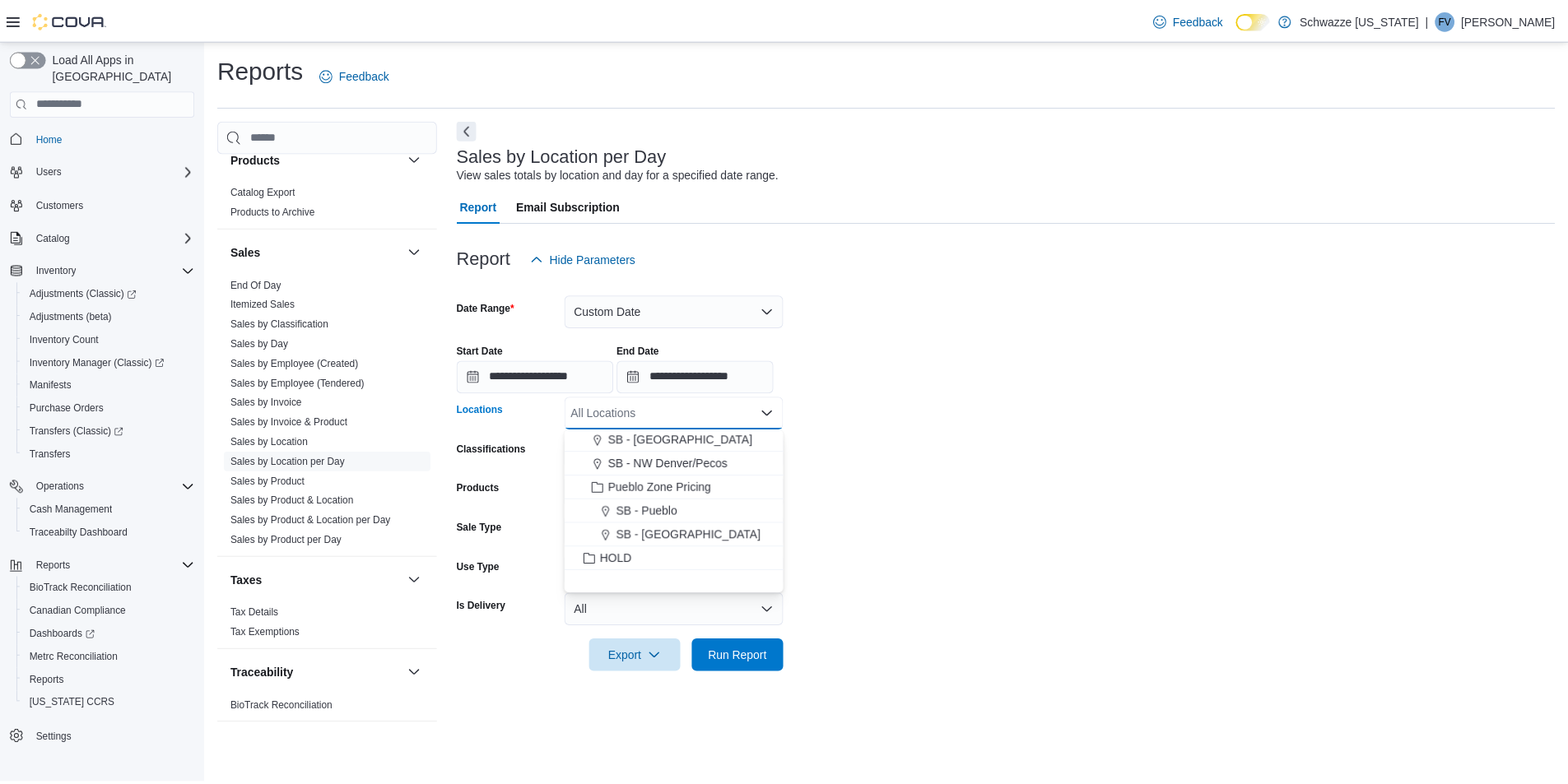
scroll to position [543, 0]
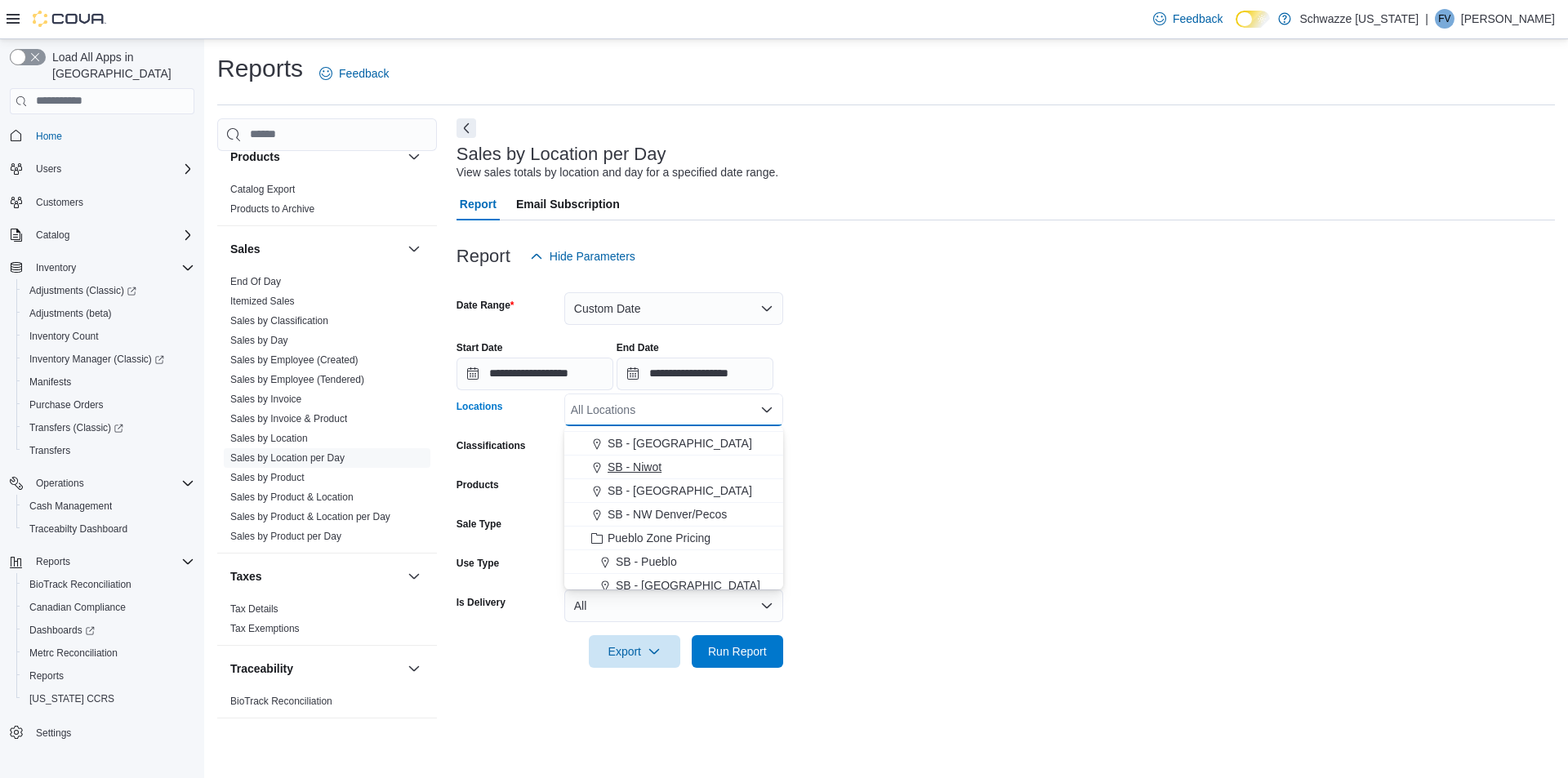
click at [658, 469] on span "SB - Niwot" at bounding box center [634, 466] width 54 height 16
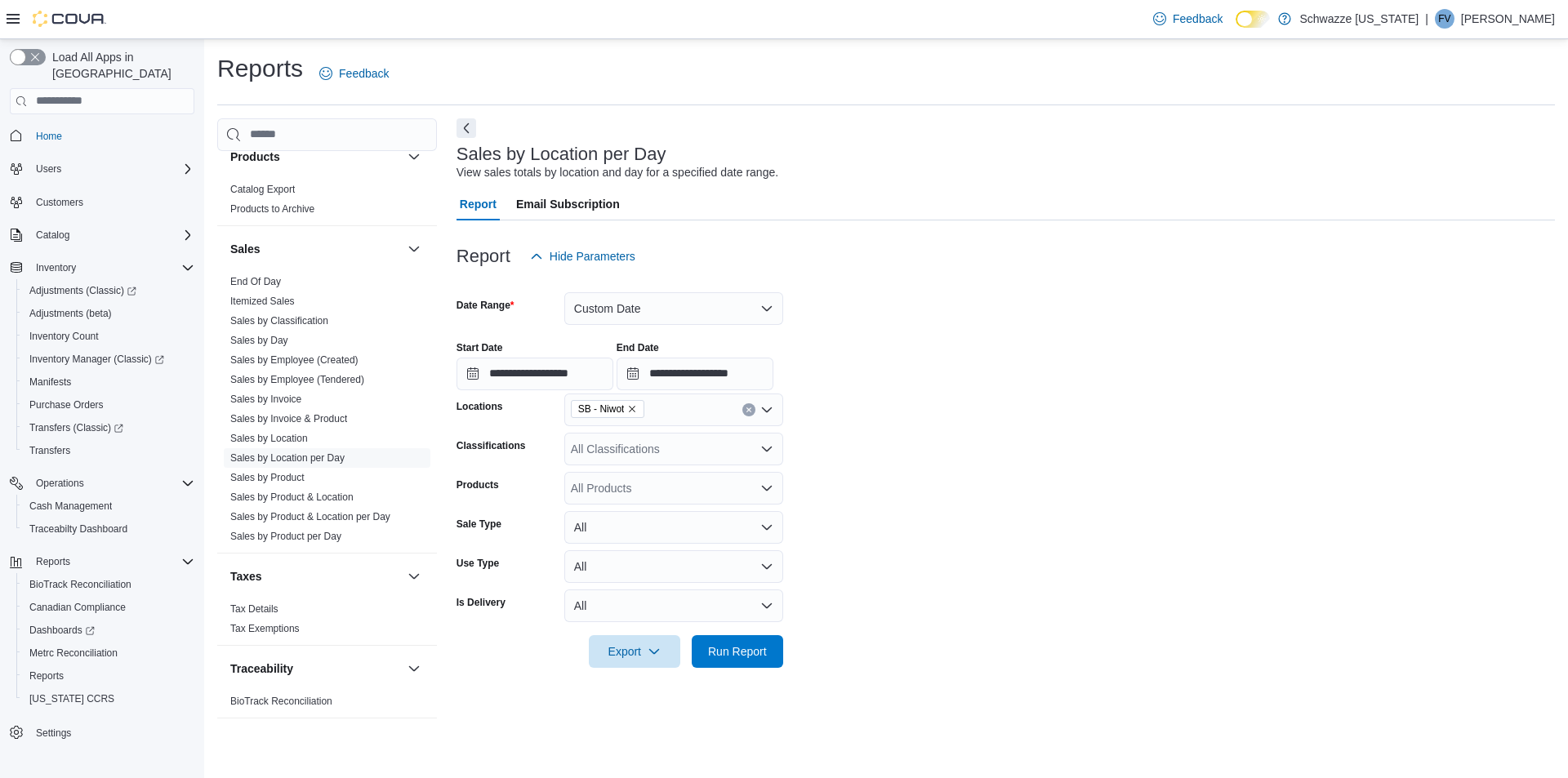
click at [1019, 479] on form "**********" at bounding box center [1006, 470] width 1099 height 395
click at [765, 651] on span "Run Report" at bounding box center [738, 651] width 58 height 16
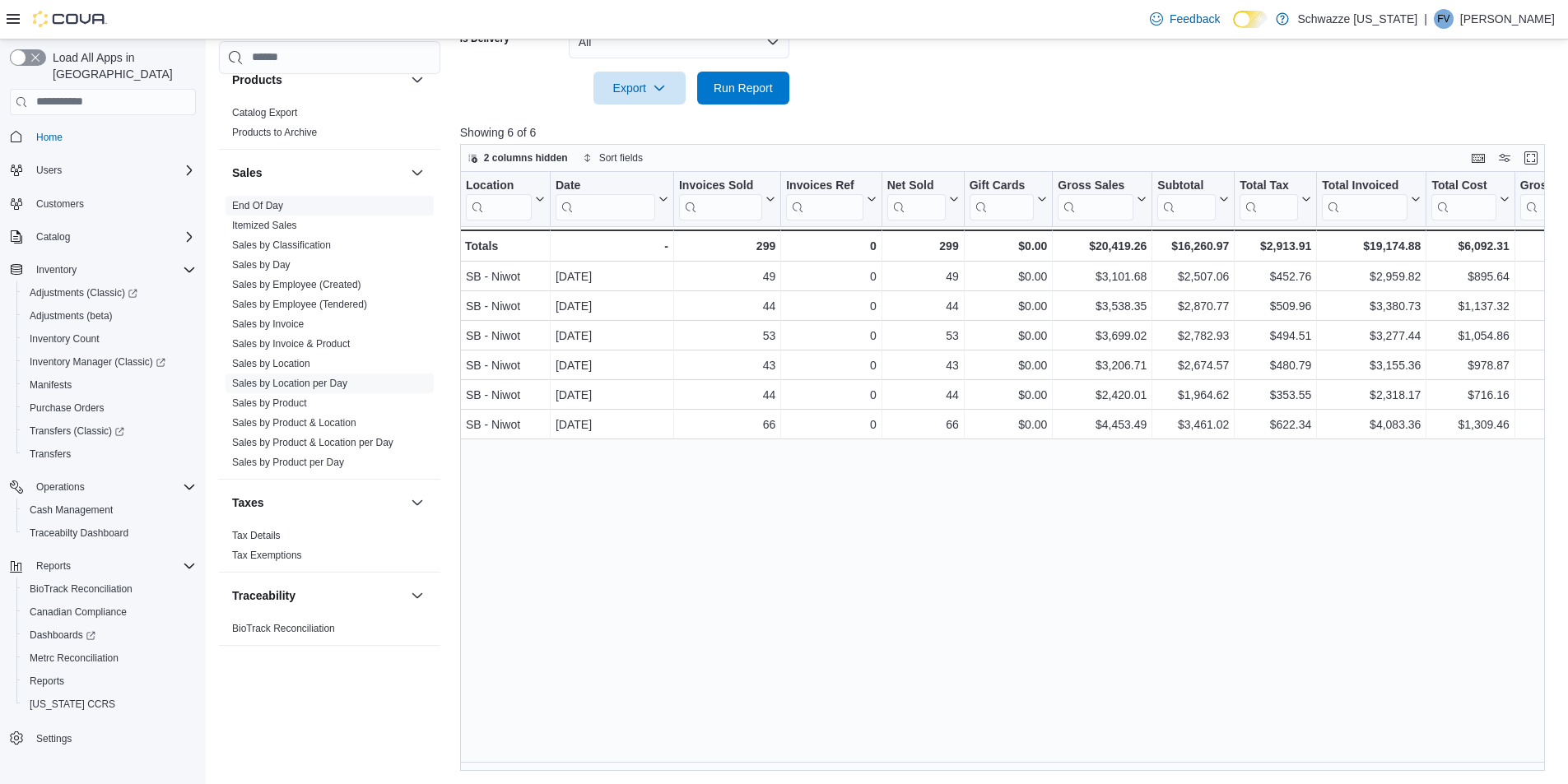
click at [271, 208] on link "End Of Day" at bounding box center [257, 205] width 51 height 12
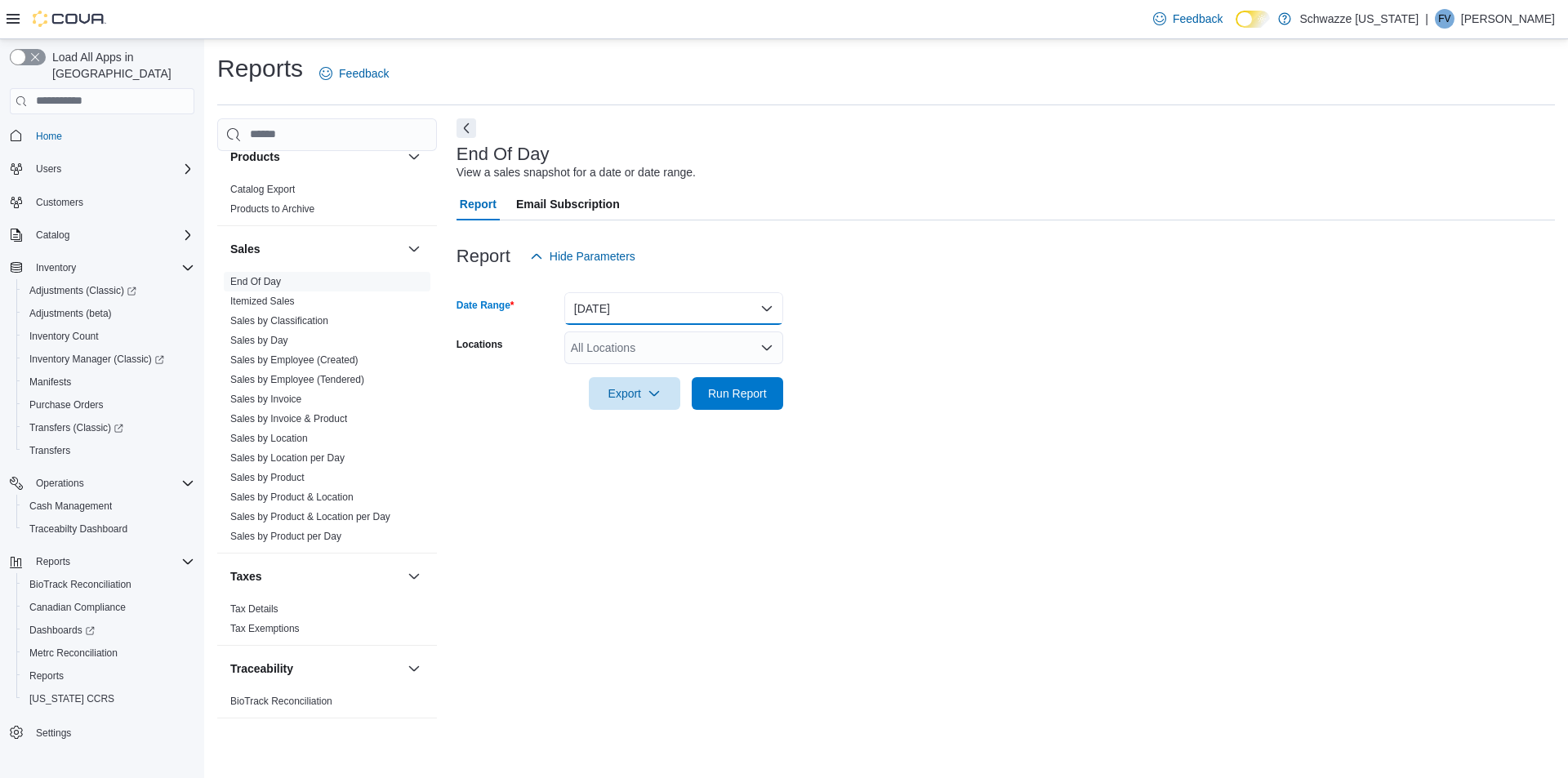
click at [592, 300] on button "[DATE]" at bounding box center [673, 308] width 219 height 33
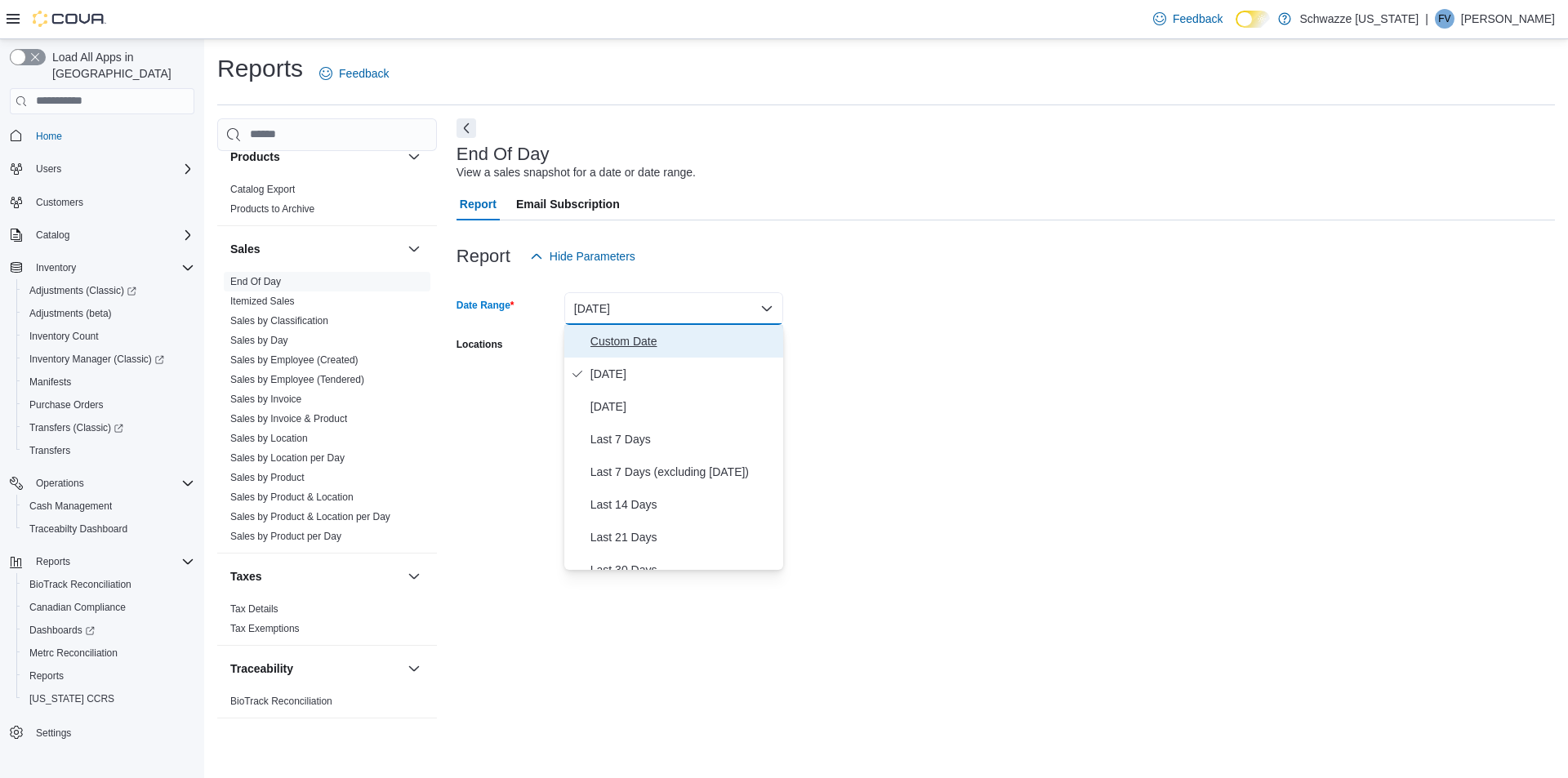
click at [619, 333] on span "Custom Date" at bounding box center [684, 342] width 186 height 19
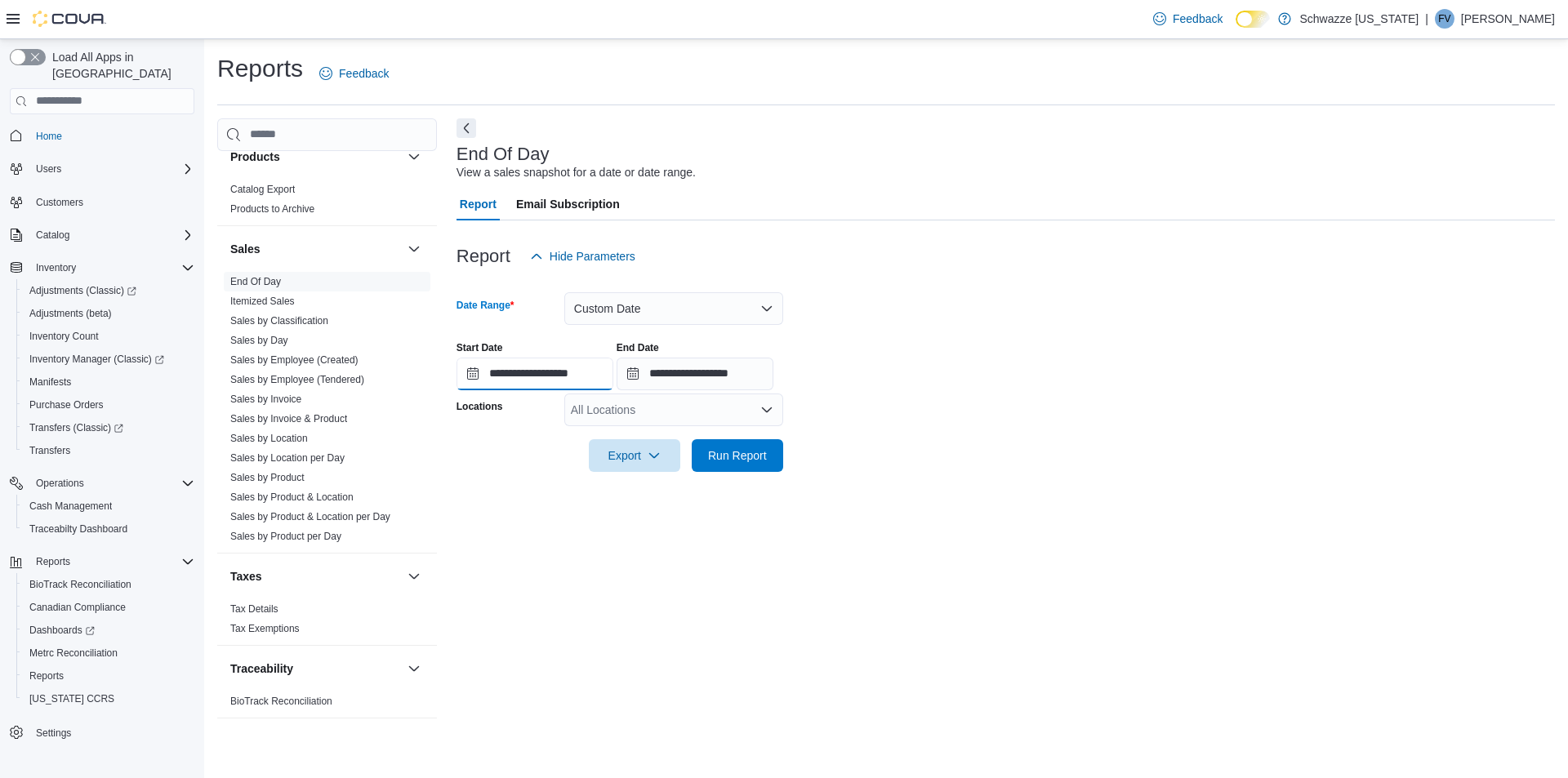
click at [521, 379] on input "**********" at bounding box center [535, 374] width 157 height 33
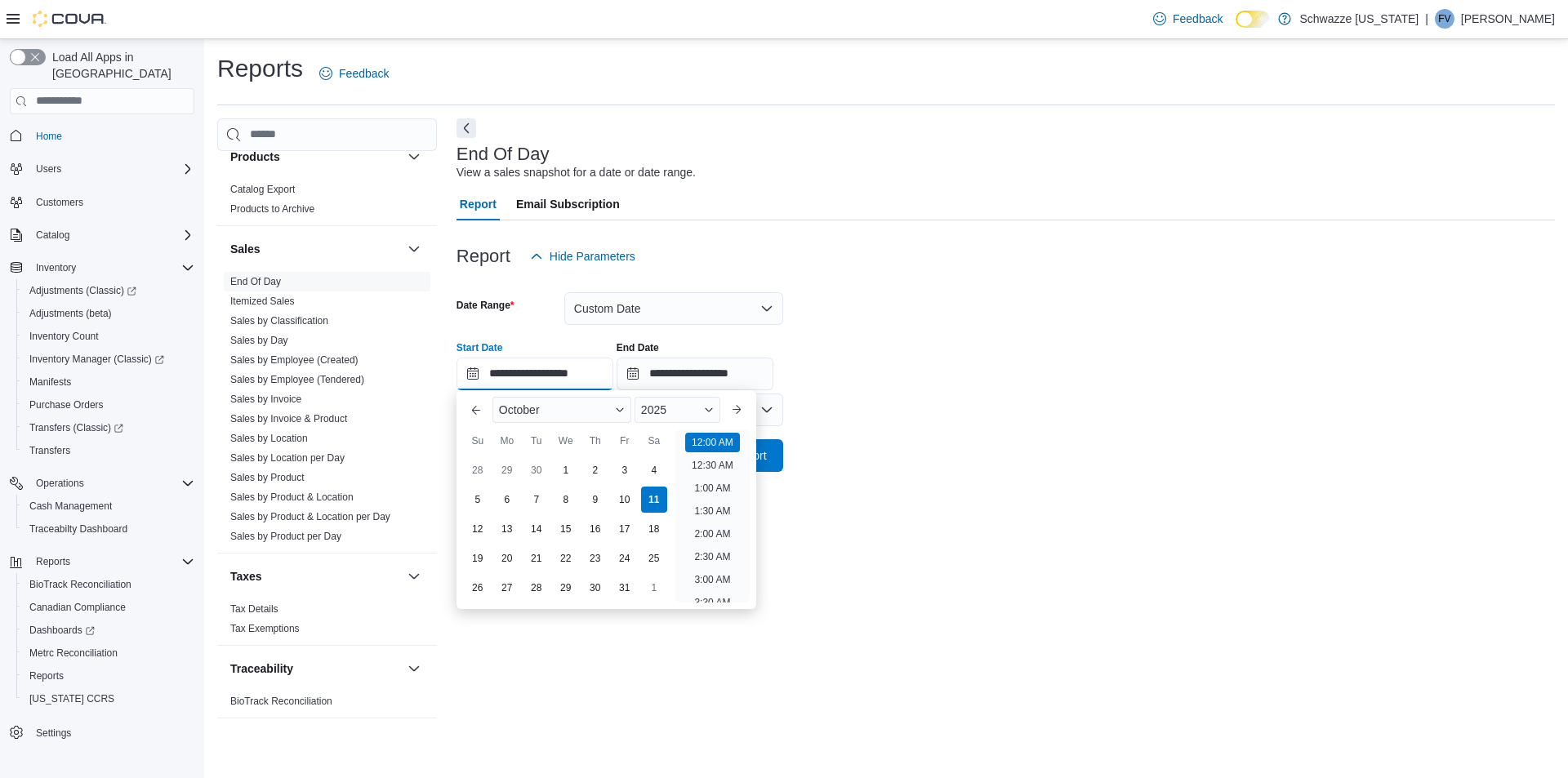
scroll to position [50, 0]
click at [599, 497] on div "9" at bounding box center [595, 499] width 28 height 28
type input "**********"
click at [717, 366] on input "**********" at bounding box center [694, 374] width 157 height 33
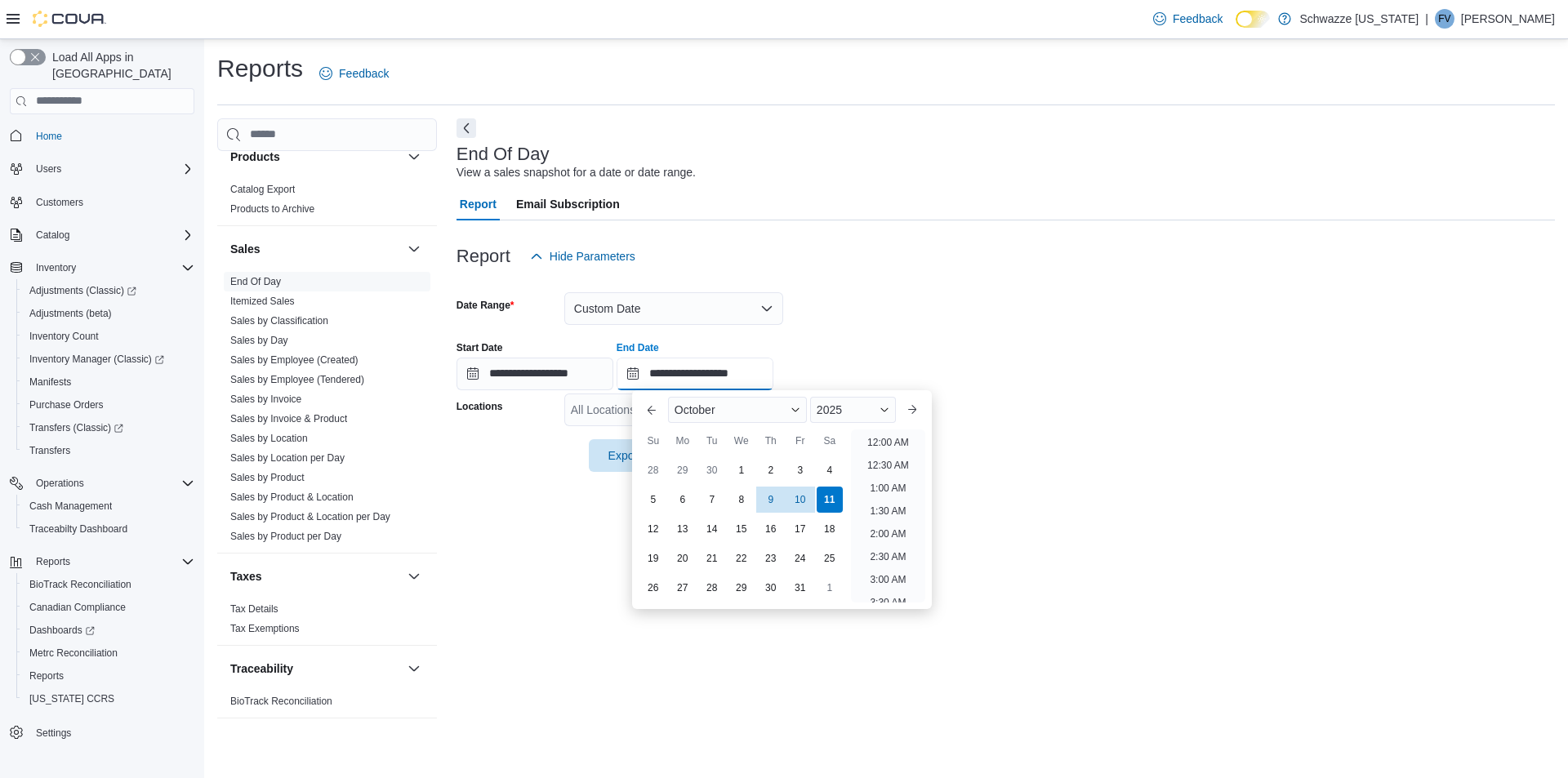
scroll to position [928, 0]
click at [802, 492] on div "10" at bounding box center [799, 499] width 28 height 28
click at [870, 435] on li "12:00 AM" at bounding box center [888, 443] width 55 height 19
type input "**********"
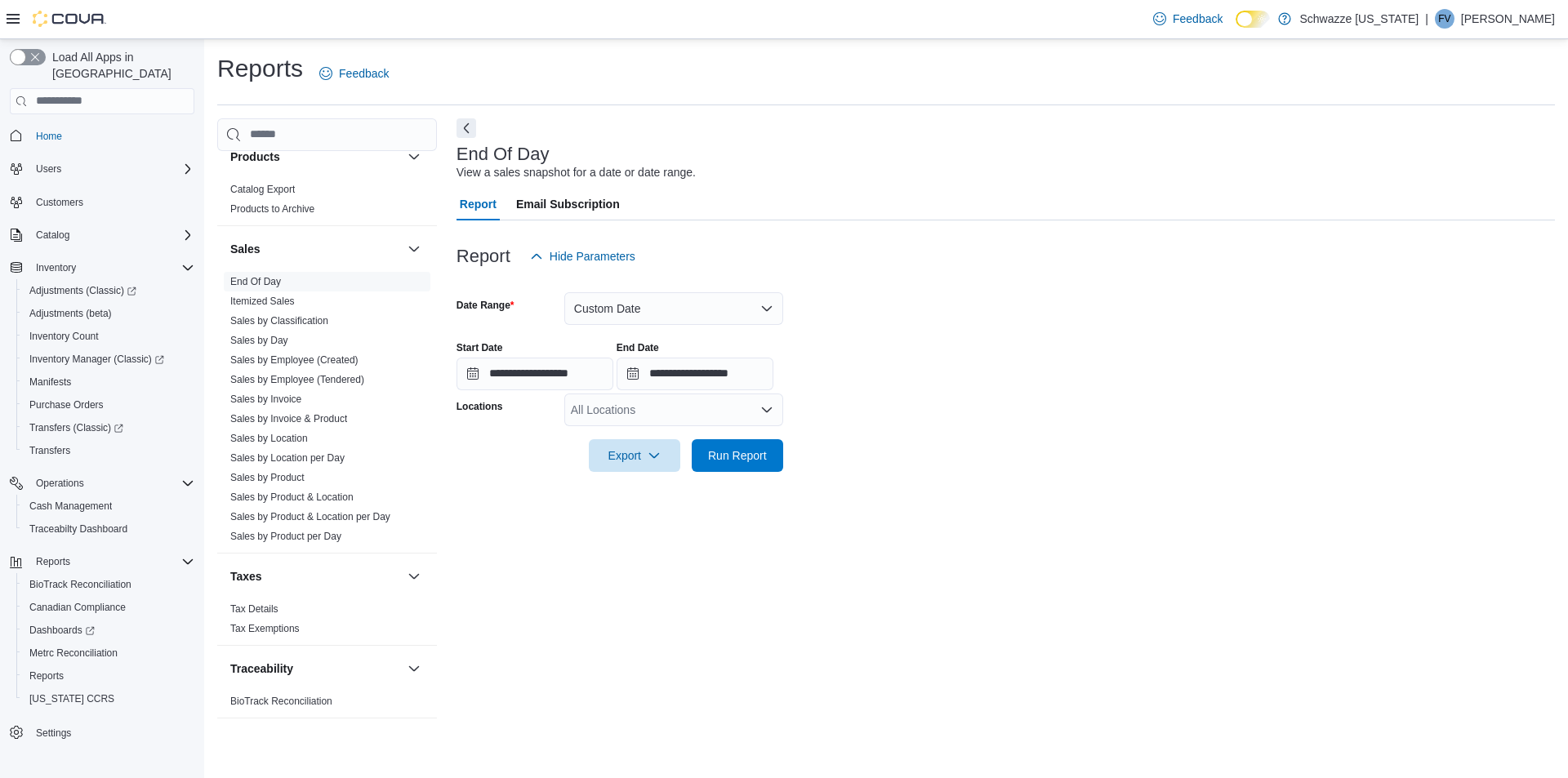
click at [676, 405] on div "All Locations" at bounding box center [673, 410] width 219 height 33
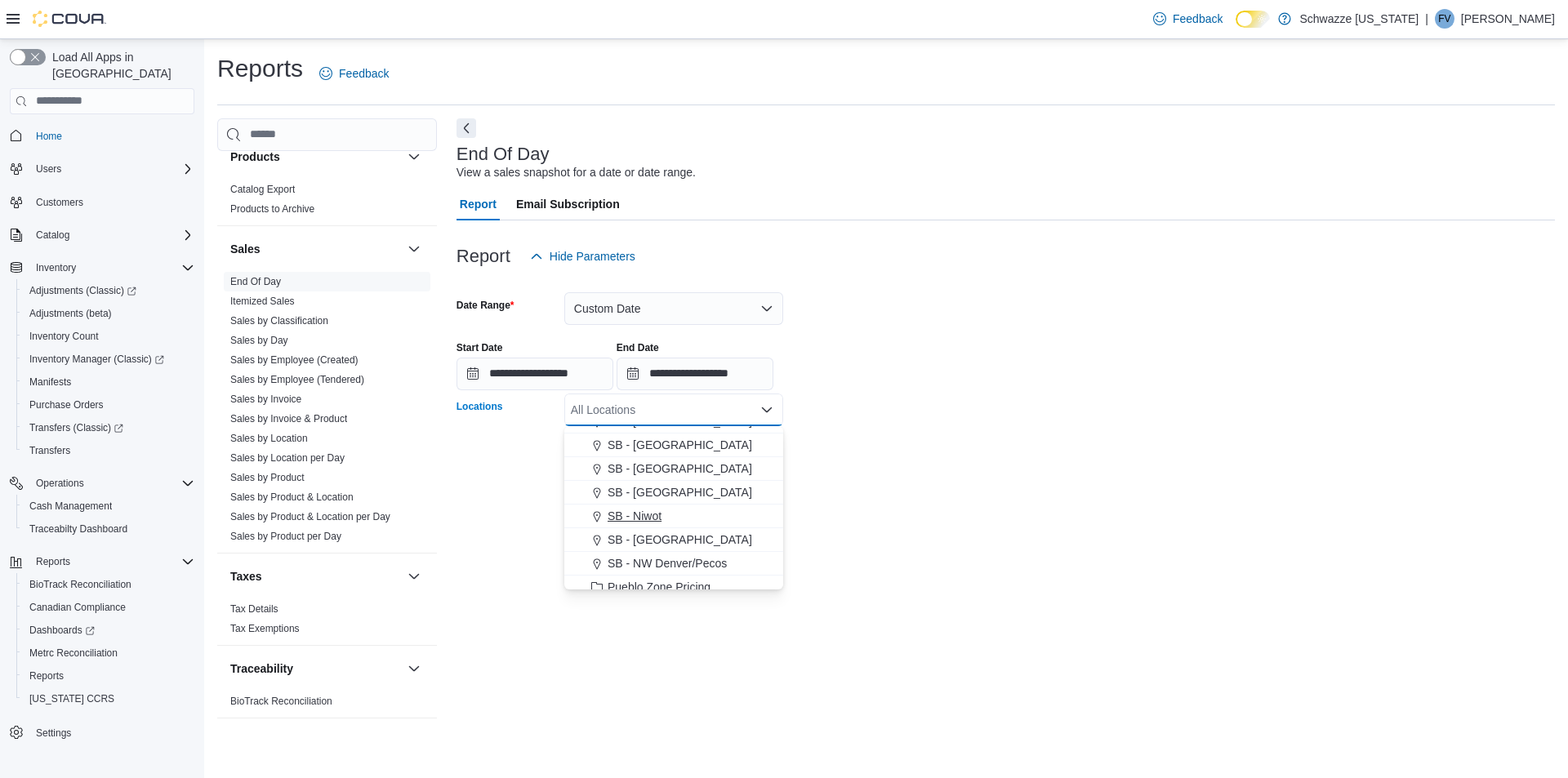
click at [649, 512] on span "SB - Niwot" at bounding box center [634, 516] width 54 height 16
click at [869, 488] on div at bounding box center [1006, 481] width 1099 height 19
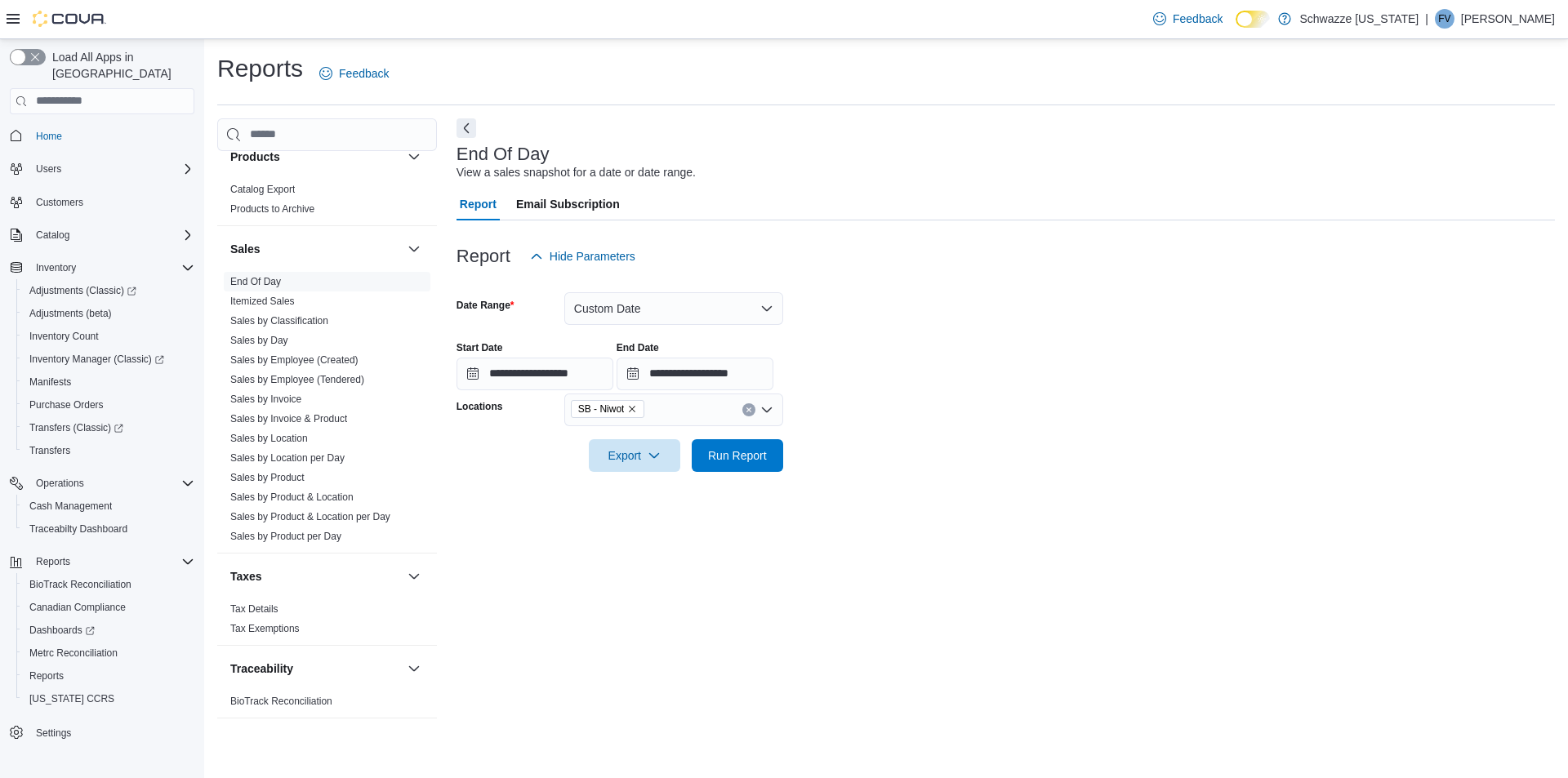
click at [752, 475] on div at bounding box center [1006, 481] width 1099 height 19
click at [740, 468] on span "Run Report" at bounding box center [737, 454] width 72 height 33
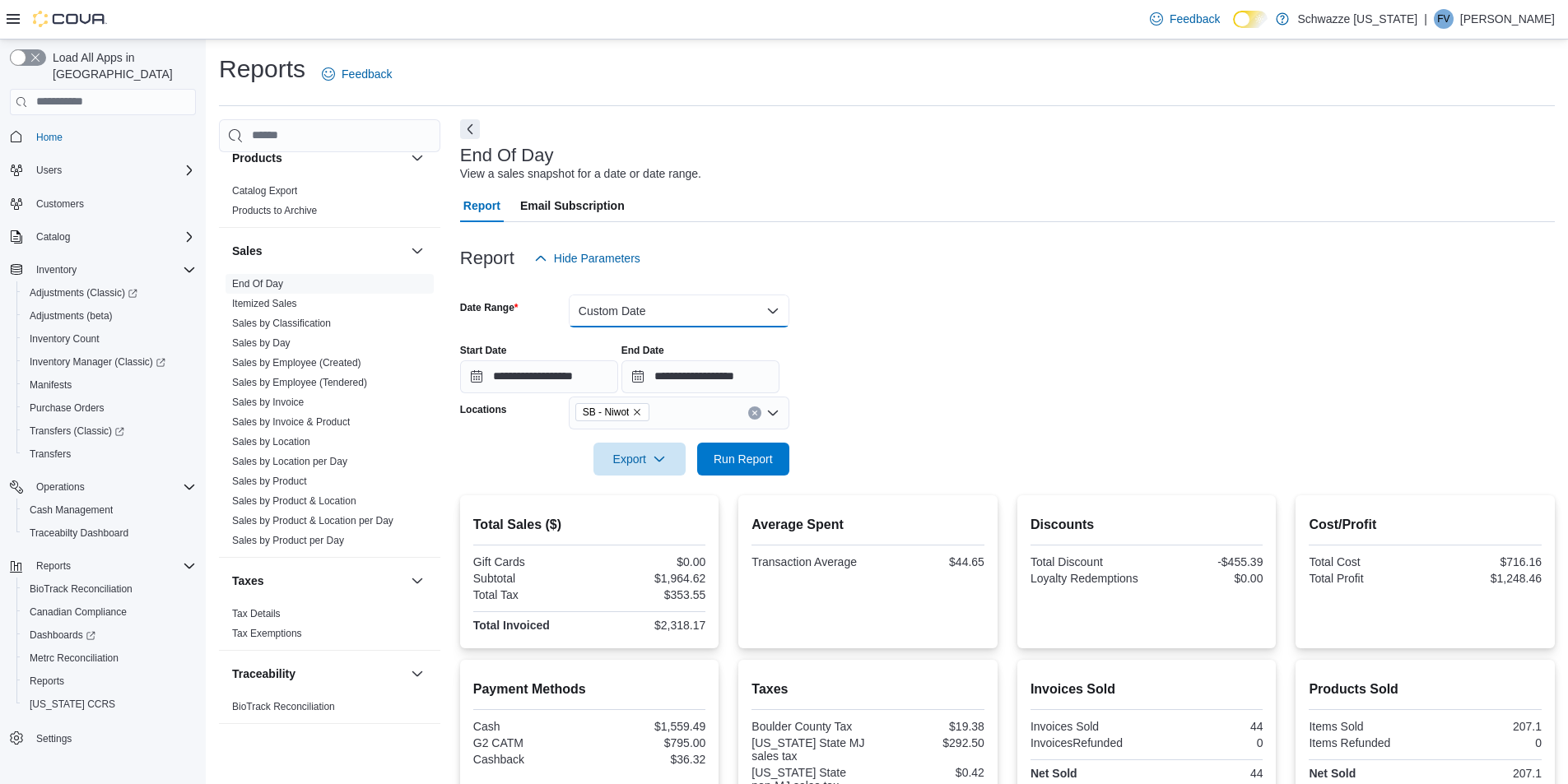
click at [642, 310] on button "Custom Date" at bounding box center [678, 310] width 220 height 33
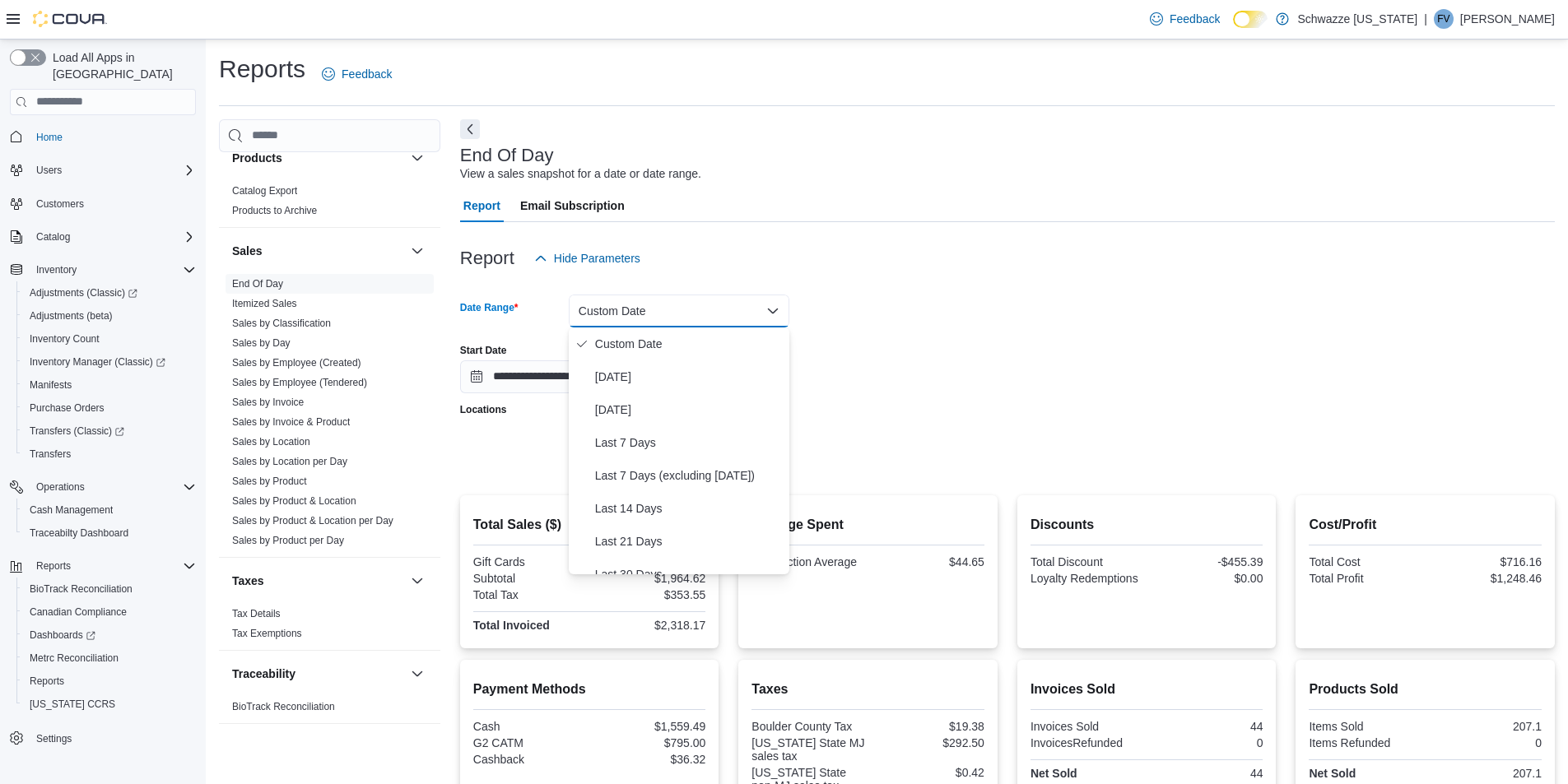
click at [642, 310] on button "Custom Date" at bounding box center [678, 310] width 220 height 33
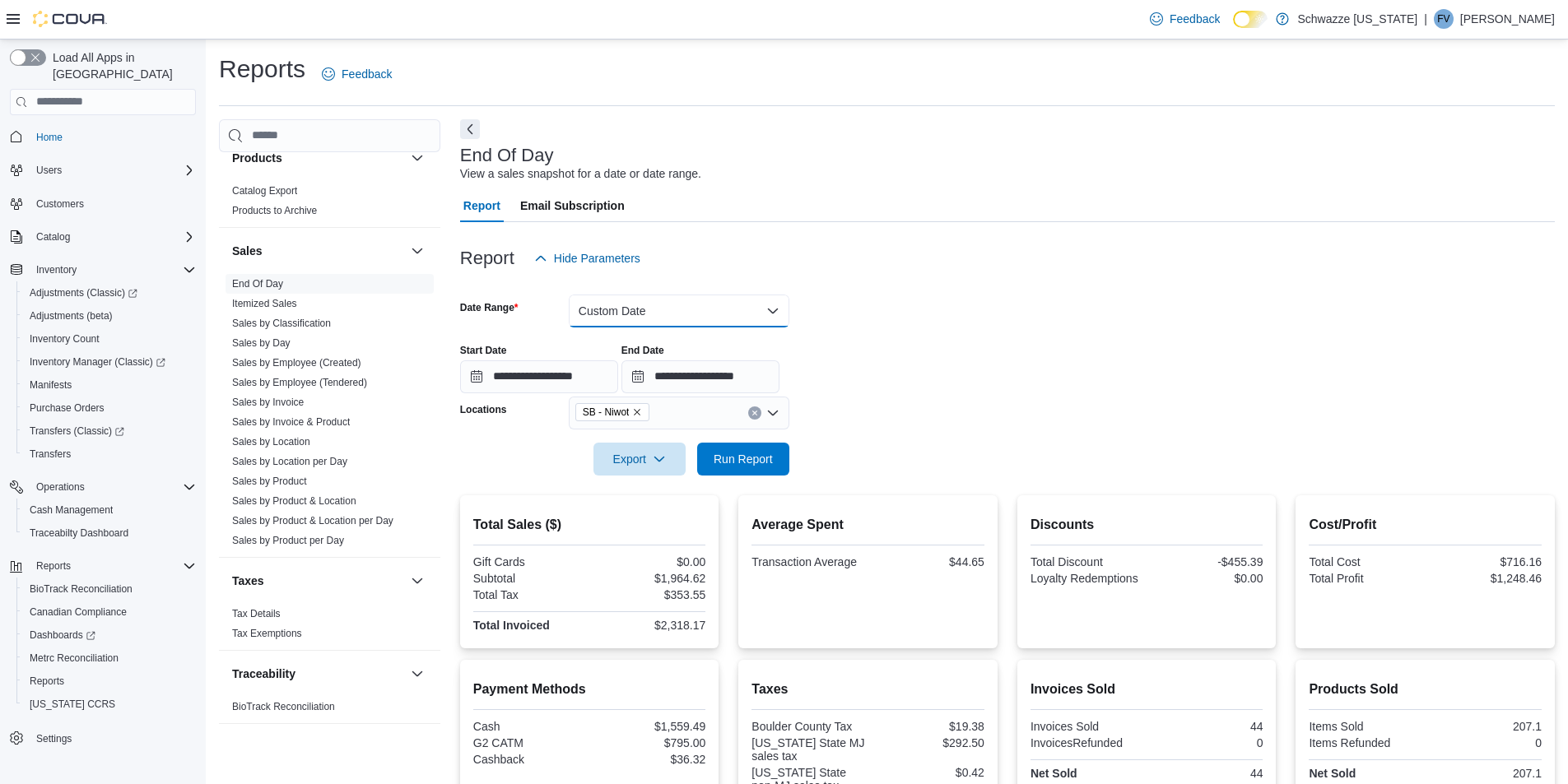
click at [696, 307] on button "Custom Date" at bounding box center [678, 310] width 220 height 33
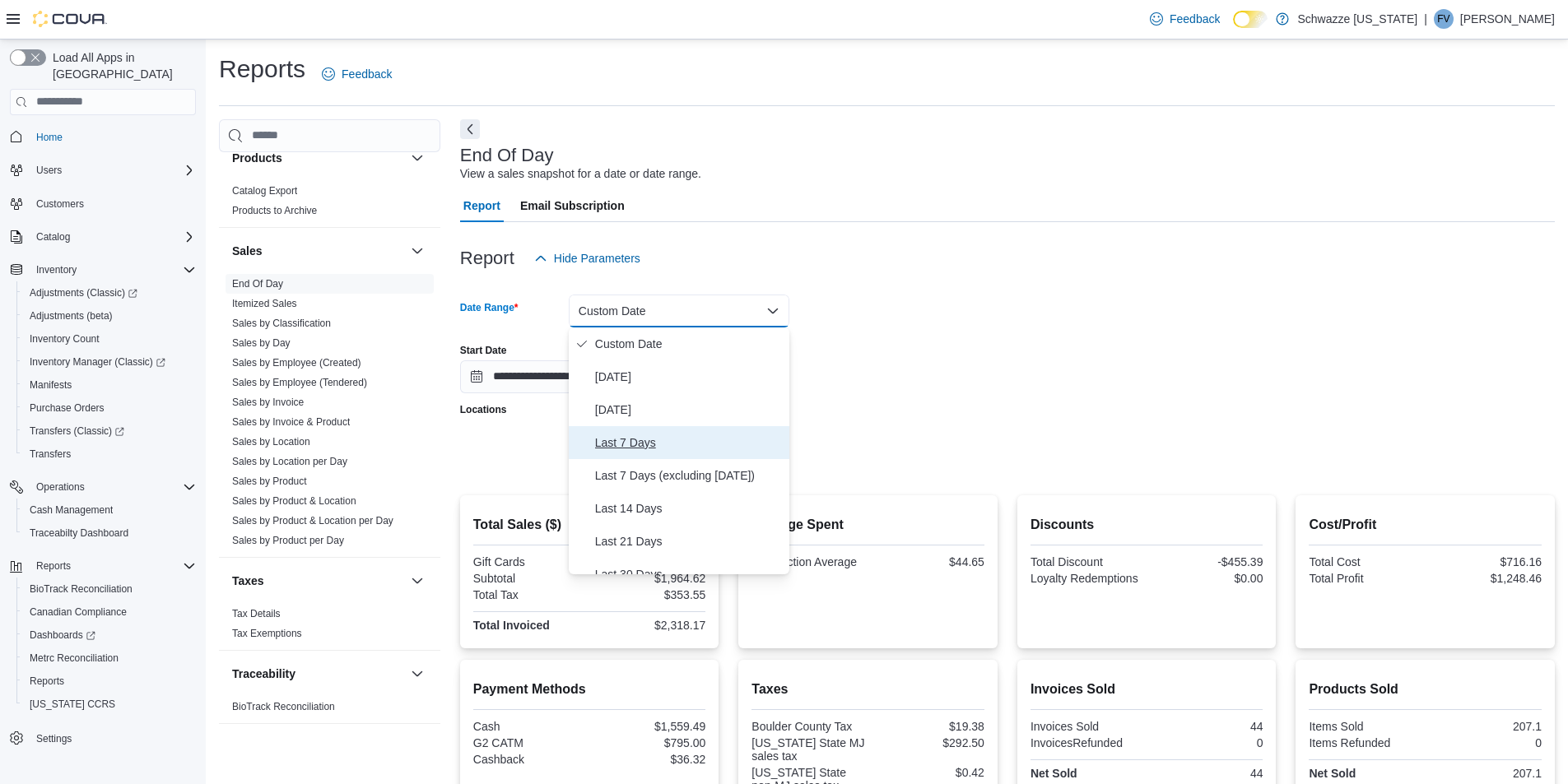
click at [662, 435] on span "Last 7 Days" at bounding box center [689, 442] width 187 height 20
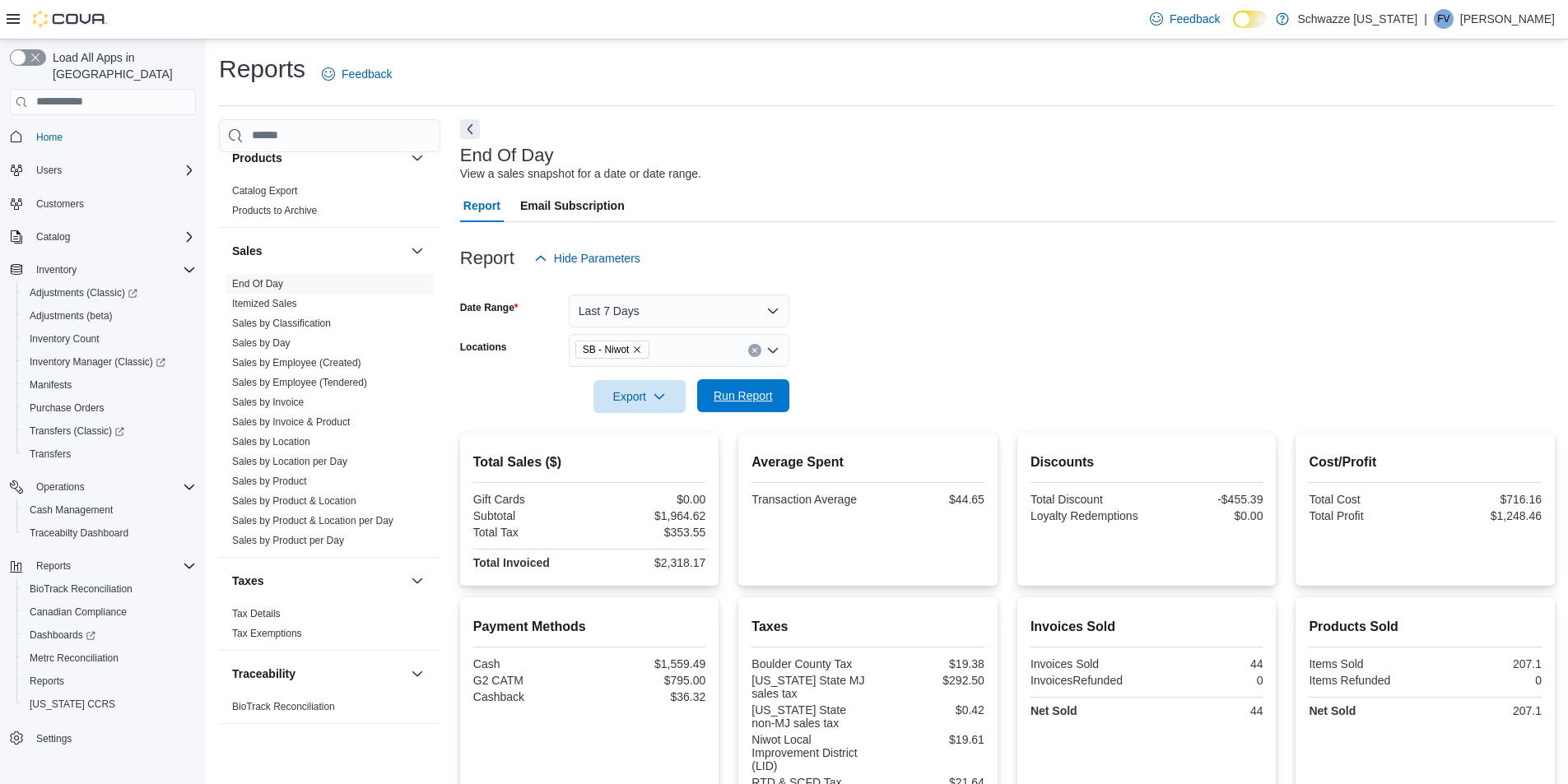
click at [774, 392] on span "Run Report" at bounding box center [743, 395] width 72 height 33
click at [661, 337] on div "SB - Niwot" at bounding box center [678, 351] width 220 height 33
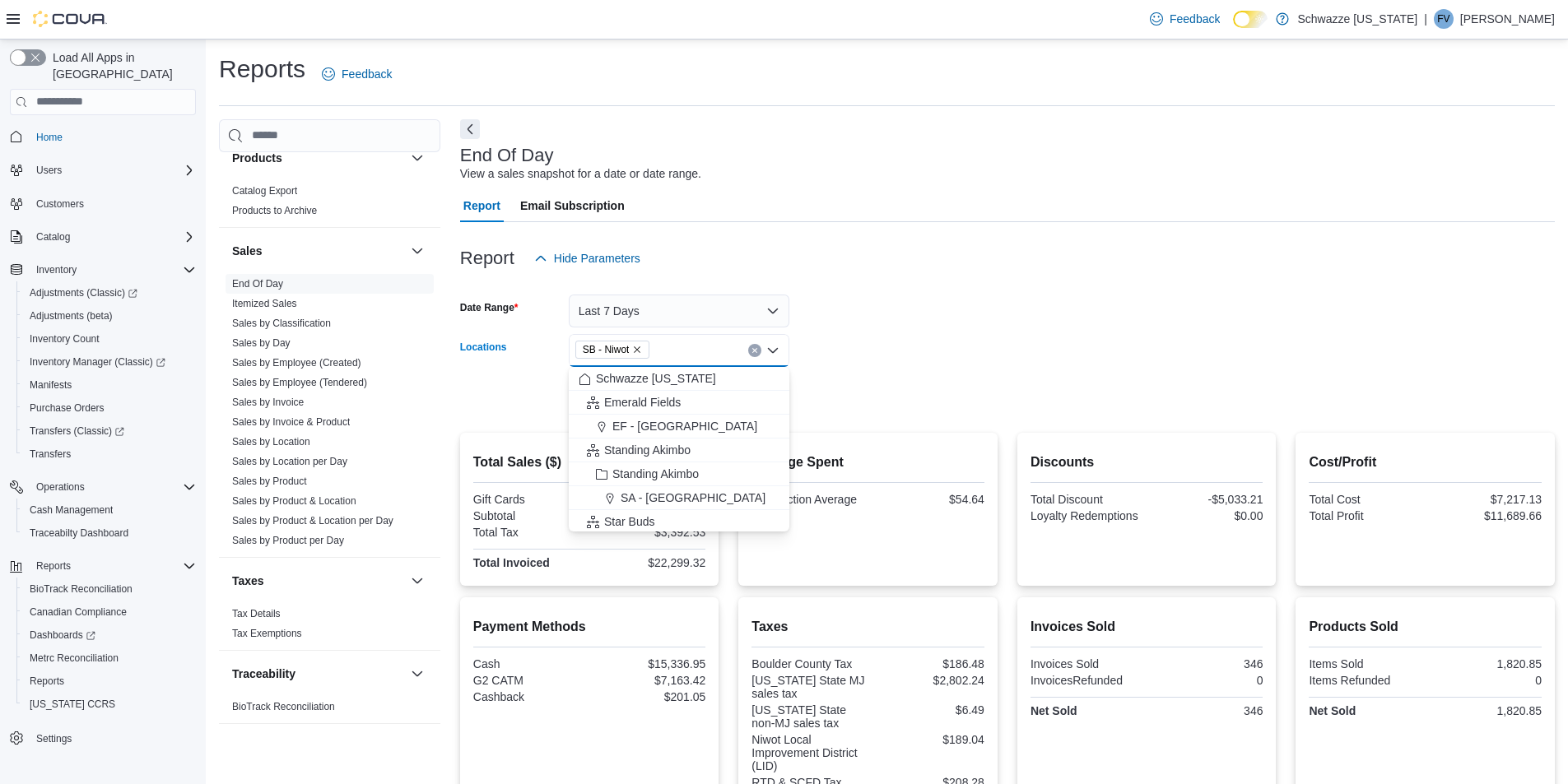
click at [635, 349] on icon "Remove SB - Niwot from selection in this group" at bounding box center [636, 350] width 10 height 10
click at [655, 388] on span "SB - [GEOGRAPHIC_DATA]" at bounding box center [684, 385] width 145 height 16
drag, startPoint x: 901, startPoint y: 353, endPoint x: 798, endPoint y: 379, distance: 106.2
click at [900, 353] on form "Date Range Last 7 Days Locations SB - Longmont Combo box. Selected. SB - Longmo…" at bounding box center [1008, 343] width 1095 height 138
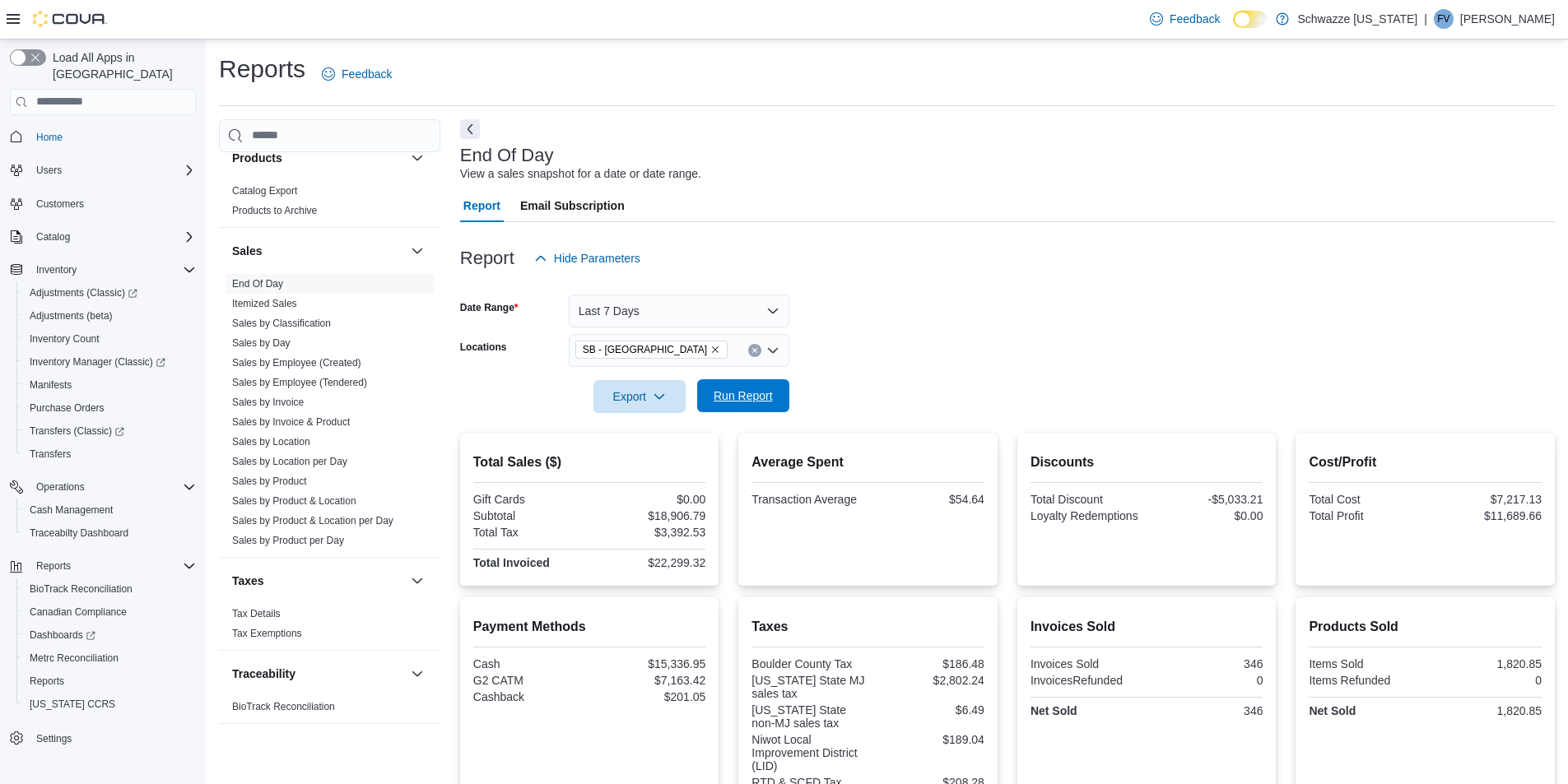
drag, startPoint x: 774, startPoint y: 392, endPoint x: 774, endPoint y: 383, distance: 9.0
click at [774, 383] on span "Run Report" at bounding box center [743, 395] width 72 height 33
click at [710, 348] on icon "Remove SB - Longmont from selection in this group" at bounding box center [715, 350] width 10 height 10
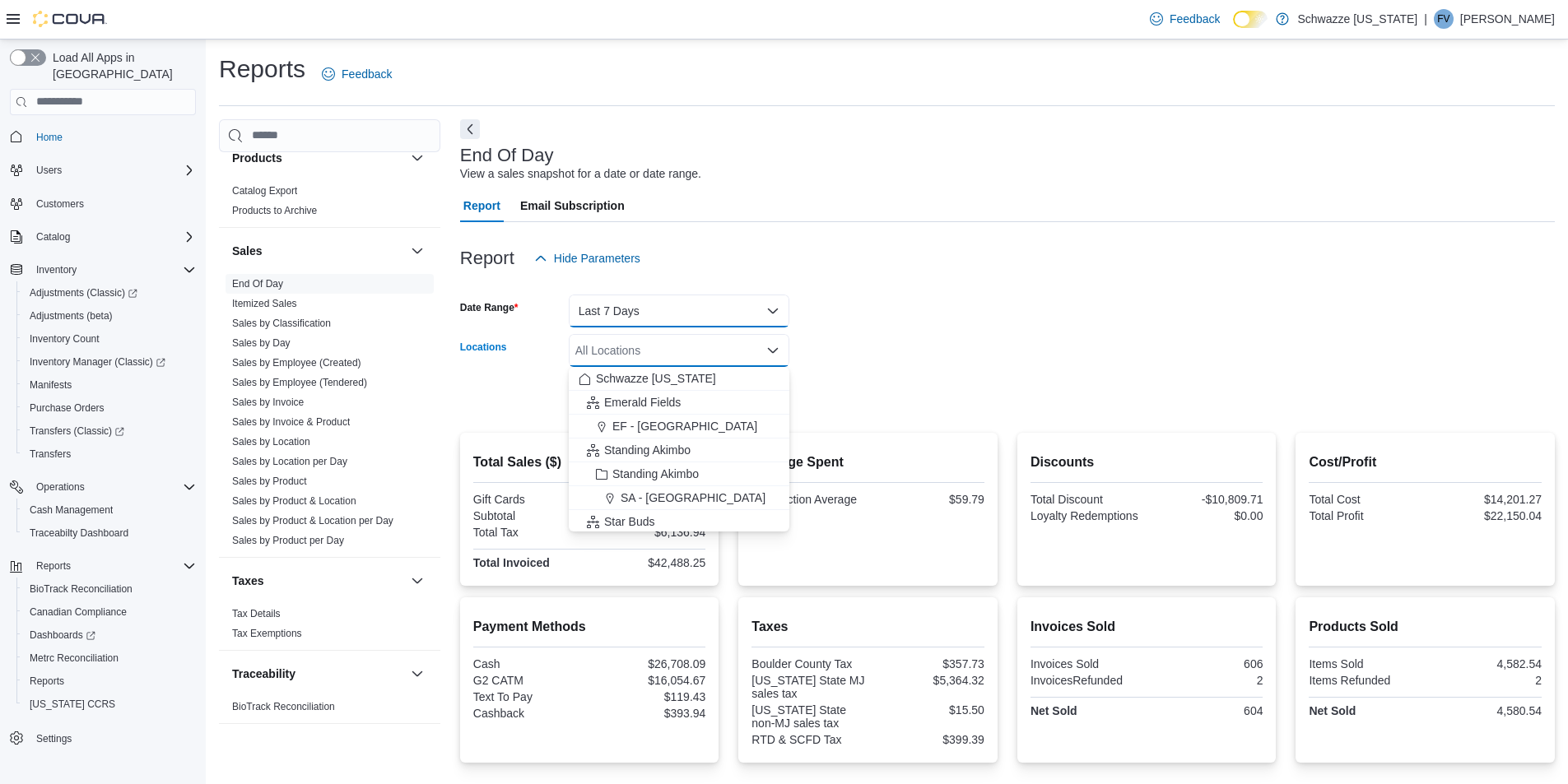
click at [655, 319] on button "Last 7 Days" at bounding box center [678, 310] width 220 height 33
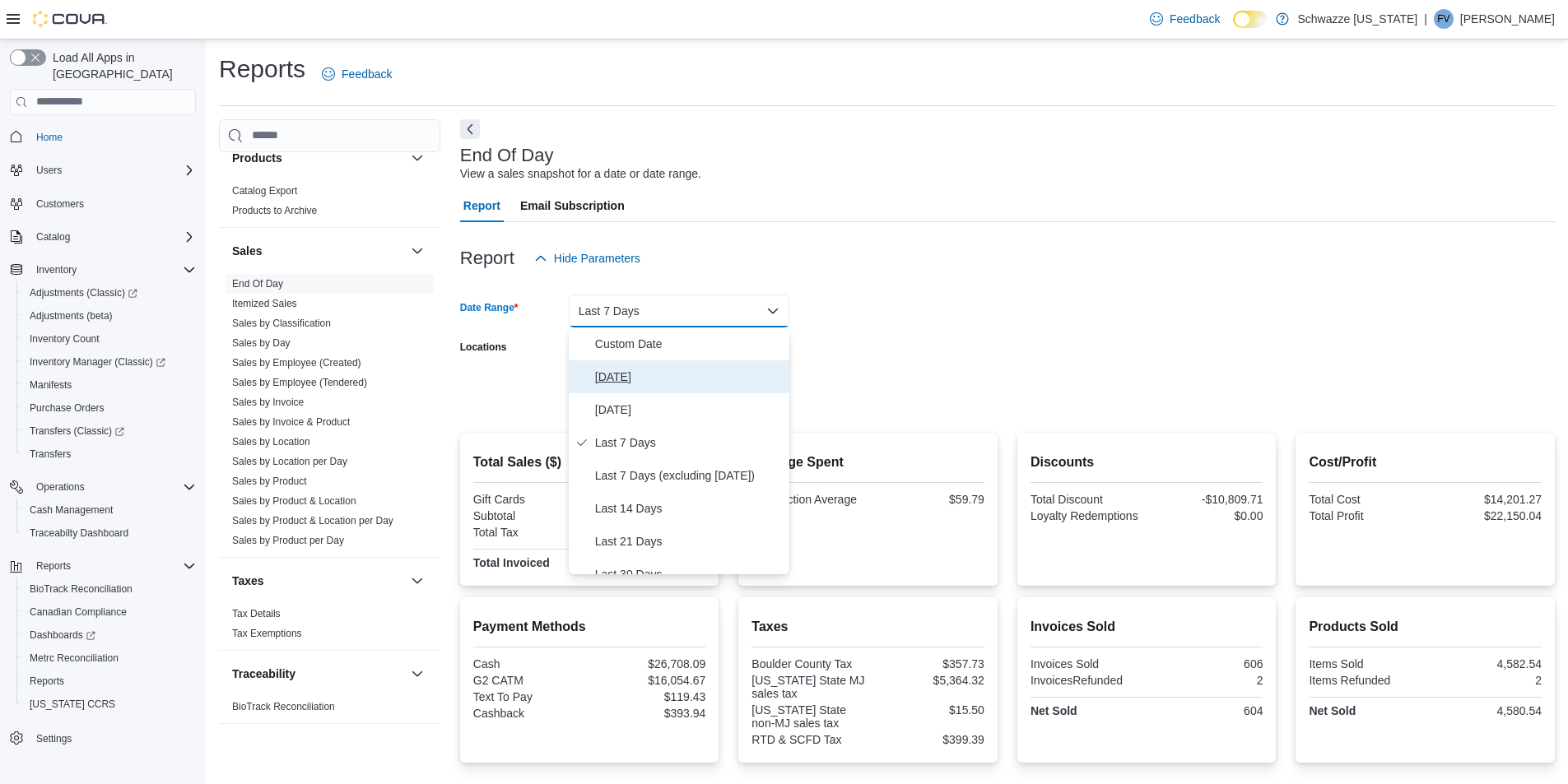
click at [632, 367] on span "[DATE]" at bounding box center [689, 376] width 187 height 20
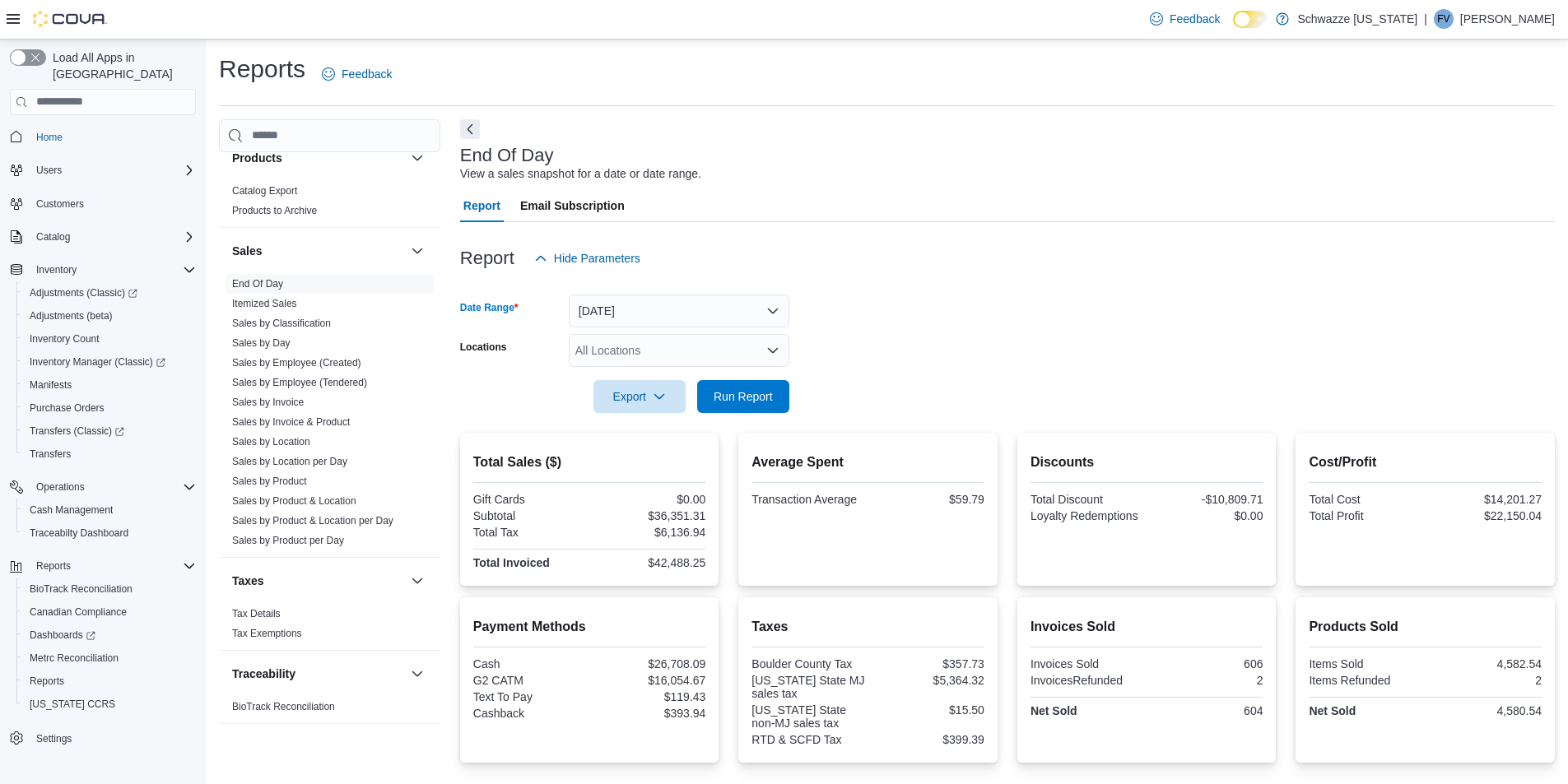
click at [837, 252] on div "Report Hide Parameters" at bounding box center [1008, 258] width 1095 height 33
click at [611, 357] on div "All Locations" at bounding box center [678, 351] width 220 height 33
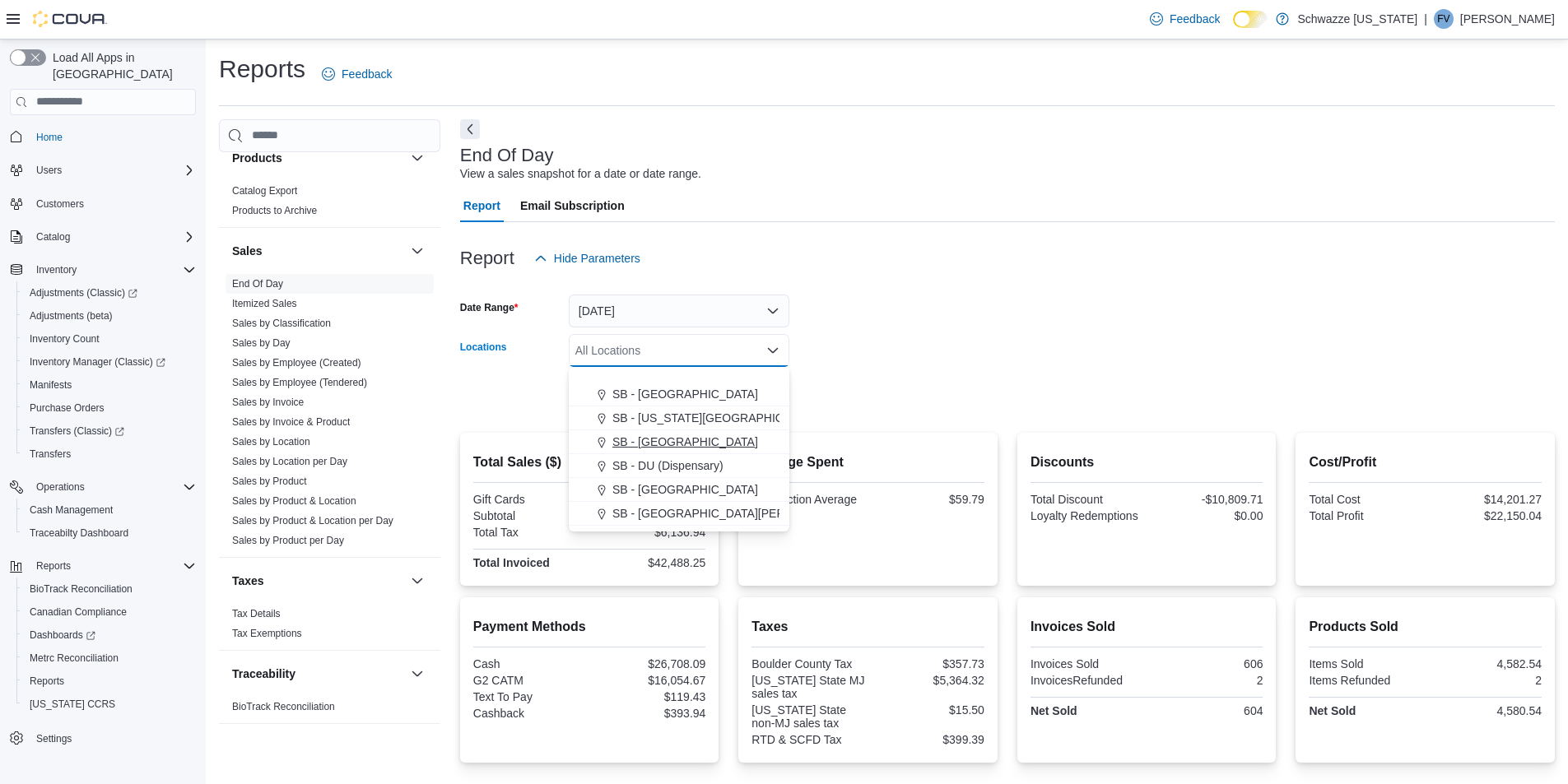
scroll to position [493, 0]
click at [672, 384] on span "SB - [GEOGRAPHIC_DATA]" at bounding box center [684, 385] width 145 height 16
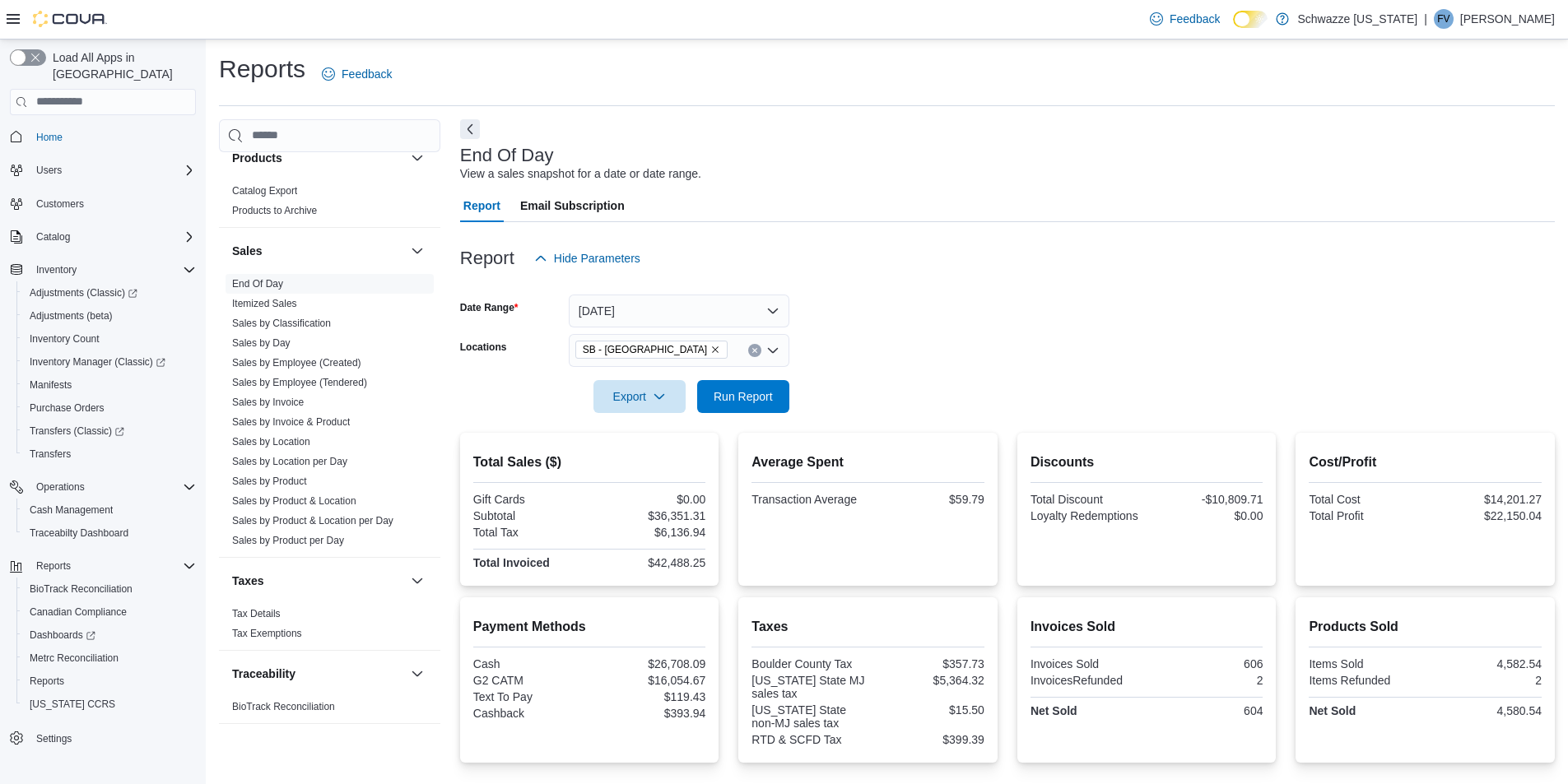
drag, startPoint x: 1035, startPoint y: 357, endPoint x: 976, endPoint y: 358, distance: 59.0
click at [1034, 357] on form "Date Range Today Locations SB - Longmont Export Run Report" at bounding box center [1008, 343] width 1095 height 138
click at [750, 387] on span "Run Report" at bounding box center [743, 395] width 72 height 33
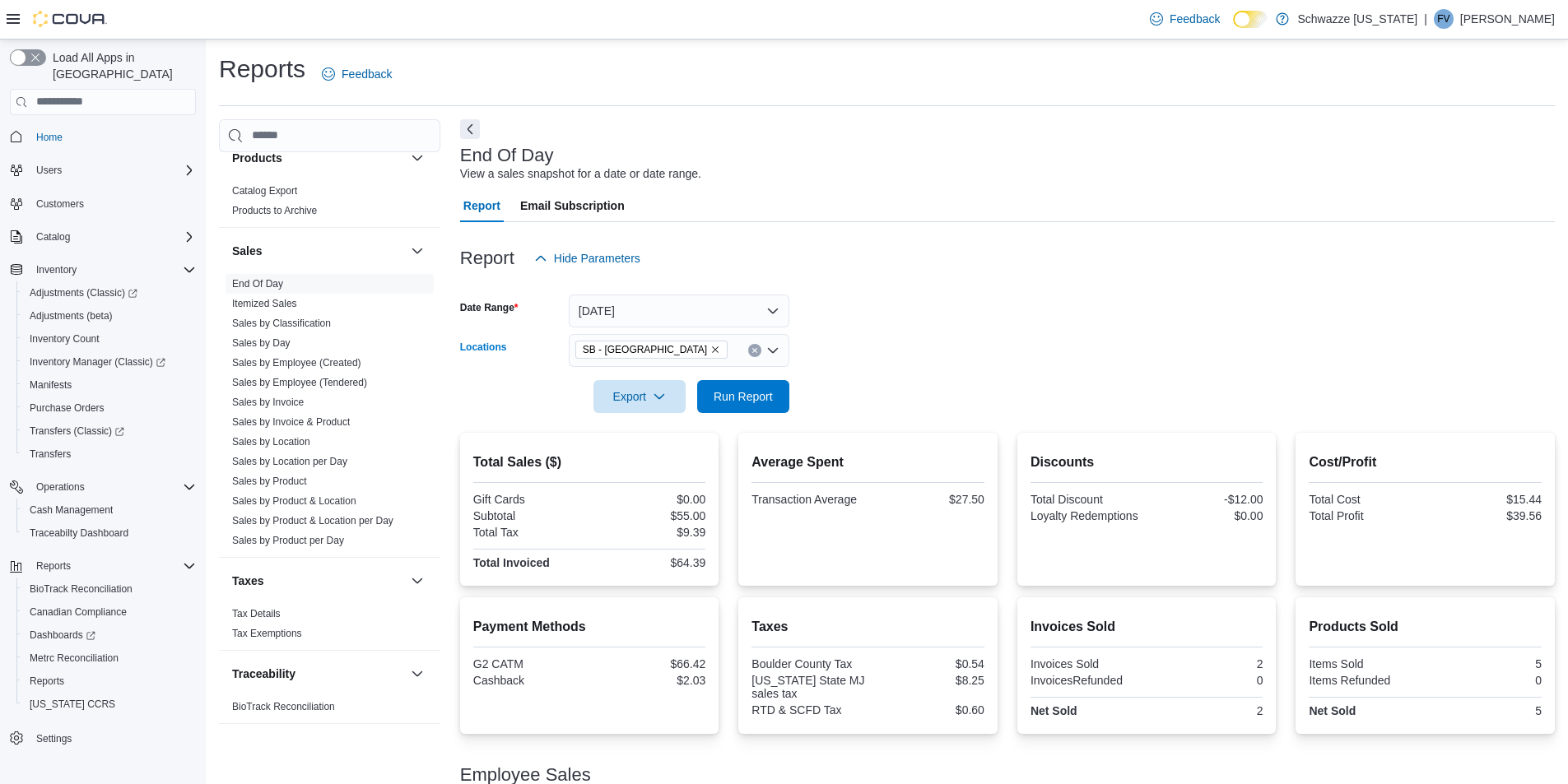
click at [657, 339] on div "SB - [GEOGRAPHIC_DATA]" at bounding box center [678, 351] width 220 height 33
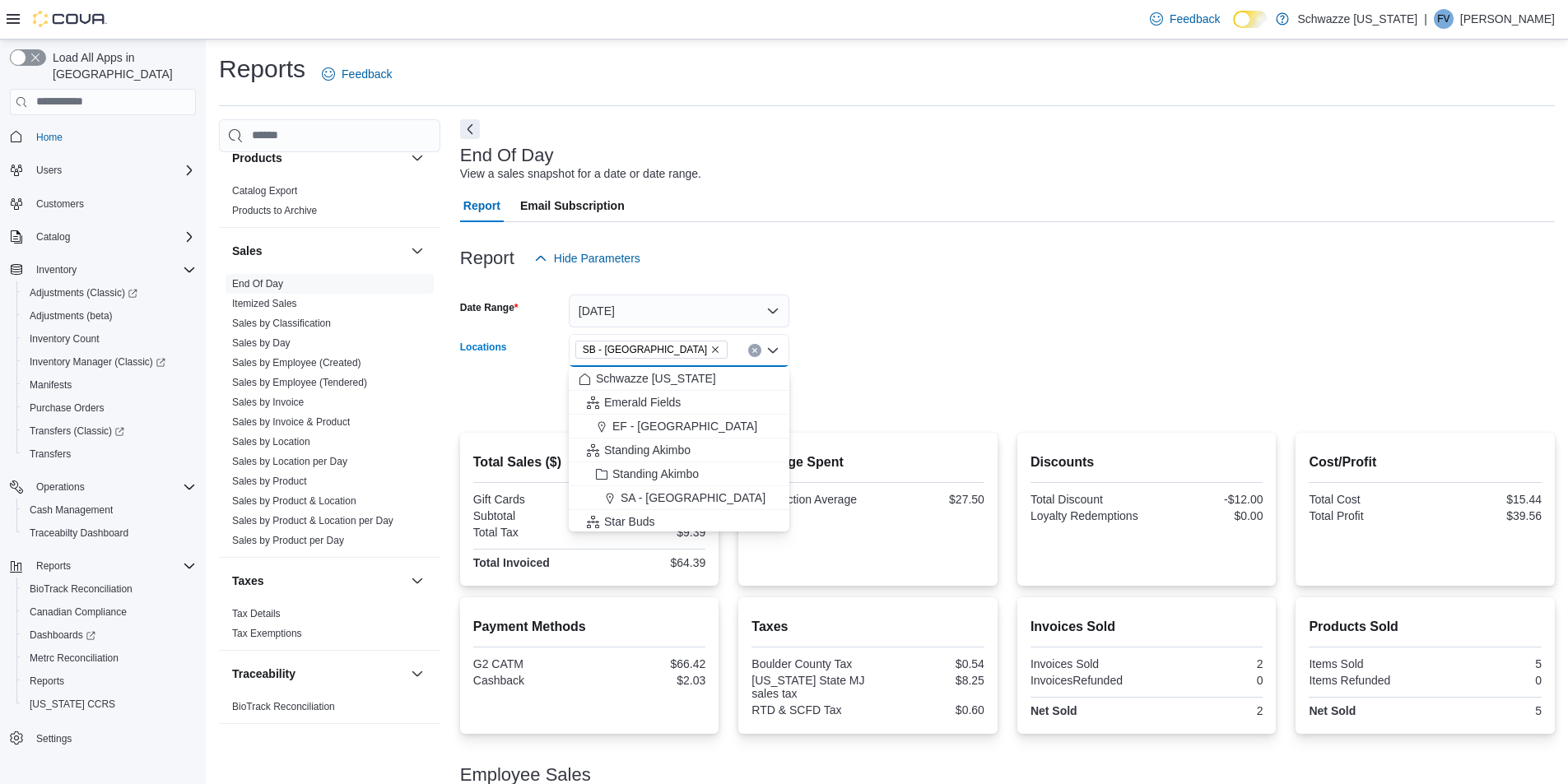
click at [710, 345] on icon "Remove SB - Longmont from selection in this group" at bounding box center [715, 350] width 10 height 10
click at [860, 349] on form "Date Range Today Locations All Locations Combo box. Selected. Combo box input. …" at bounding box center [1008, 343] width 1095 height 138
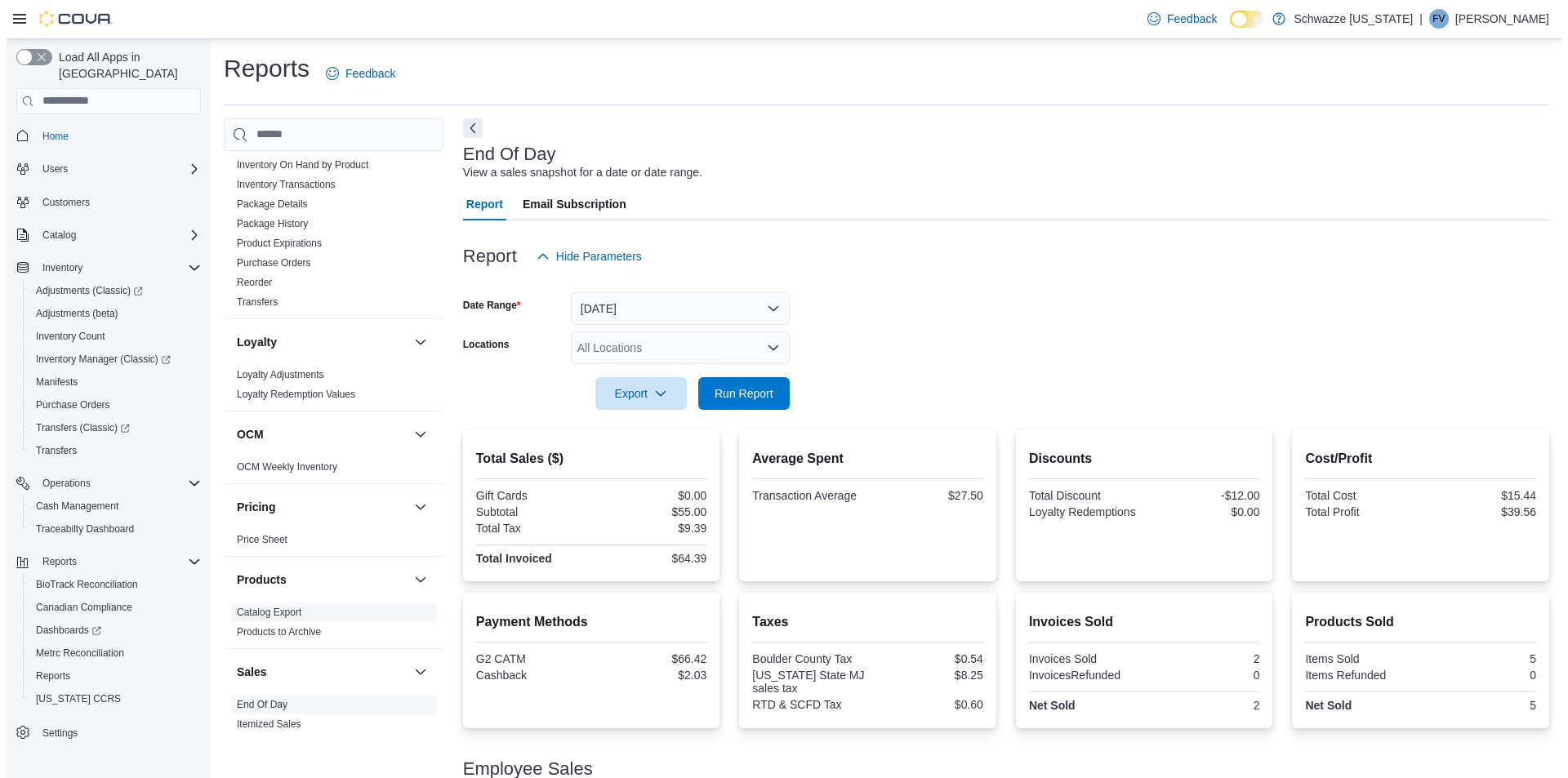
scroll to position [328, 0]
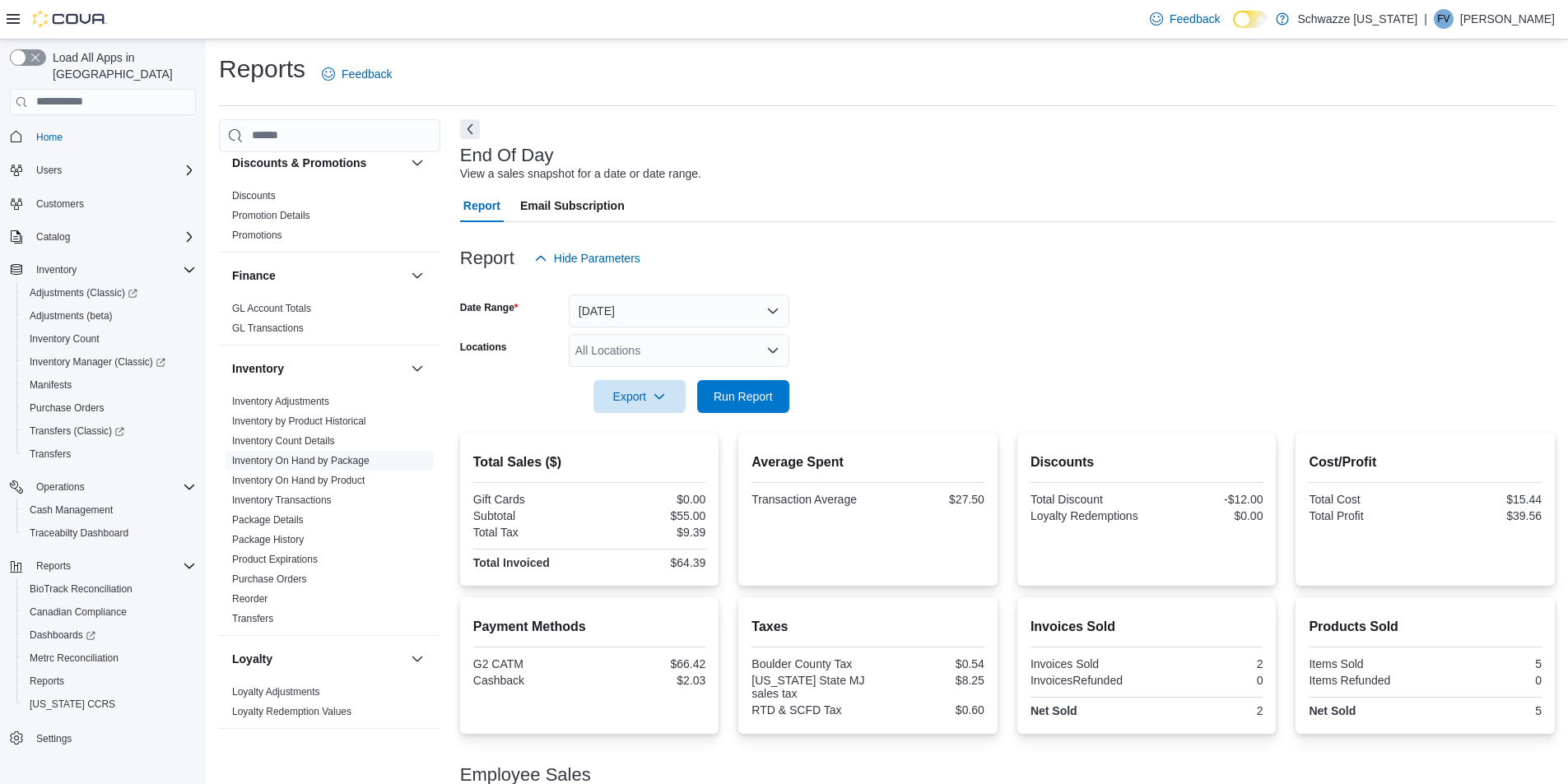
click at [324, 452] on span "Inventory On Hand by Package" at bounding box center [329, 461] width 208 height 20
click at [324, 462] on link "Inventory On Hand by Package" at bounding box center [301, 460] width 137 height 12
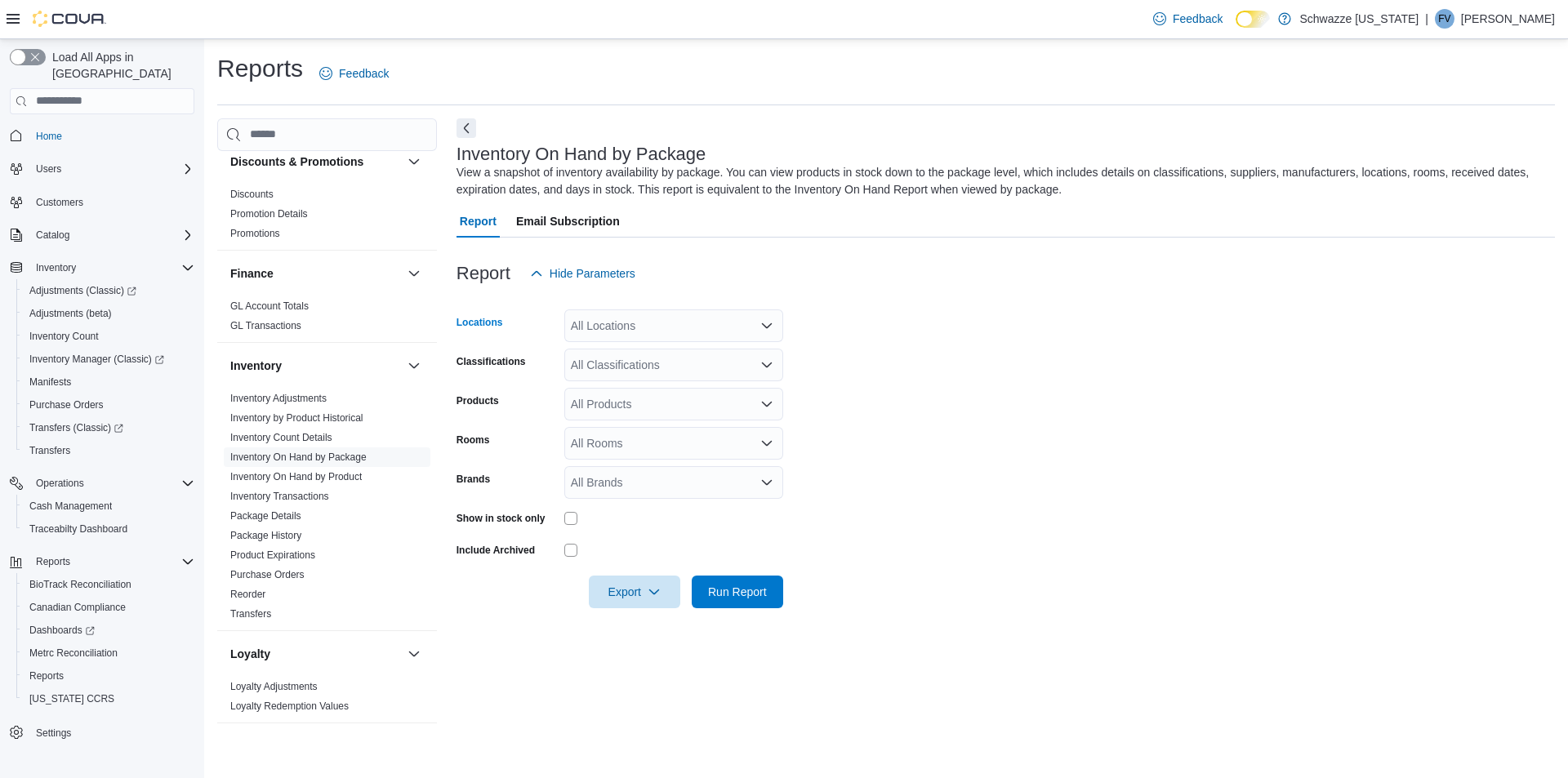
click at [627, 336] on div "All Locations" at bounding box center [673, 326] width 219 height 33
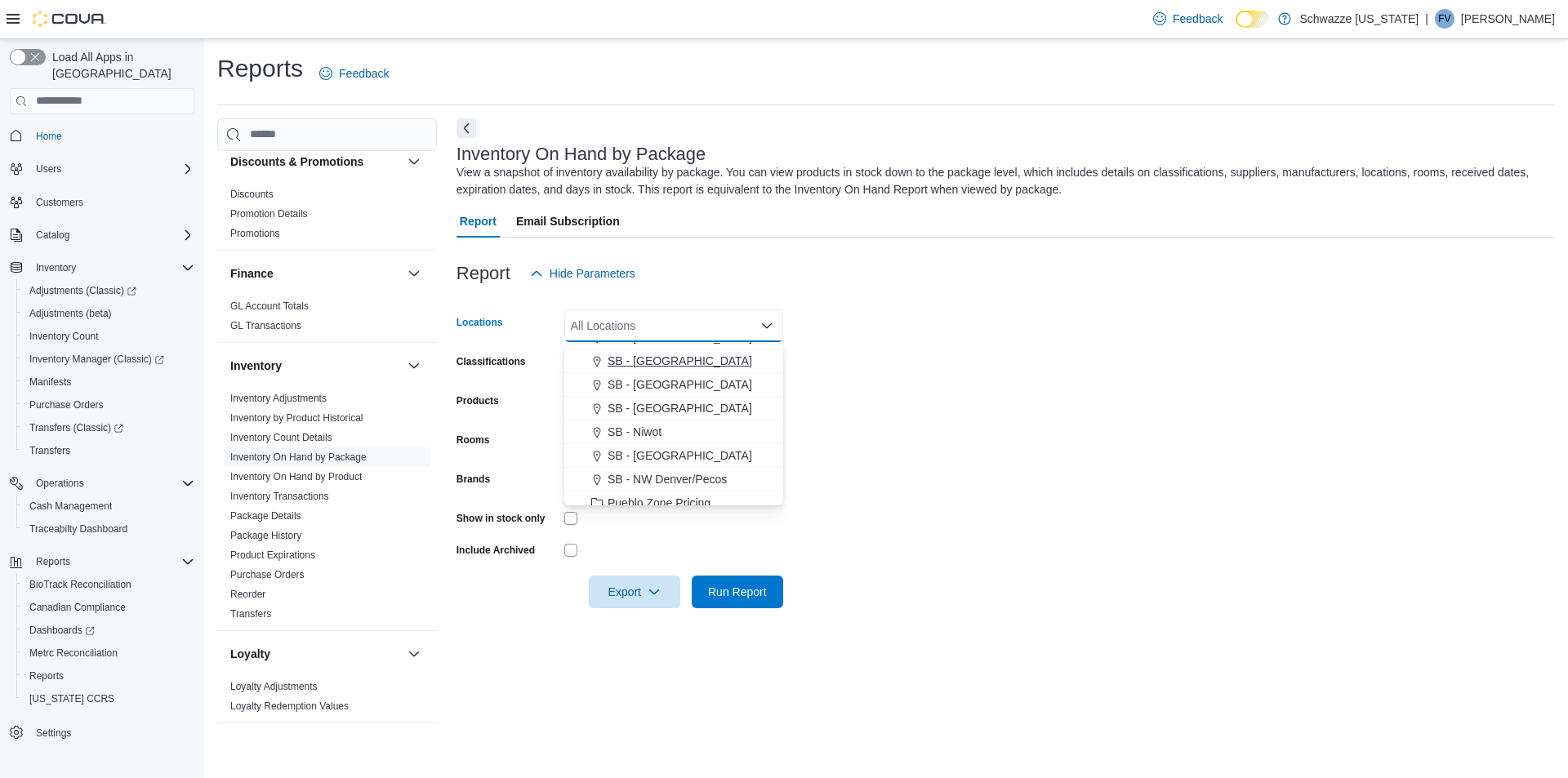
click at [671, 350] on button "SB - [GEOGRAPHIC_DATA]" at bounding box center [673, 361] width 219 height 24
click at [996, 343] on form "Locations SB - Longmont Combo box. Selected. SB - Longmont. Press Backspace to …" at bounding box center [1006, 449] width 1099 height 319
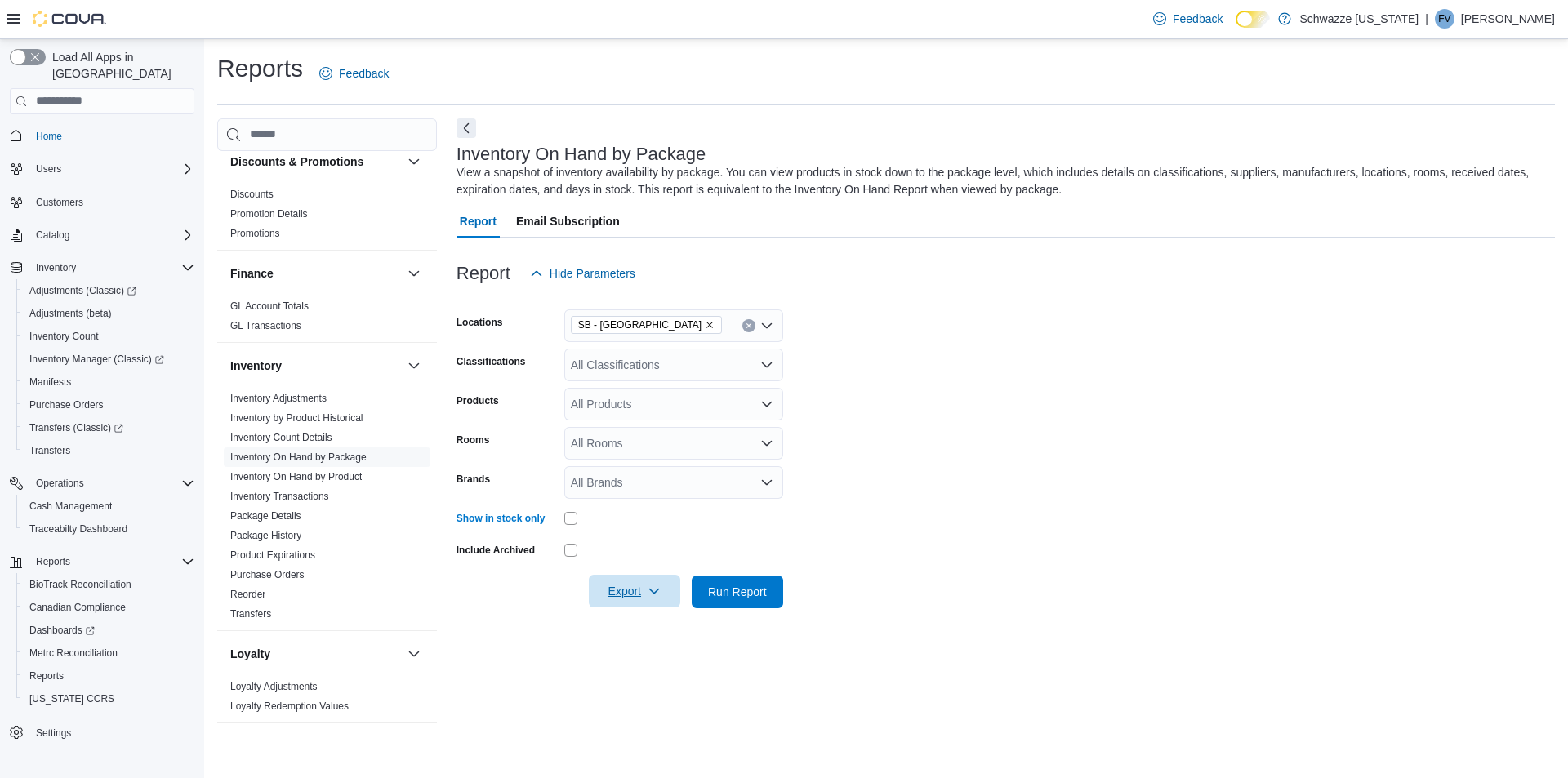
click at [599, 577] on span "Export" at bounding box center [634, 590] width 72 height 33
click at [634, 624] on span "Export to Excel" at bounding box center [637, 624] width 73 height 13
